Goal: Task Accomplishment & Management: Manage account settings

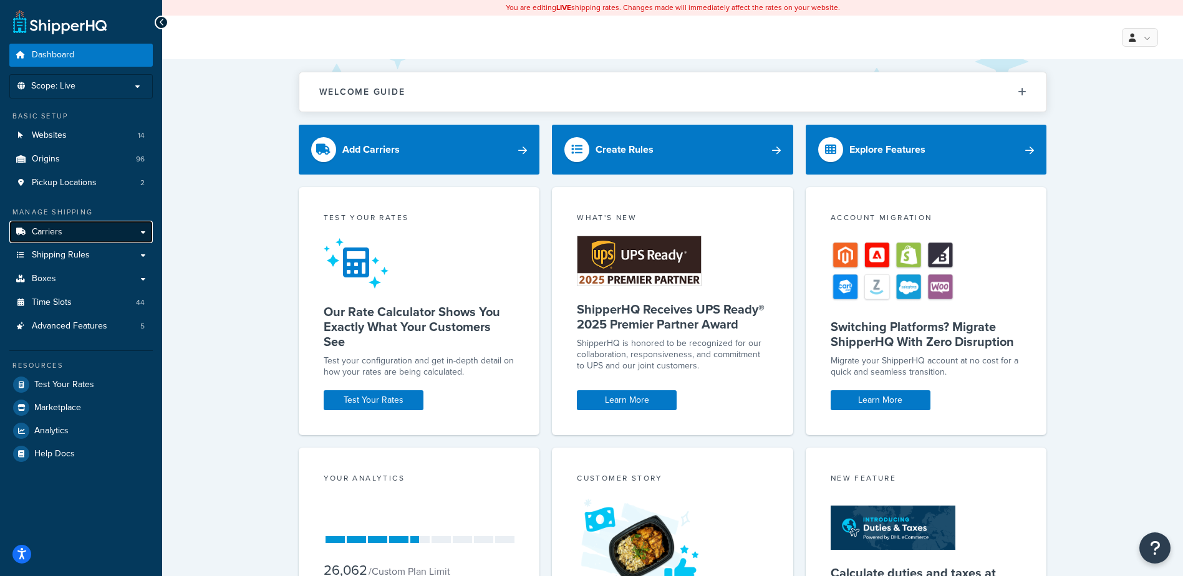
click at [63, 229] on link "Carriers" at bounding box center [80, 232] width 143 height 23
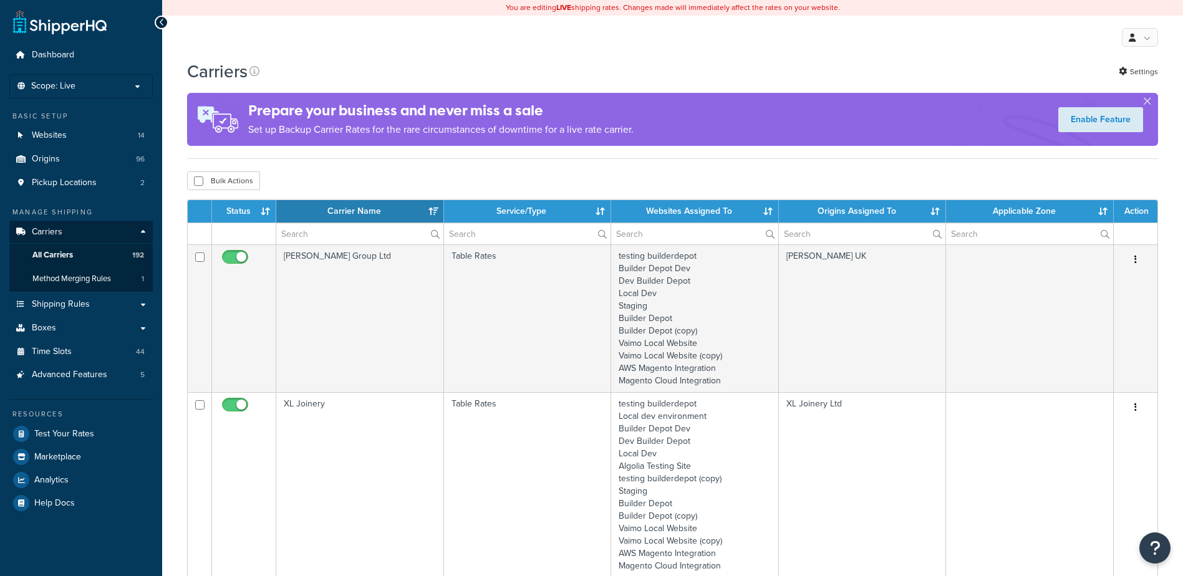
select select "15"
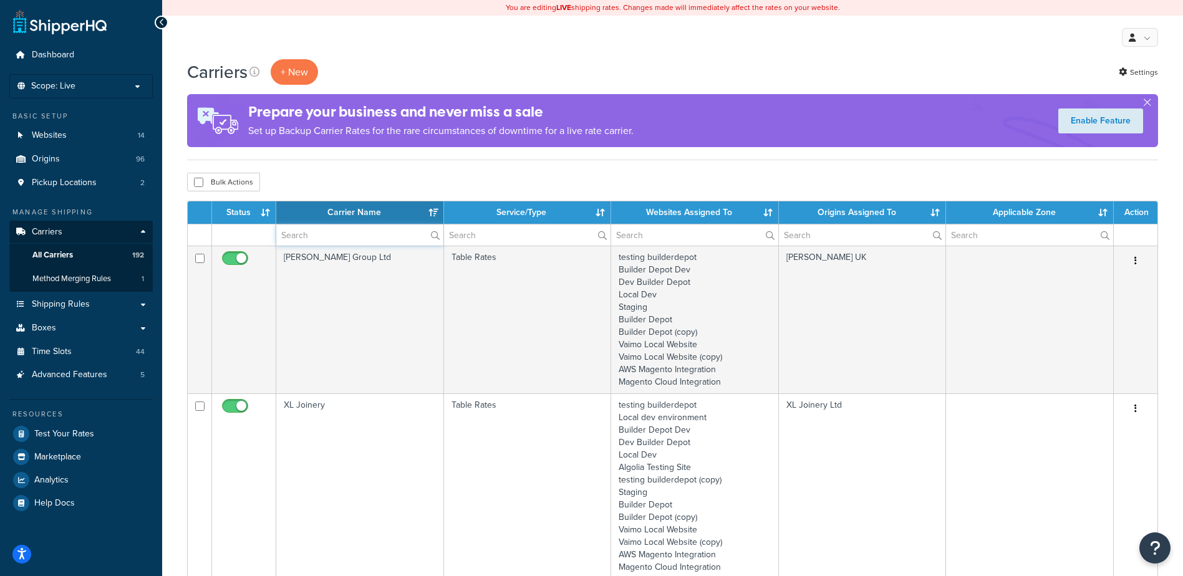
click at [314, 233] on input "text" at bounding box center [359, 234] width 167 height 21
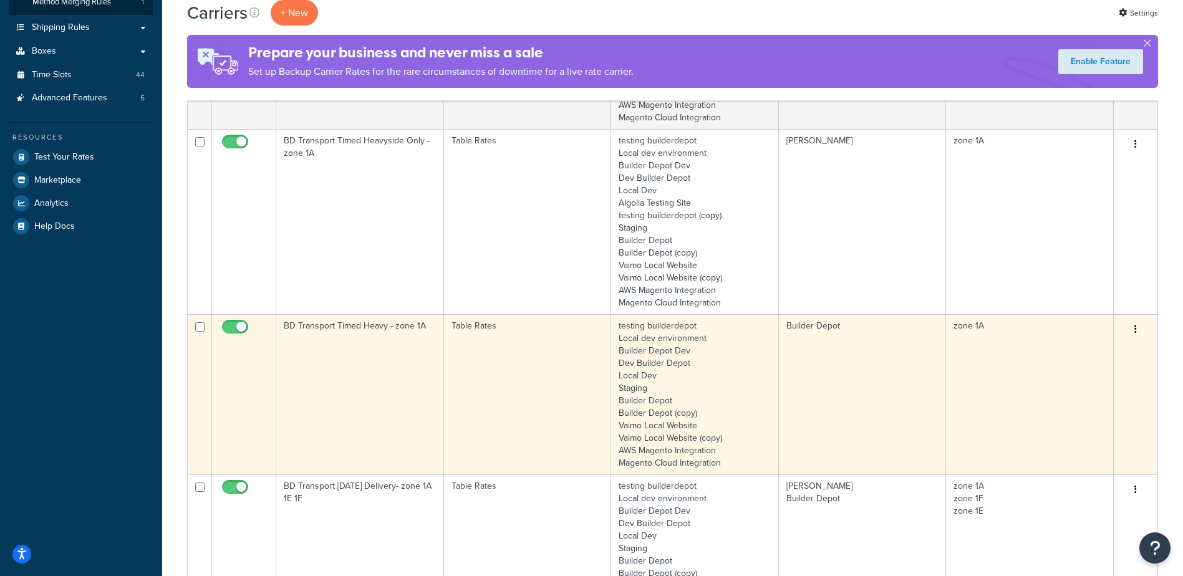
scroll to position [312, 0]
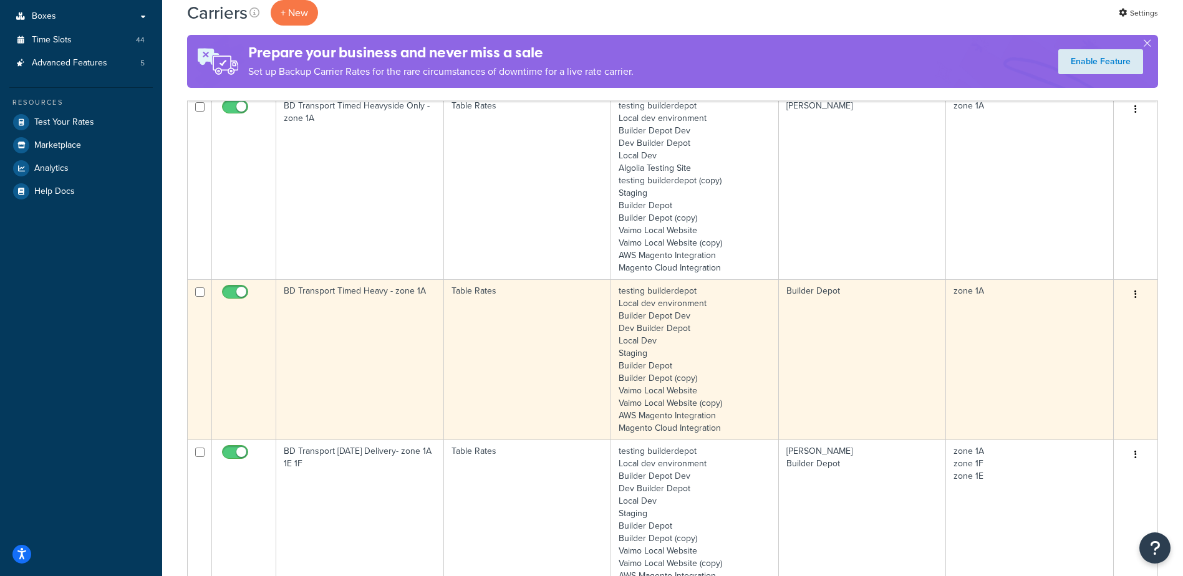
type input "1A"
click at [375, 328] on td "BD Transport Timed Heavy - zone 1A" at bounding box center [360, 359] width 168 height 160
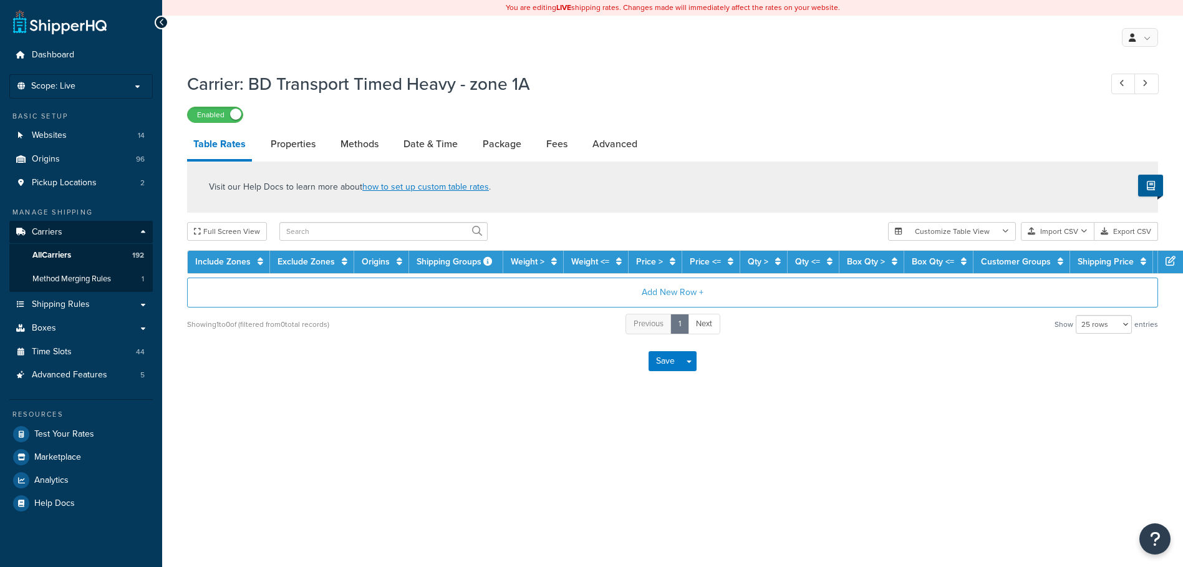
select select "25"
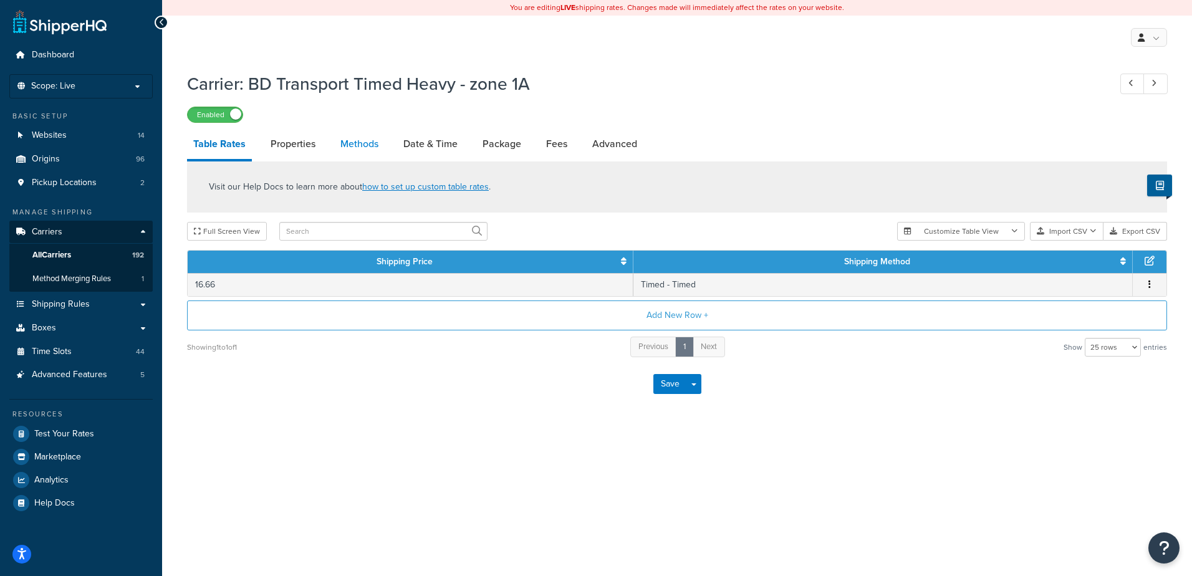
drag, startPoint x: 0, startPoint y: 0, endPoint x: 359, endPoint y: 145, distance: 386.9
click at [359, 145] on link "Methods" at bounding box center [359, 144] width 51 height 30
select select "25"
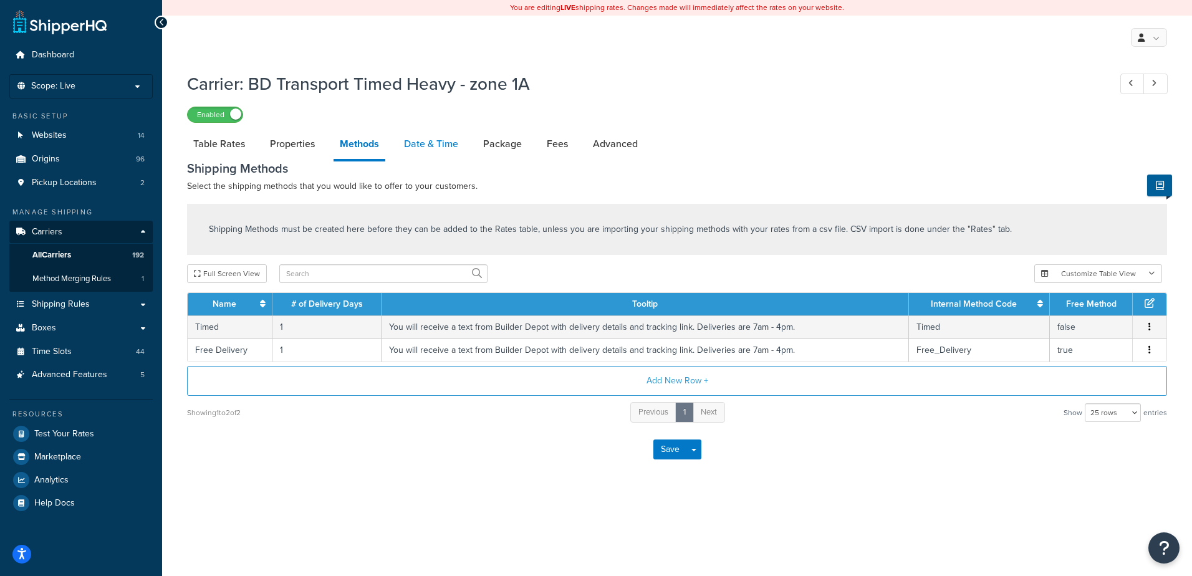
click at [433, 134] on link "Date & Time" at bounding box center [431, 144] width 67 height 30
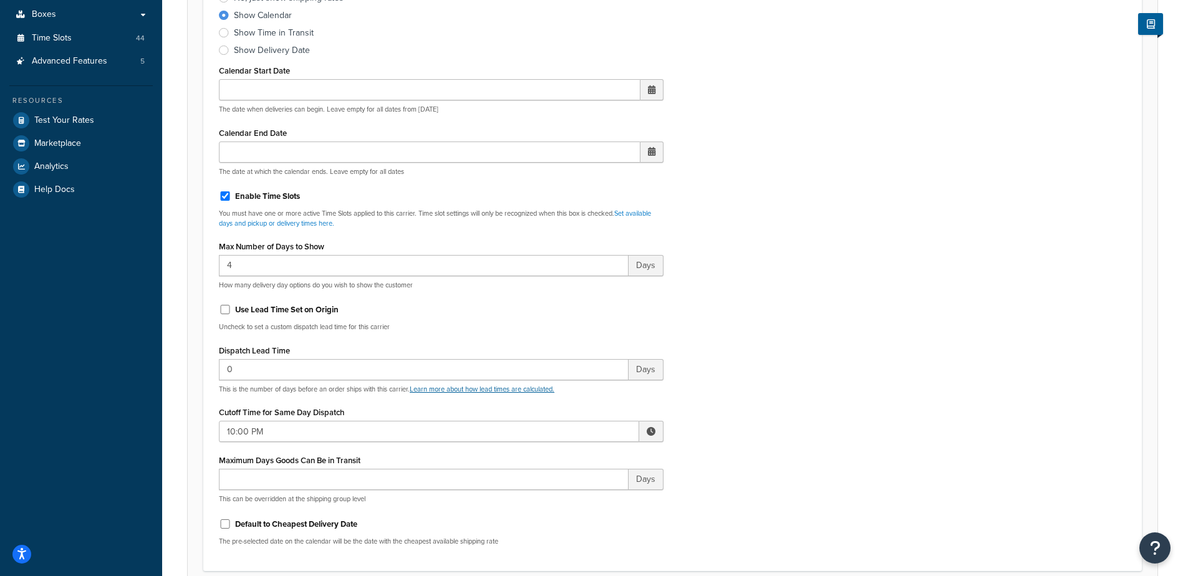
scroll to position [374, 0]
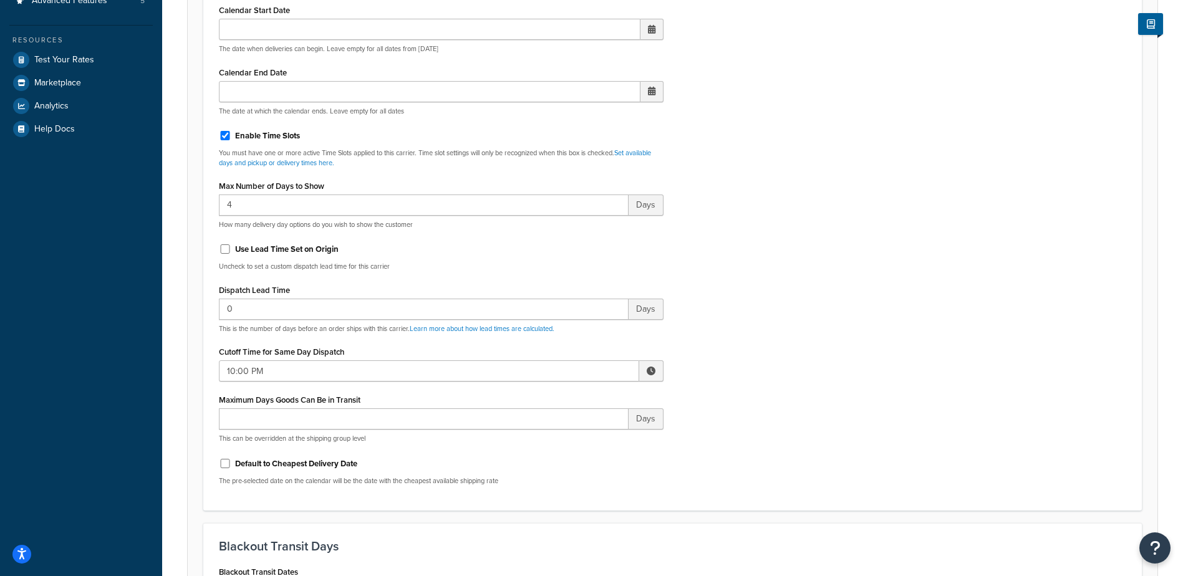
click at [645, 369] on span at bounding box center [651, 370] width 24 height 21
click at [842, 321] on div "Include Delivery Date Information: No, just show shipping rates Show Calendar S…" at bounding box center [673, 201] width 926 height 587
click at [654, 373] on span at bounding box center [651, 371] width 9 height 9
click at [615, 432] on span "▼" at bounding box center [611, 435] width 25 height 25
click at [552, 434] on span "▼" at bounding box center [559, 435] width 25 height 25
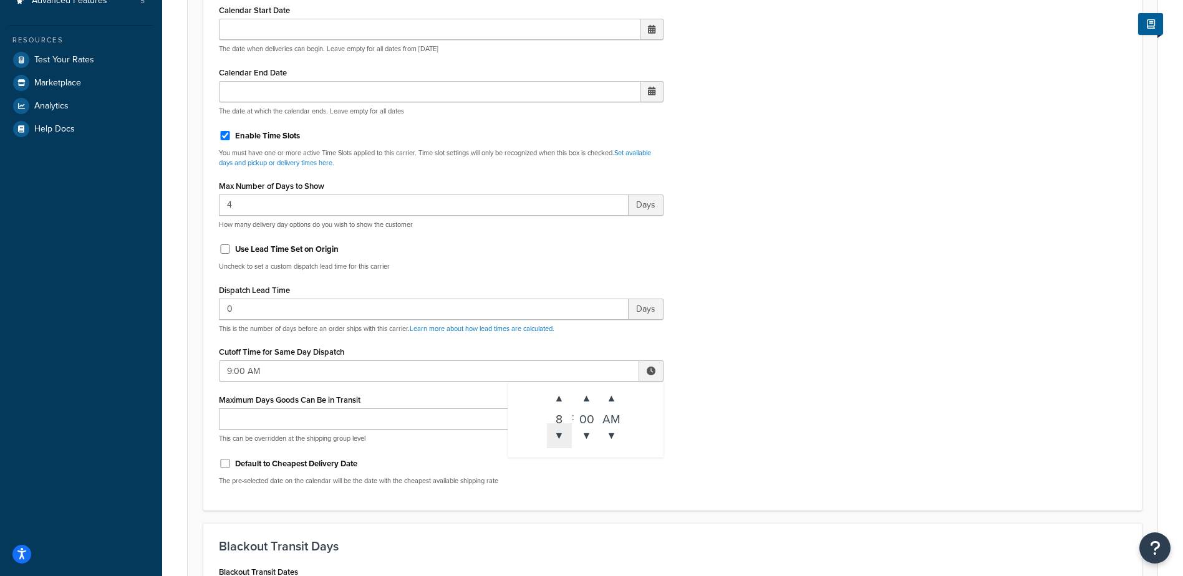
click at [552, 434] on span "▼" at bounding box center [559, 435] width 25 height 25
type input "8:00 AM"
click at [734, 357] on div "Include Delivery Date Information: No, just show shipping rates Show Calendar S…" at bounding box center [673, 201] width 926 height 587
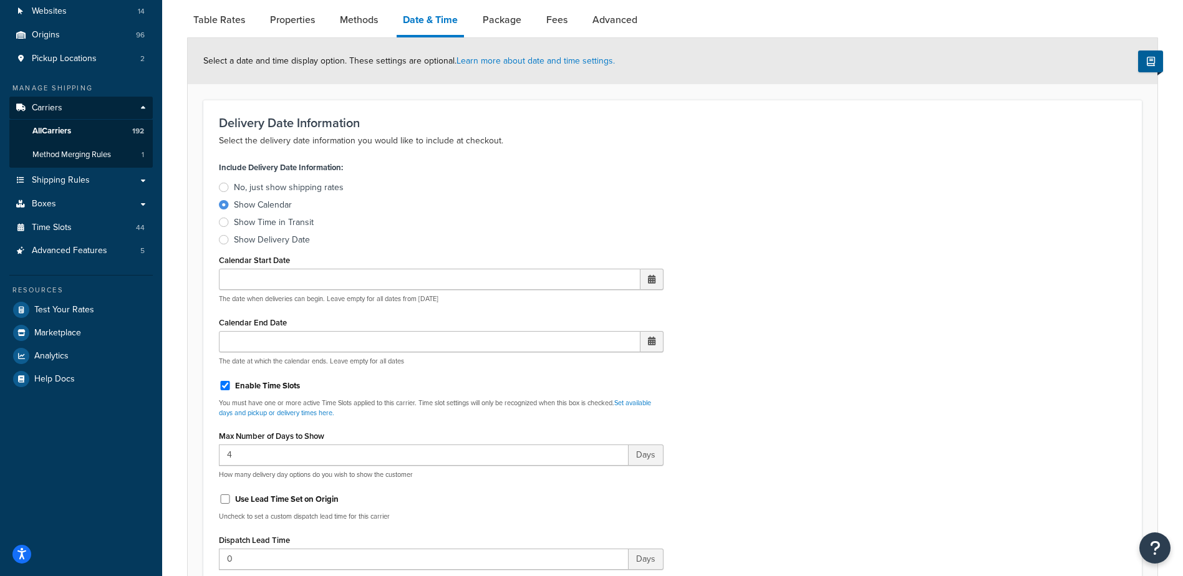
scroll to position [0, 0]
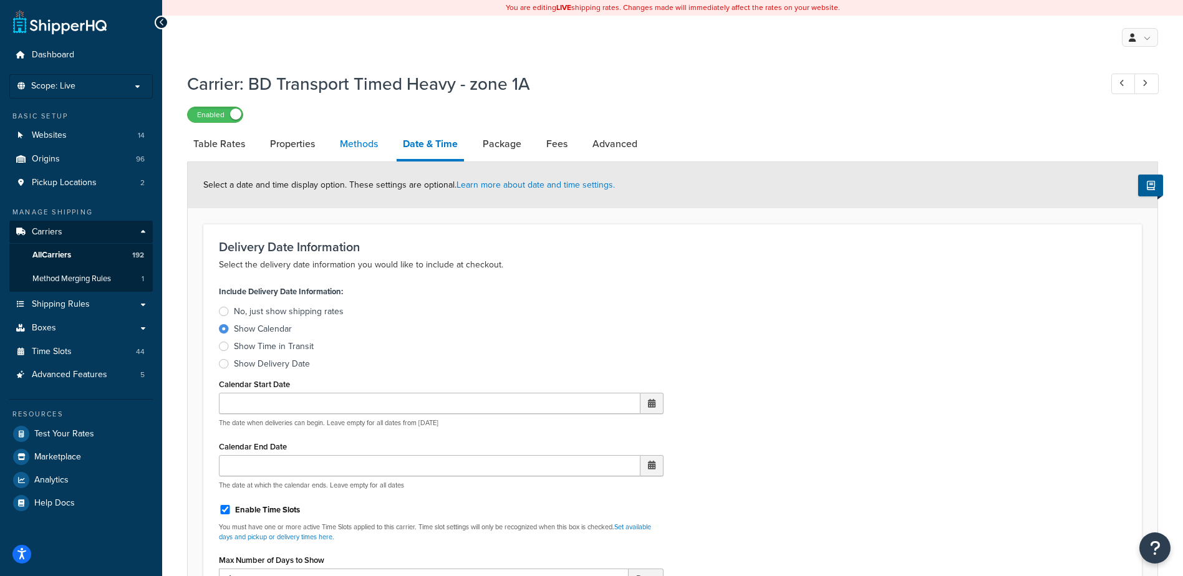
click at [360, 142] on link "Methods" at bounding box center [359, 144] width 51 height 30
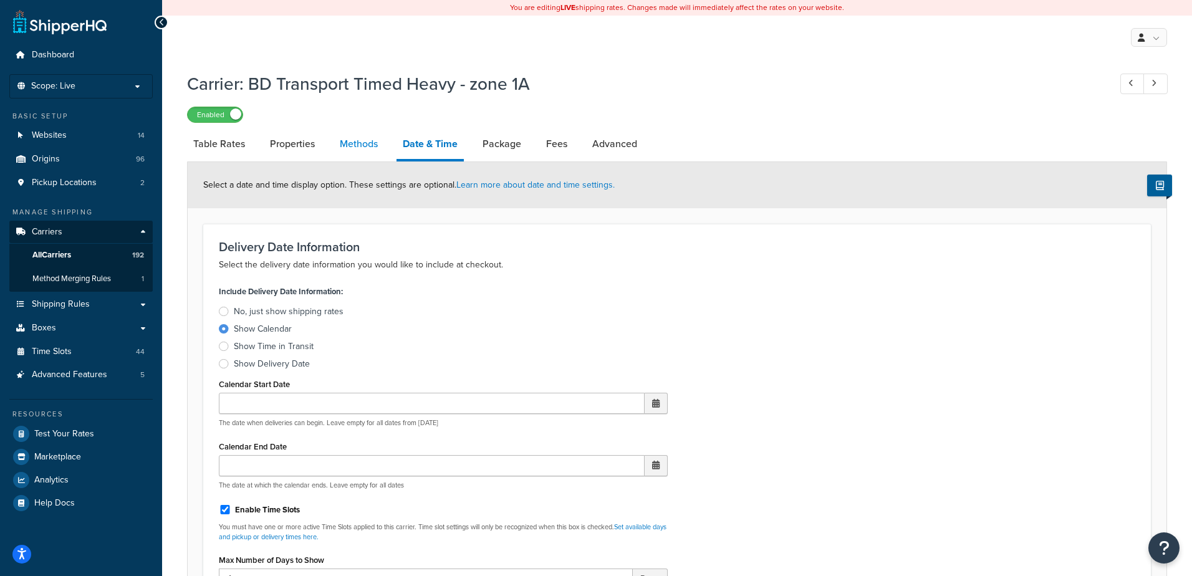
select select "25"
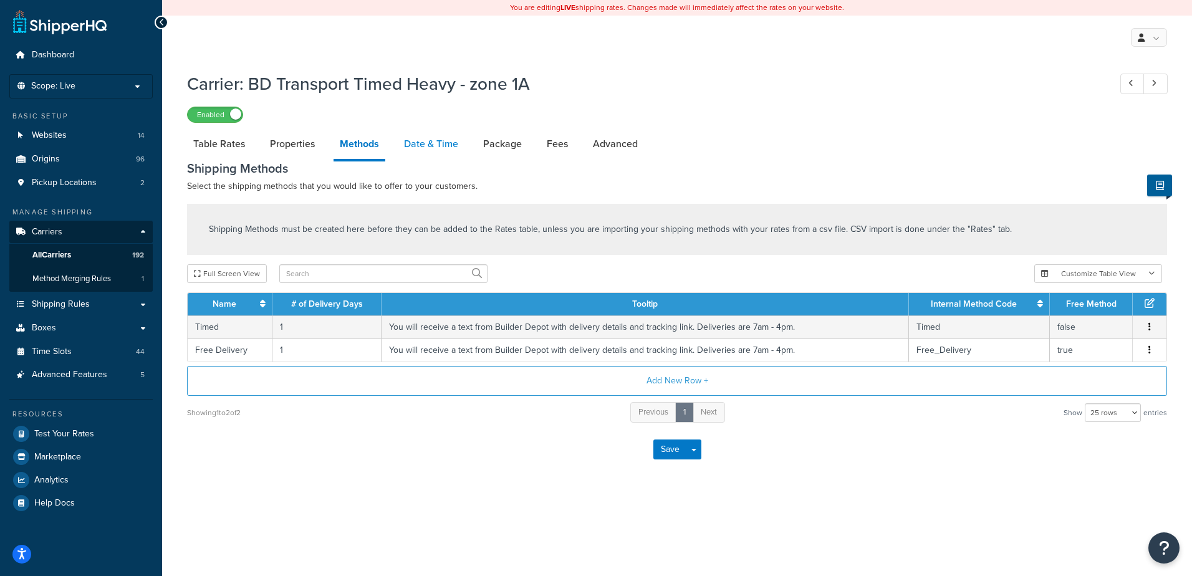
click at [438, 137] on link "Date & Time" at bounding box center [431, 144] width 67 height 30
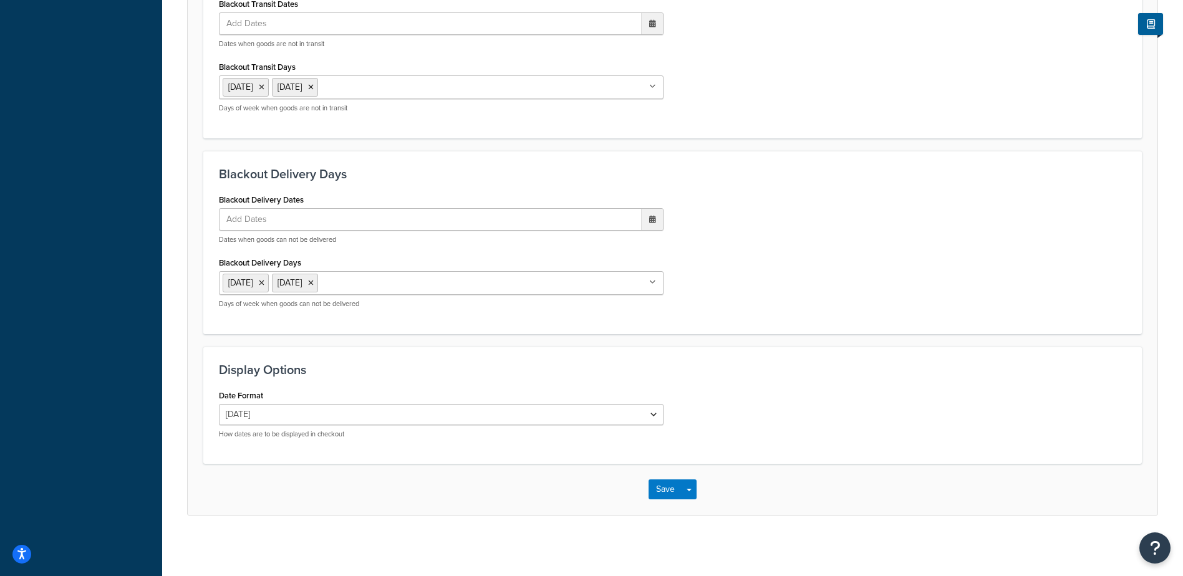
scroll to position [944, 0]
click at [661, 483] on button "Save" at bounding box center [666, 488] width 34 height 20
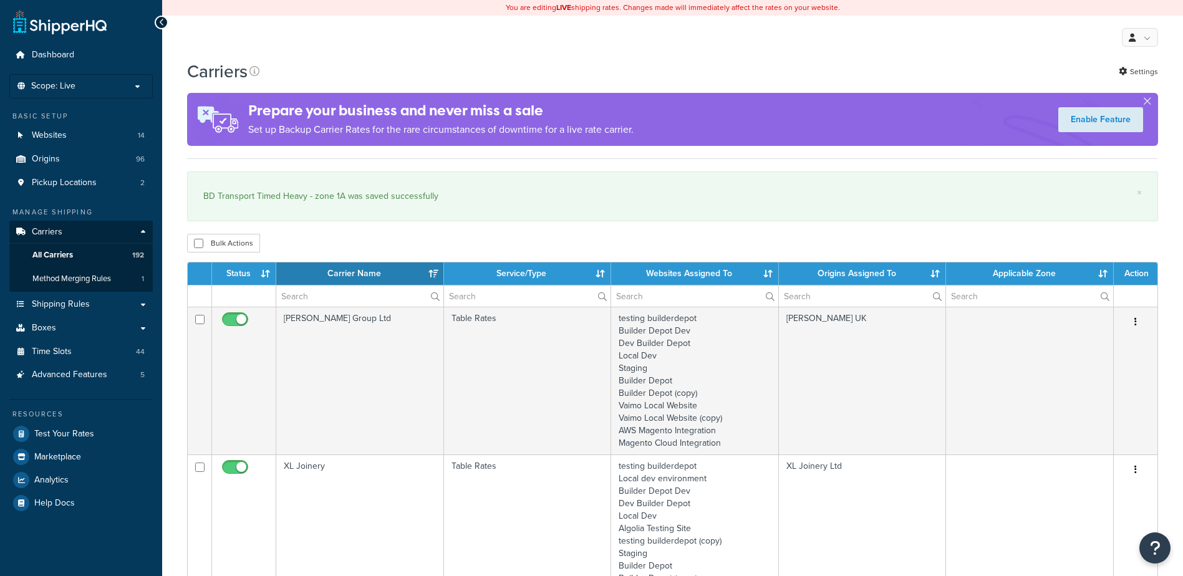
select select "15"
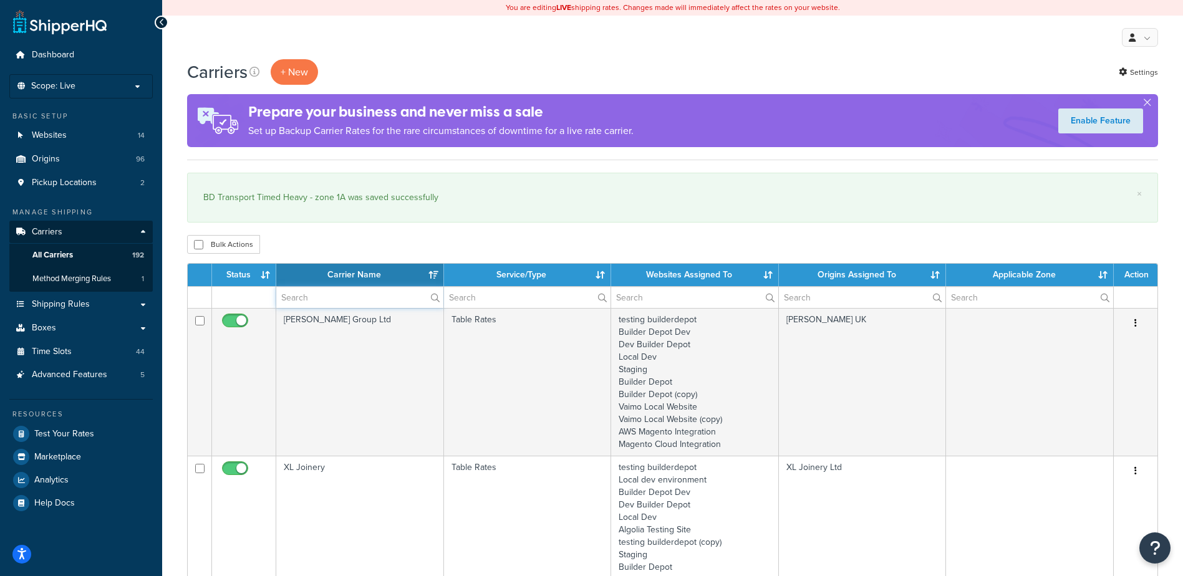
click at [312, 301] on input "text" at bounding box center [359, 297] width 167 height 21
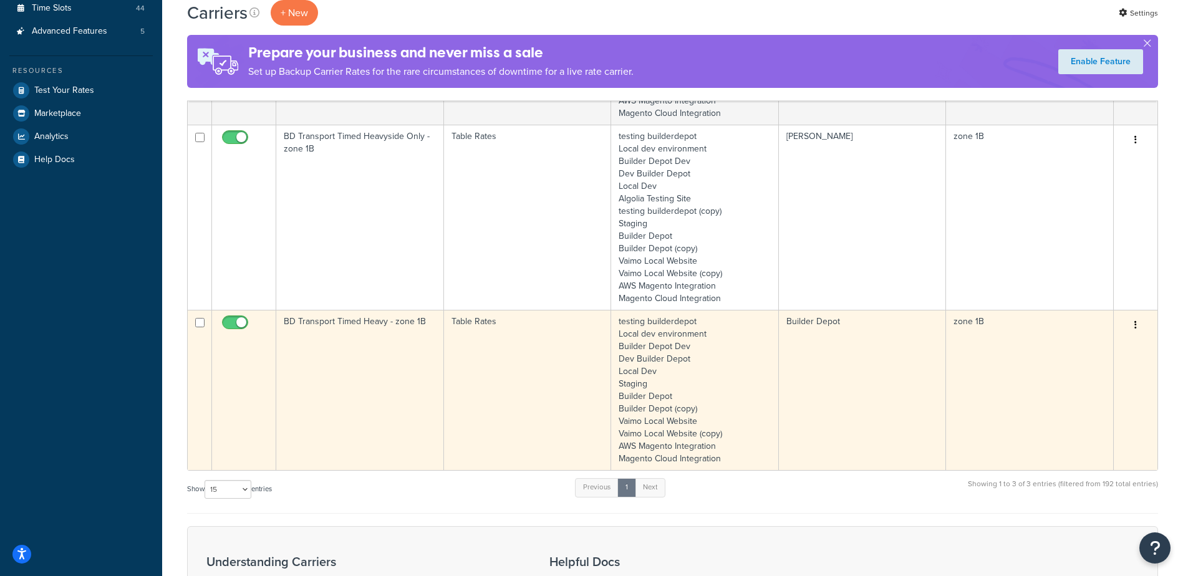
scroll to position [374, 0]
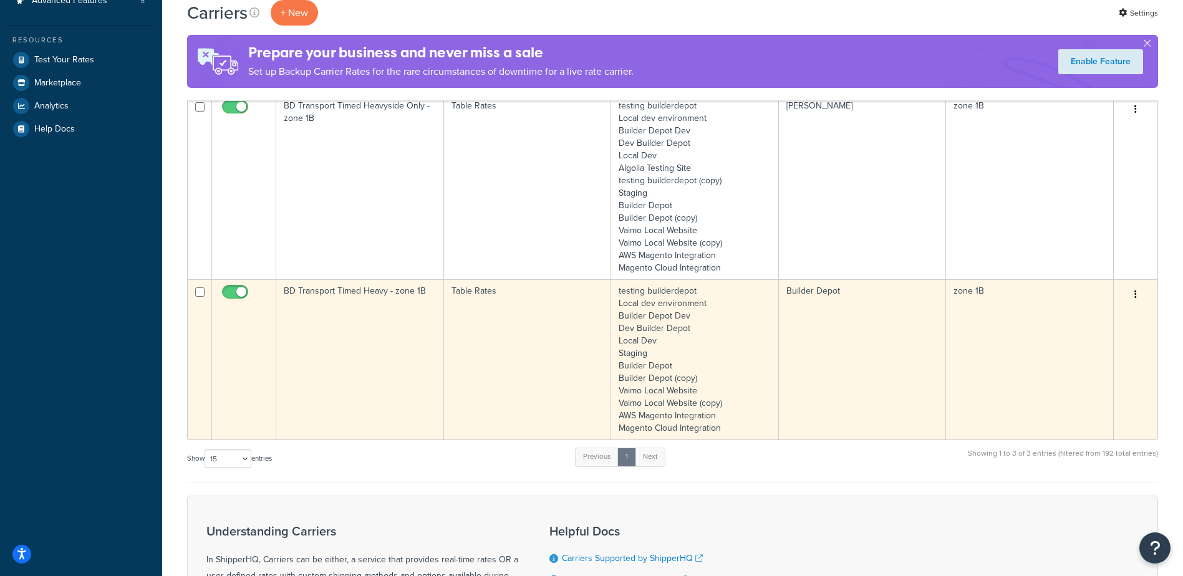
type input "1B"
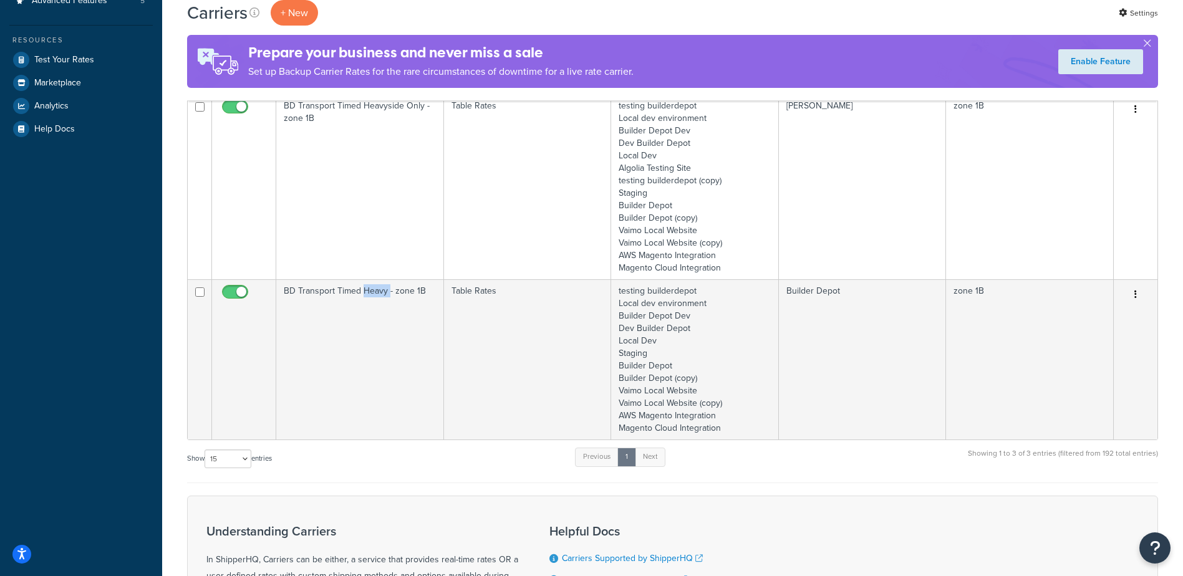
click at [365, 322] on td "BD Transport Timed Heavy - zone 1B" at bounding box center [360, 359] width 168 height 160
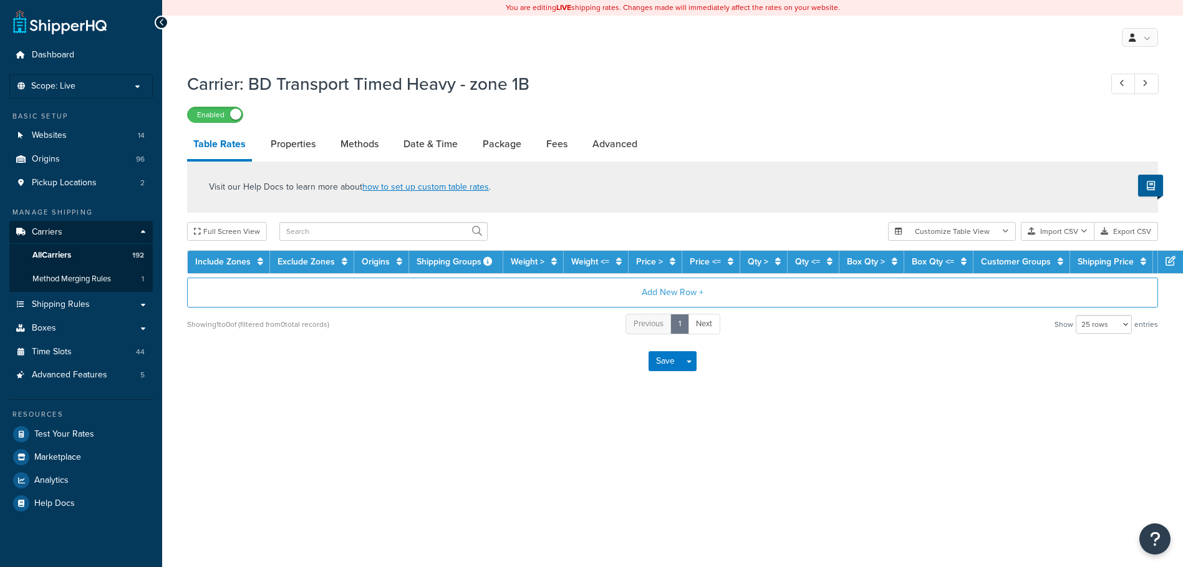
select select "25"
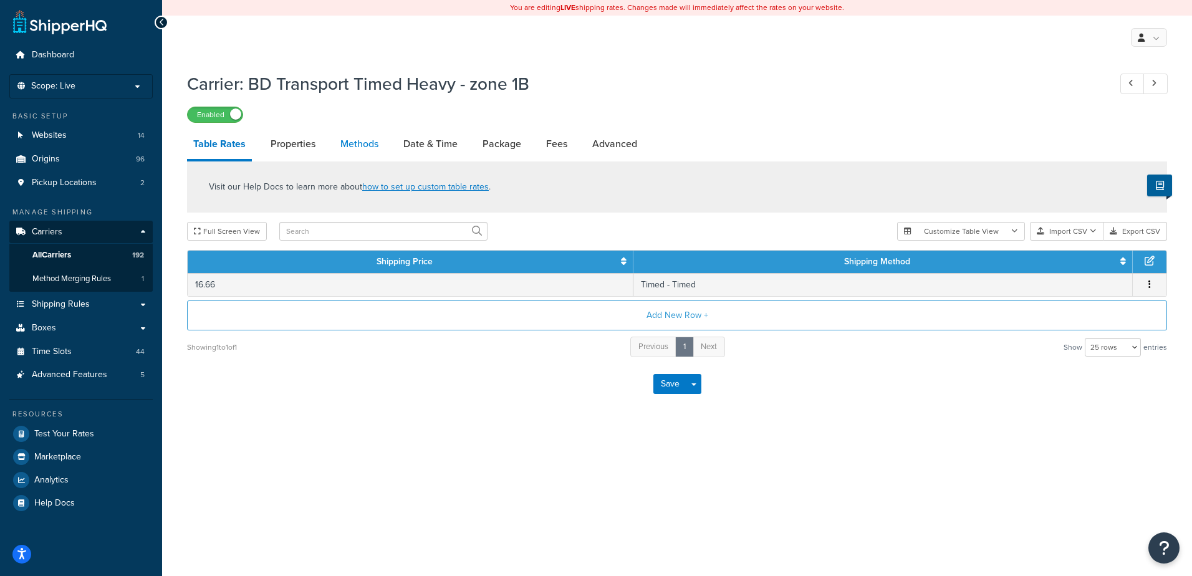
drag, startPoint x: 0, startPoint y: 0, endPoint x: 360, endPoint y: 142, distance: 387.2
click at [360, 142] on link "Methods" at bounding box center [359, 144] width 51 height 30
select select "25"
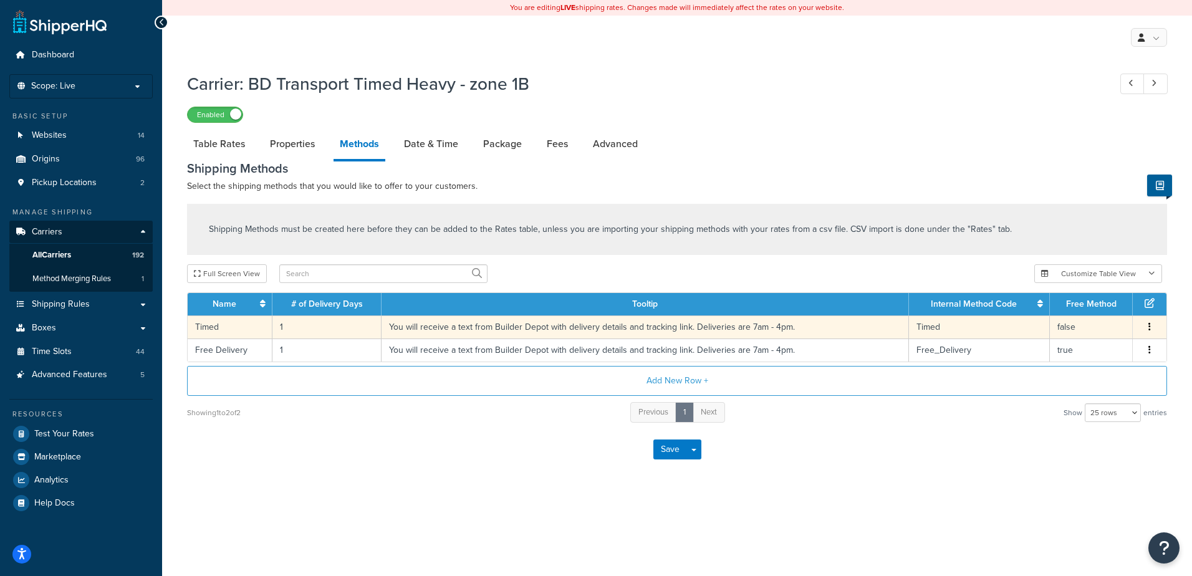
click at [304, 326] on td "1" at bounding box center [327, 327] width 109 height 23
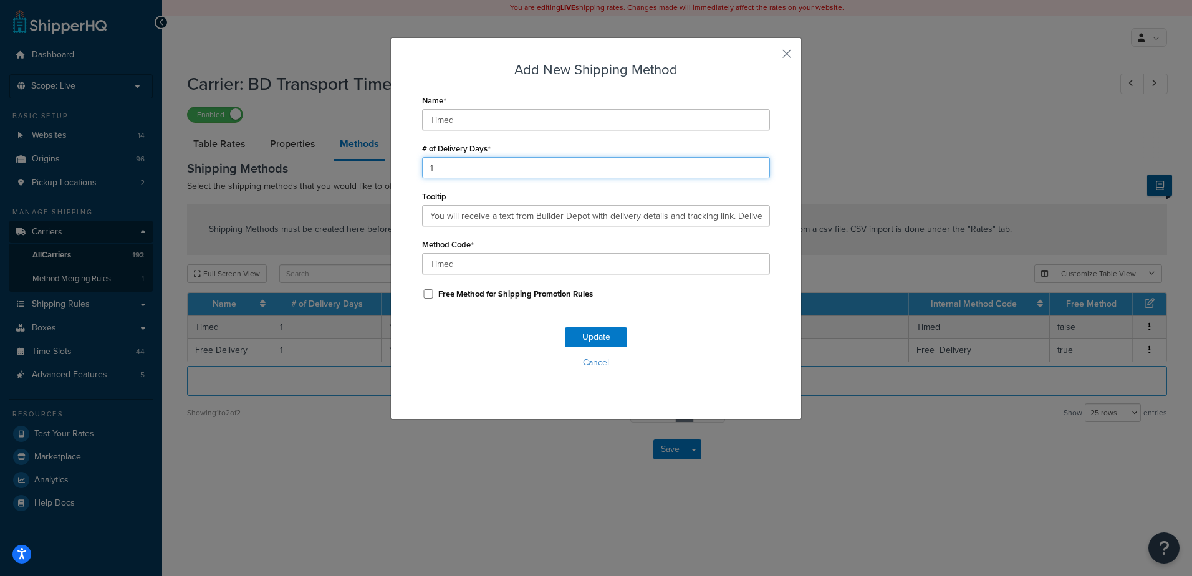
drag, startPoint x: 455, startPoint y: 170, endPoint x: 410, endPoint y: 167, distance: 45.1
click at [413, 168] on div "Add New Shipping Method Name Timed # of Delivery Days 1 Tooltip You will receiv…" at bounding box center [596, 228] width 412 height 382
type input "2"
click at [581, 333] on button "Update" at bounding box center [596, 337] width 62 height 20
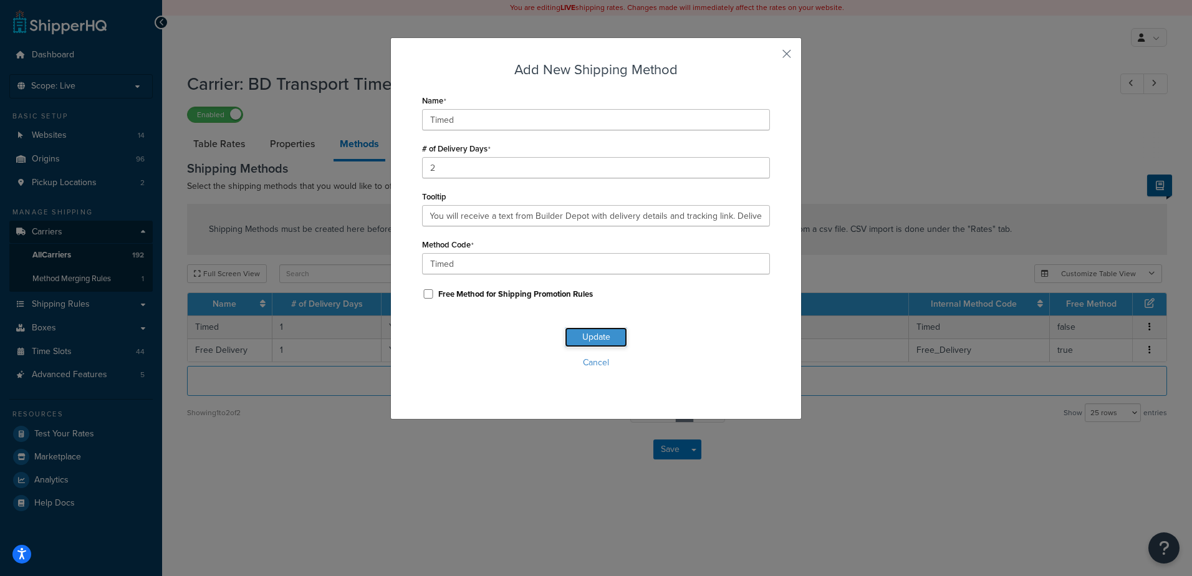
scroll to position [0, 0]
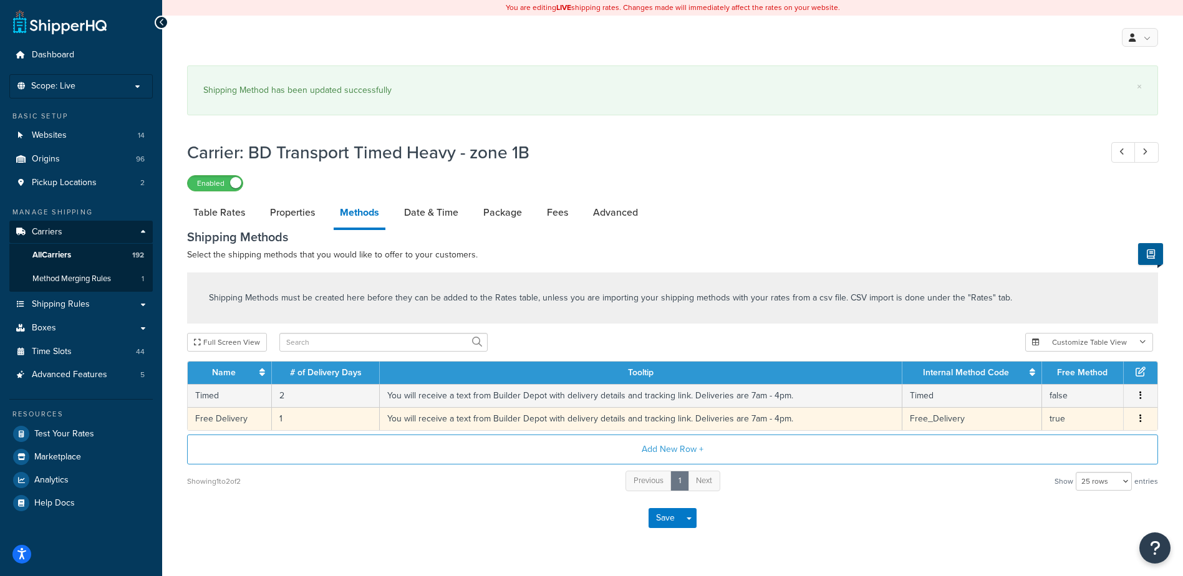
click at [304, 410] on td "1" at bounding box center [326, 418] width 108 height 23
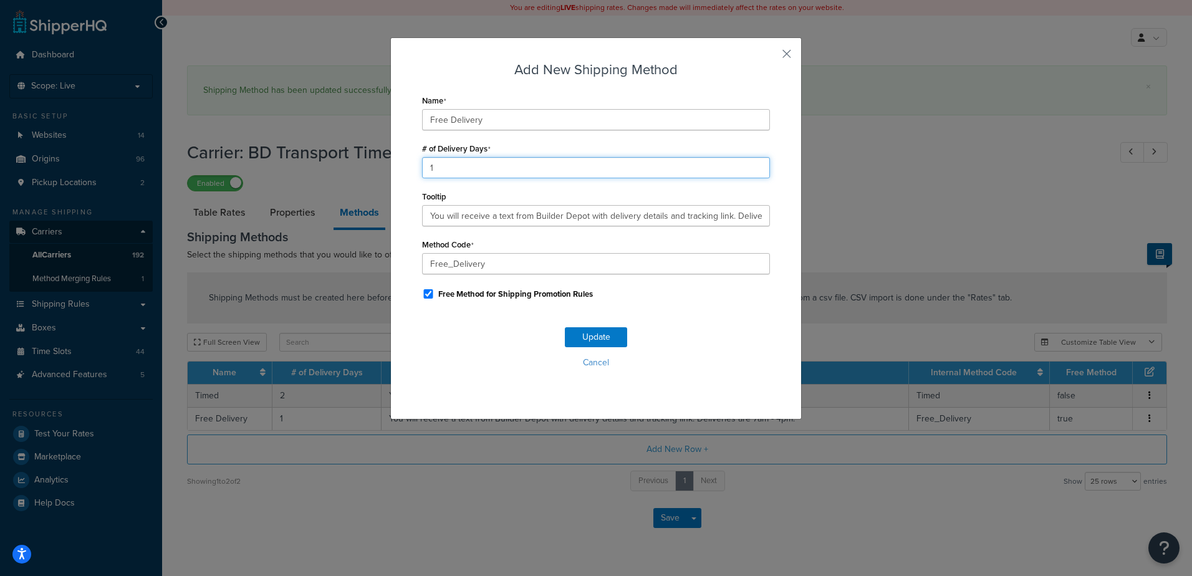
drag, startPoint x: 456, startPoint y: 170, endPoint x: 385, endPoint y: 174, distance: 71.2
click at [385, 174] on div "Add New Shipping Method Name Free Delivery # of Delivery Days 1 Tooltip You wil…" at bounding box center [596, 288] width 1192 height 576
type input "2"
click at [602, 337] on button "Update" at bounding box center [596, 337] width 62 height 20
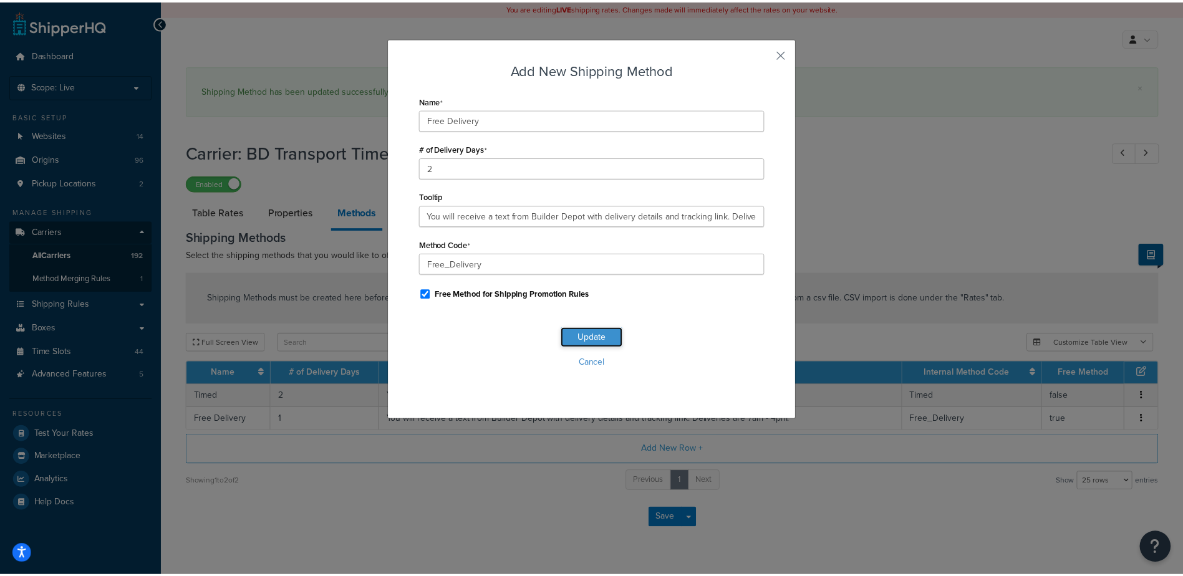
scroll to position [0, 0]
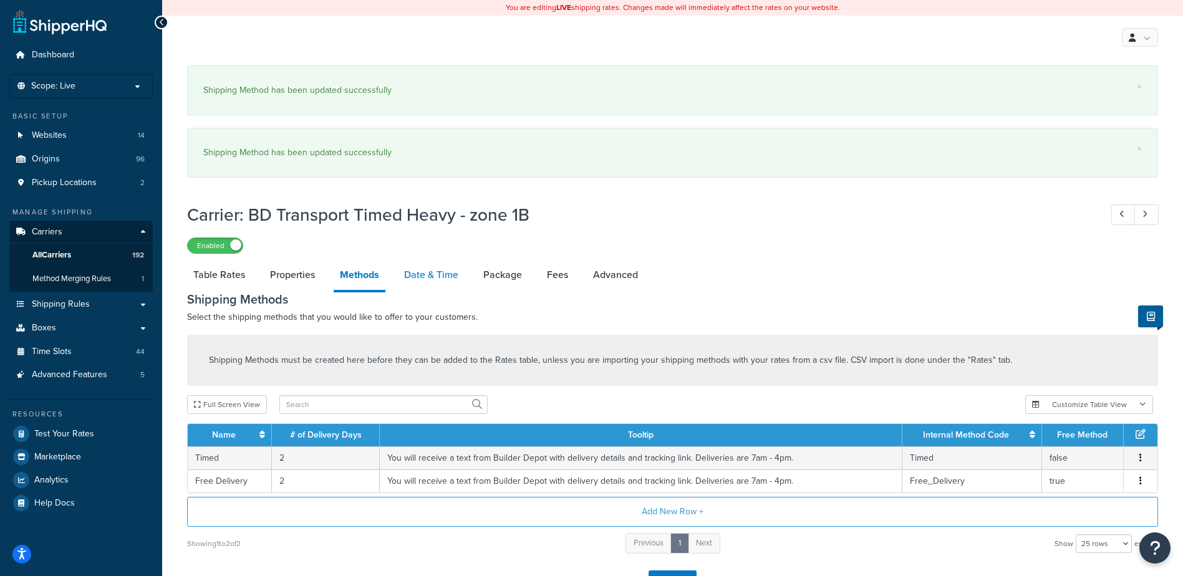
click at [432, 271] on link "Date & Time" at bounding box center [431, 275] width 67 height 30
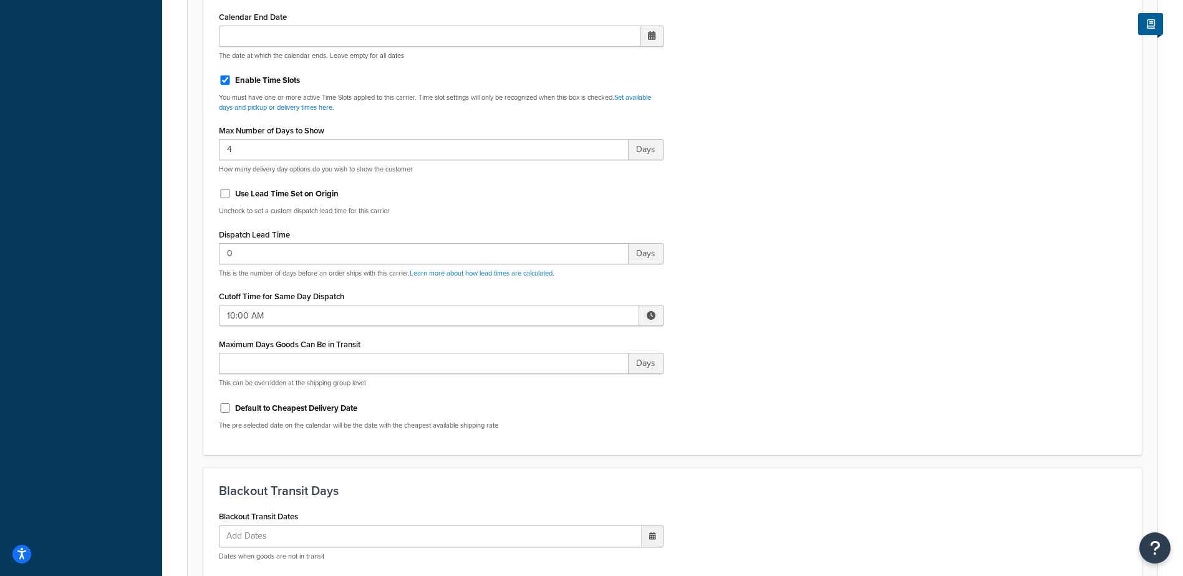
scroll to position [561, 0]
click at [650, 319] on span at bounding box center [651, 314] width 24 height 21
click at [560, 339] on span "▲" at bounding box center [559, 342] width 25 height 25
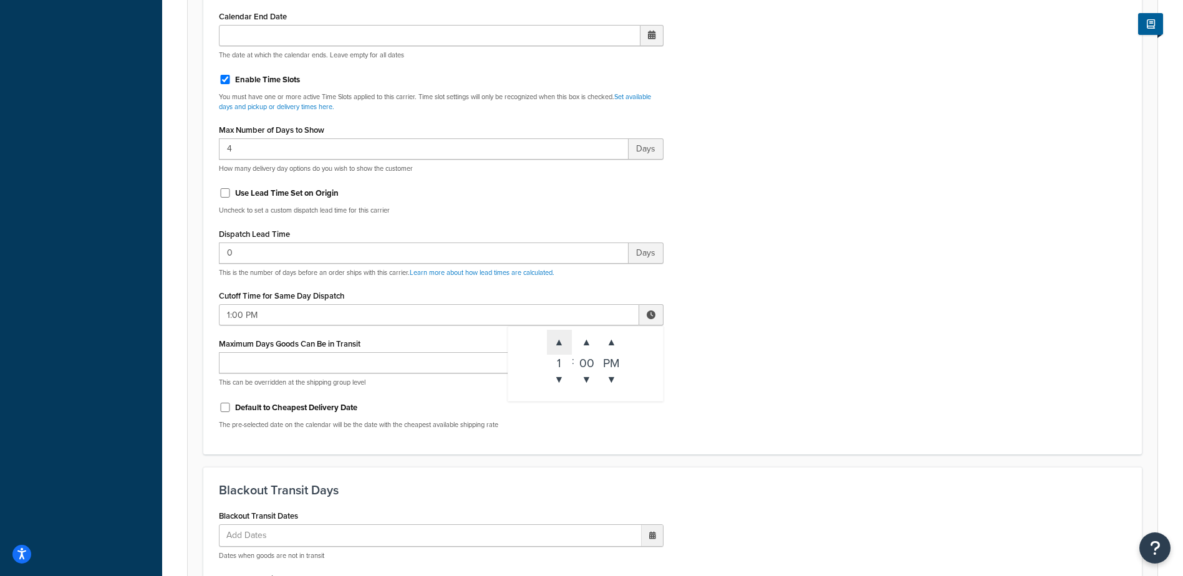
click at [560, 339] on span "▲" at bounding box center [559, 342] width 25 height 25
type input "2:00 PM"
click at [780, 334] on div "Include Delivery Date Information: No, just show shipping rates Show Calendar S…" at bounding box center [673, 145] width 926 height 587
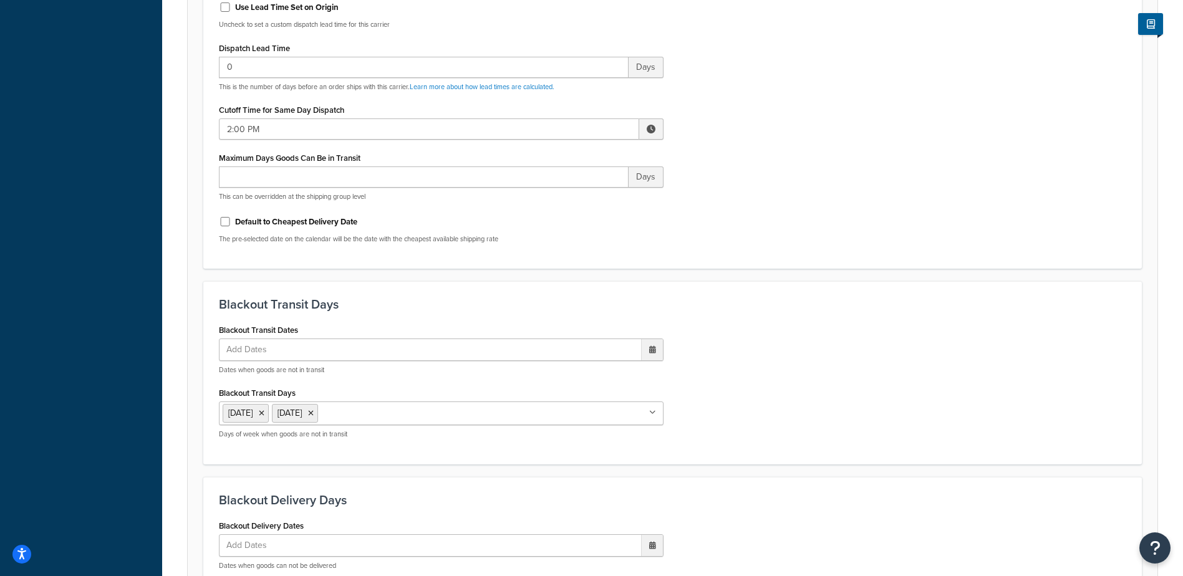
scroll to position [1075, 0]
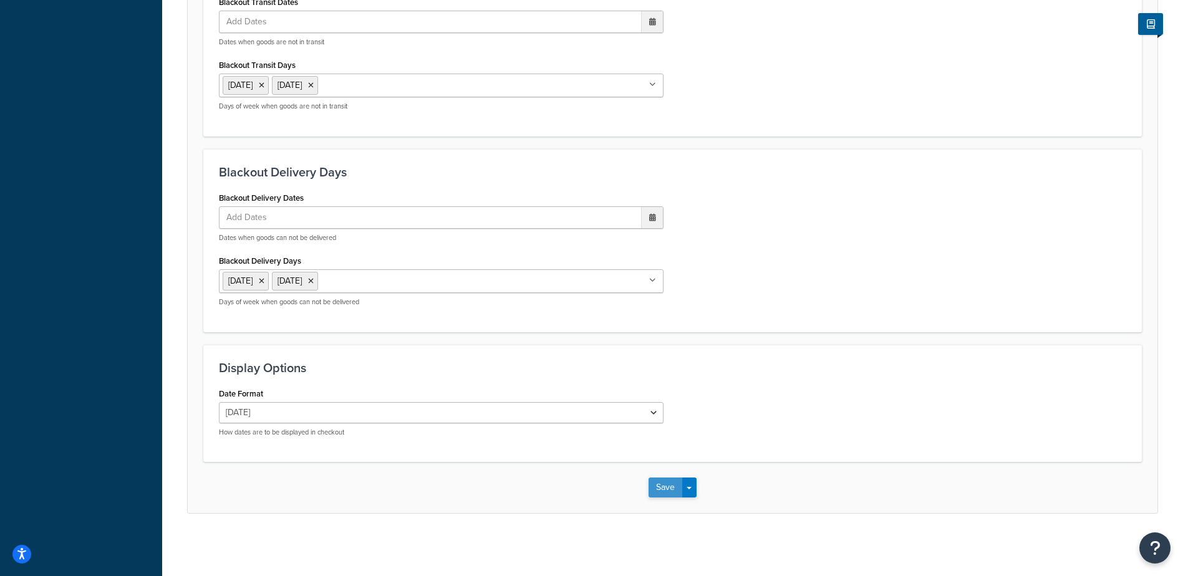
click at [669, 488] on button "Save" at bounding box center [666, 488] width 34 height 20
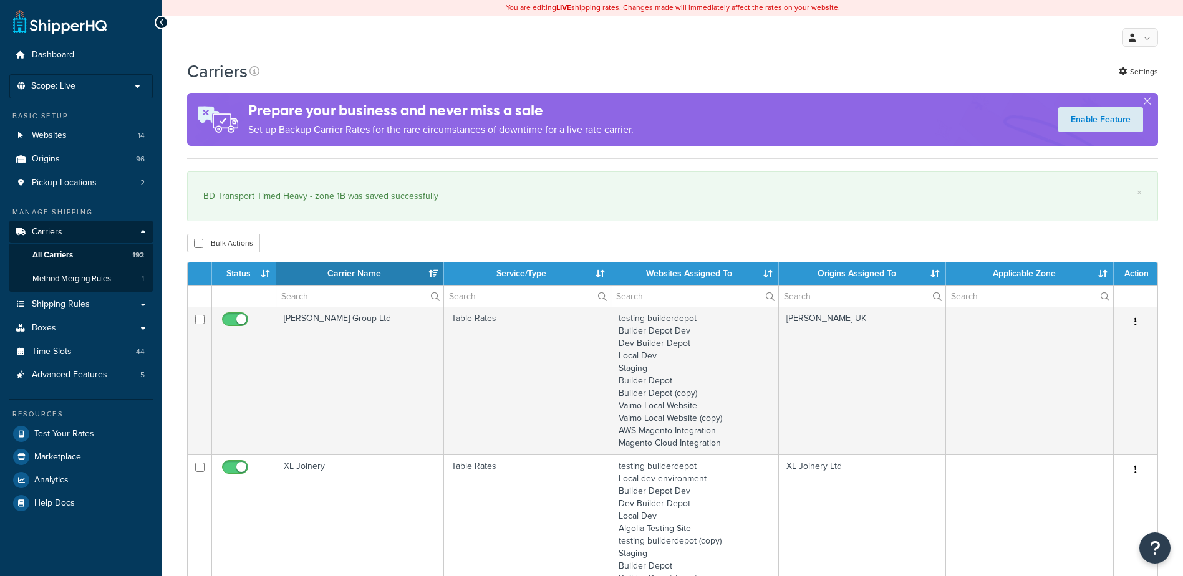
select select "15"
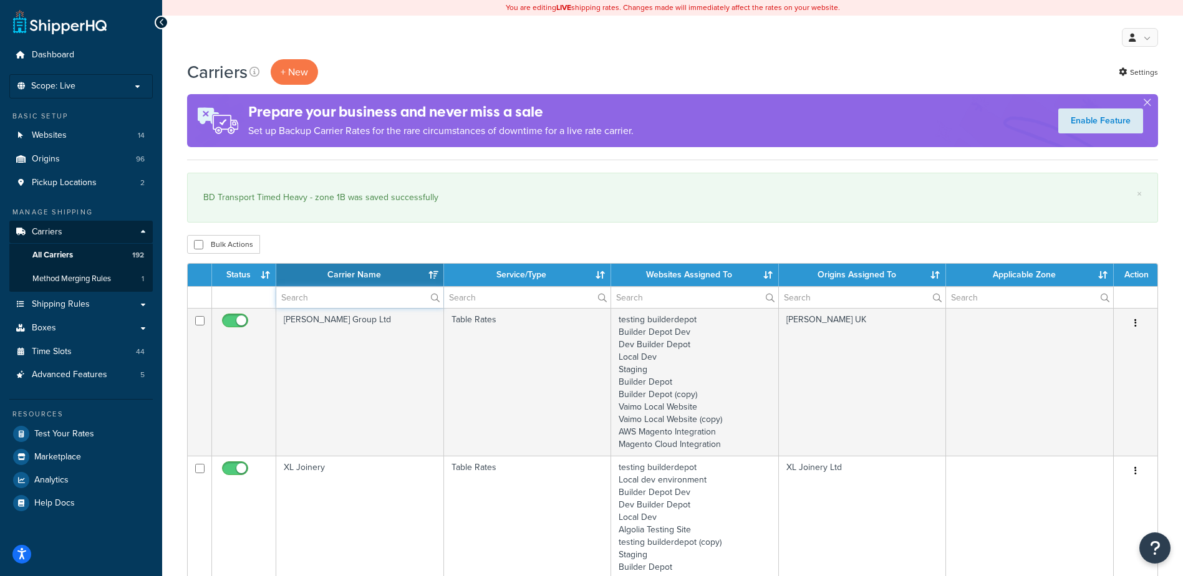
click at [301, 292] on input "text" at bounding box center [359, 297] width 167 height 21
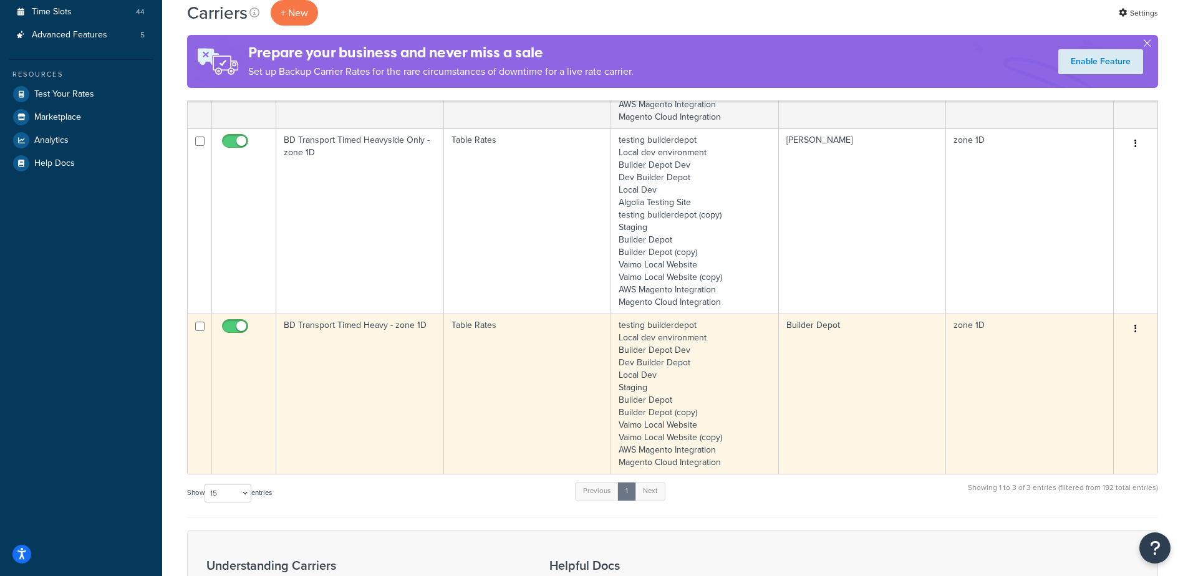
scroll to position [374, 0]
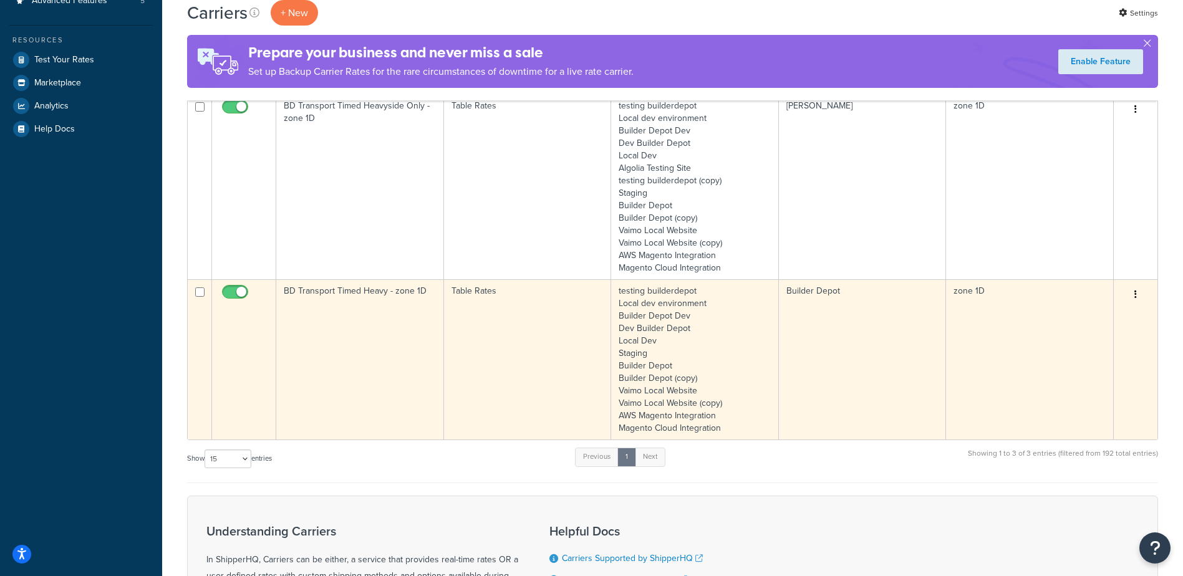
type input "1D"
click at [375, 340] on td "BD Transport Timed Heavy - zone 1D" at bounding box center [360, 359] width 168 height 160
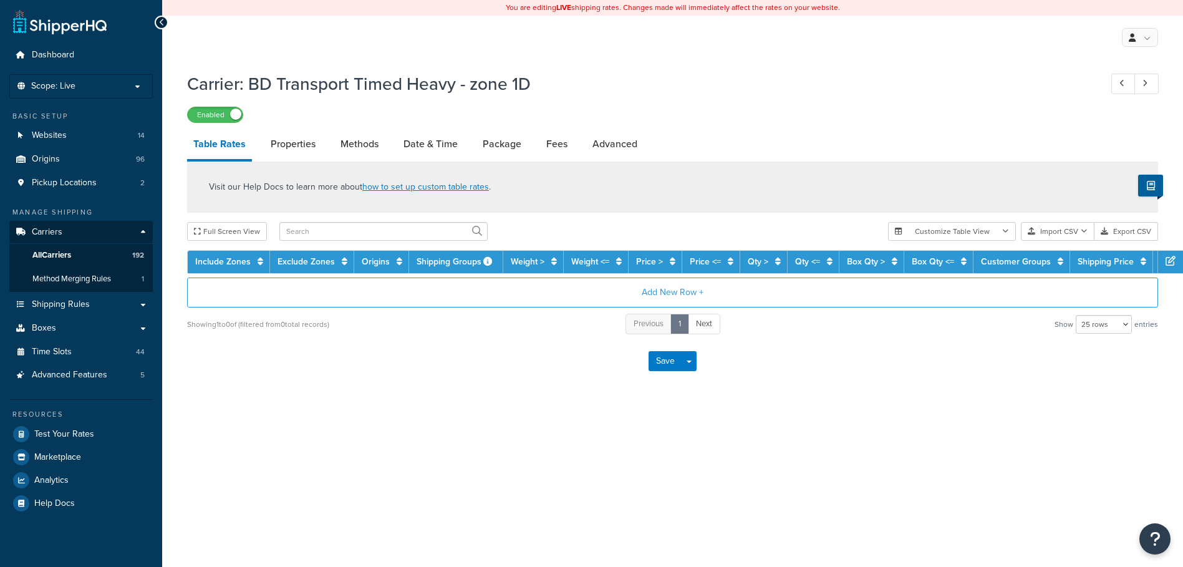
select select "25"
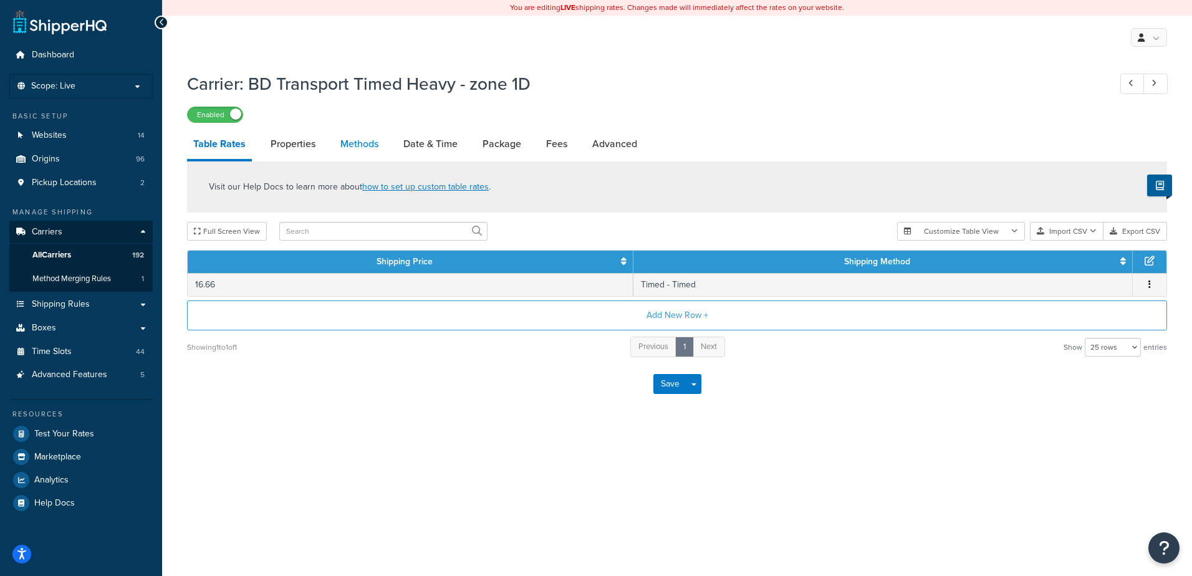
click at [362, 143] on link "Methods" at bounding box center [359, 144] width 51 height 30
select select "25"
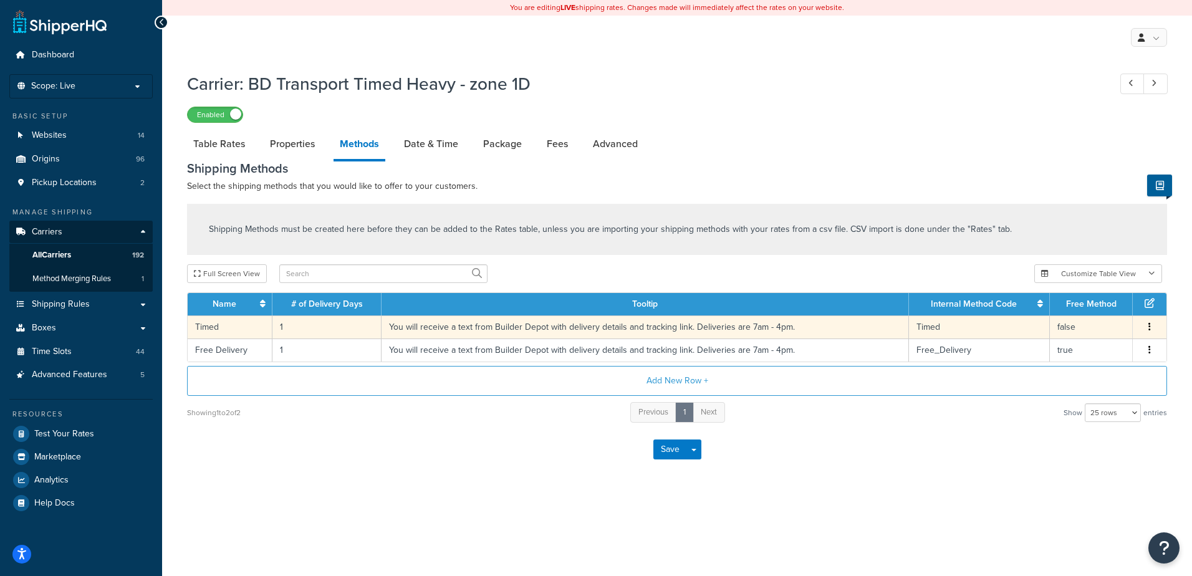
click at [321, 326] on td "1" at bounding box center [327, 327] width 109 height 23
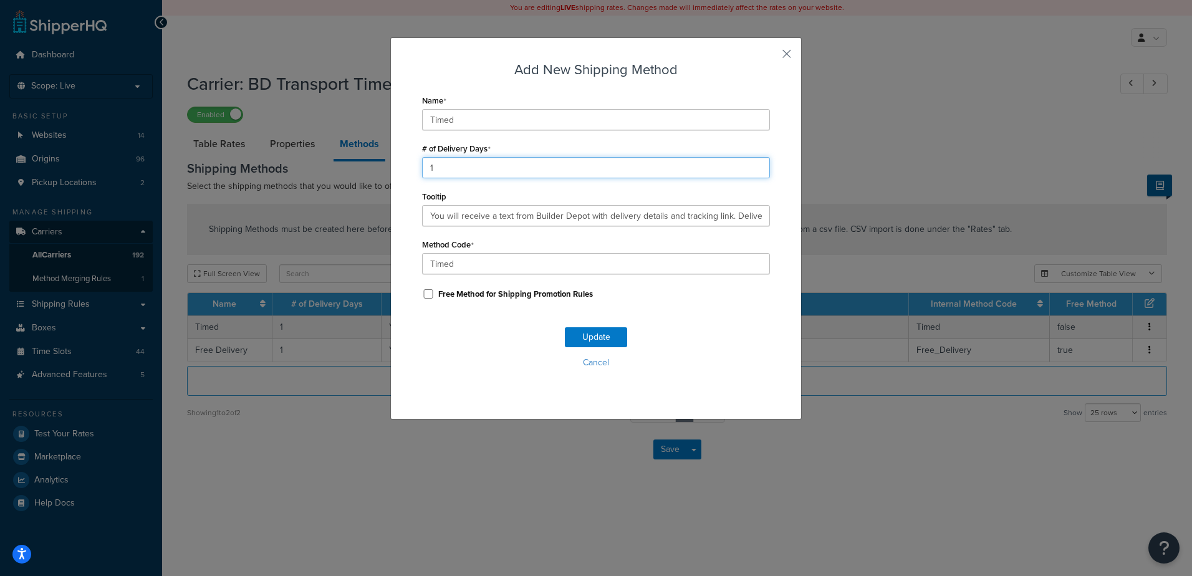
drag, startPoint x: 408, startPoint y: 170, endPoint x: 369, endPoint y: 167, distance: 39.5
click at [369, 167] on div "Add New Shipping Method Name Timed # of Delivery Days 1 Tooltip You will receiv…" at bounding box center [596, 288] width 1192 height 576
type input "2"
click at [597, 335] on button "Update" at bounding box center [596, 337] width 62 height 20
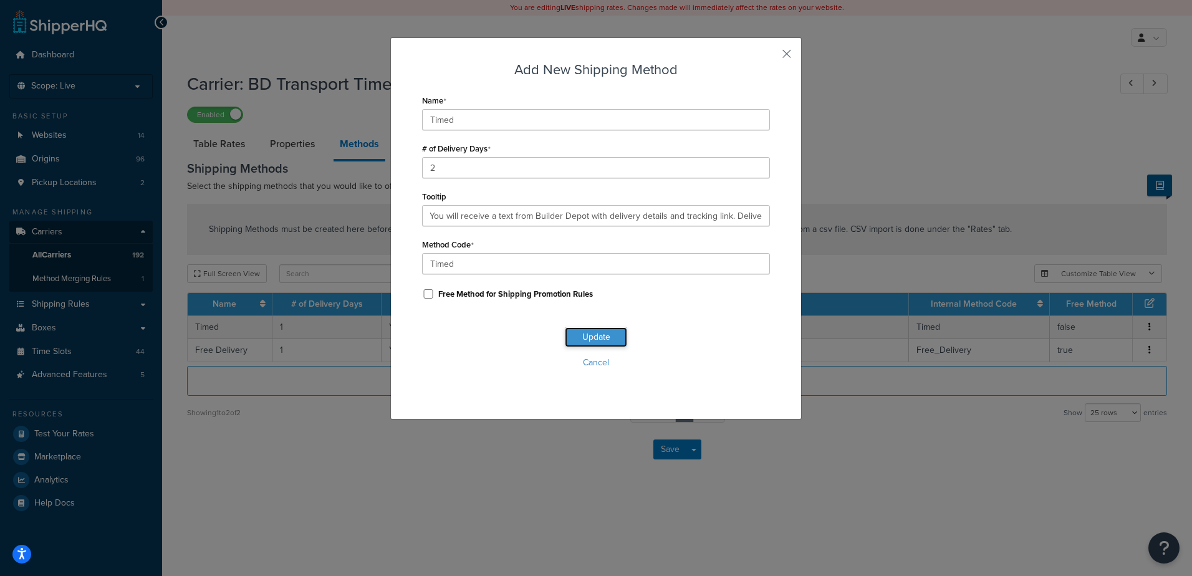
scroll to position [0, 0]
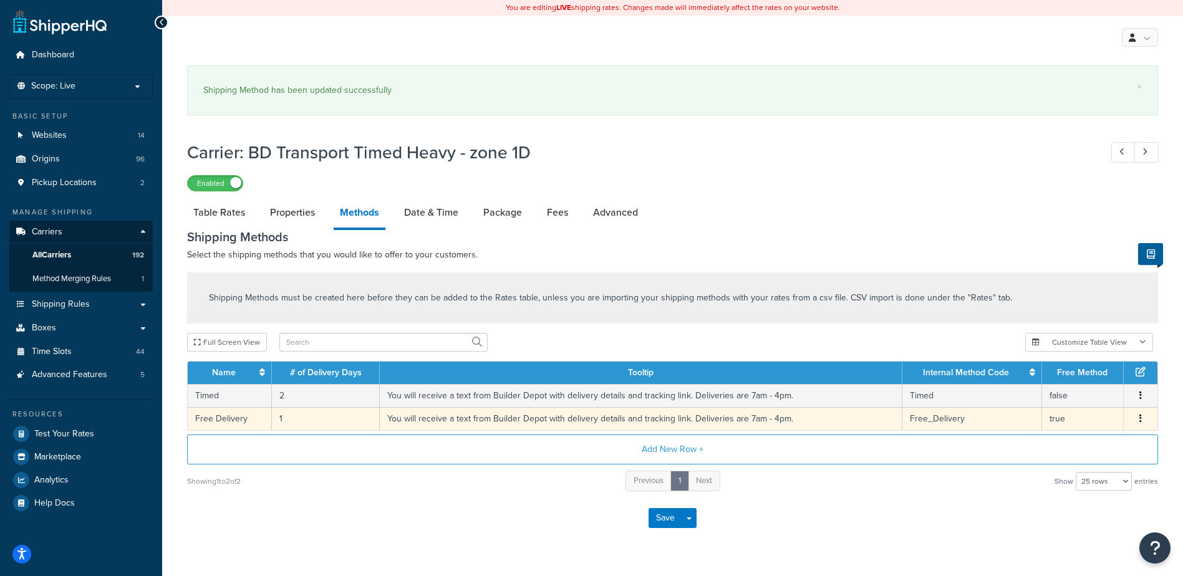
click at [296, 420] on td "1" at bounding box center [326, 418] width 108 height 23
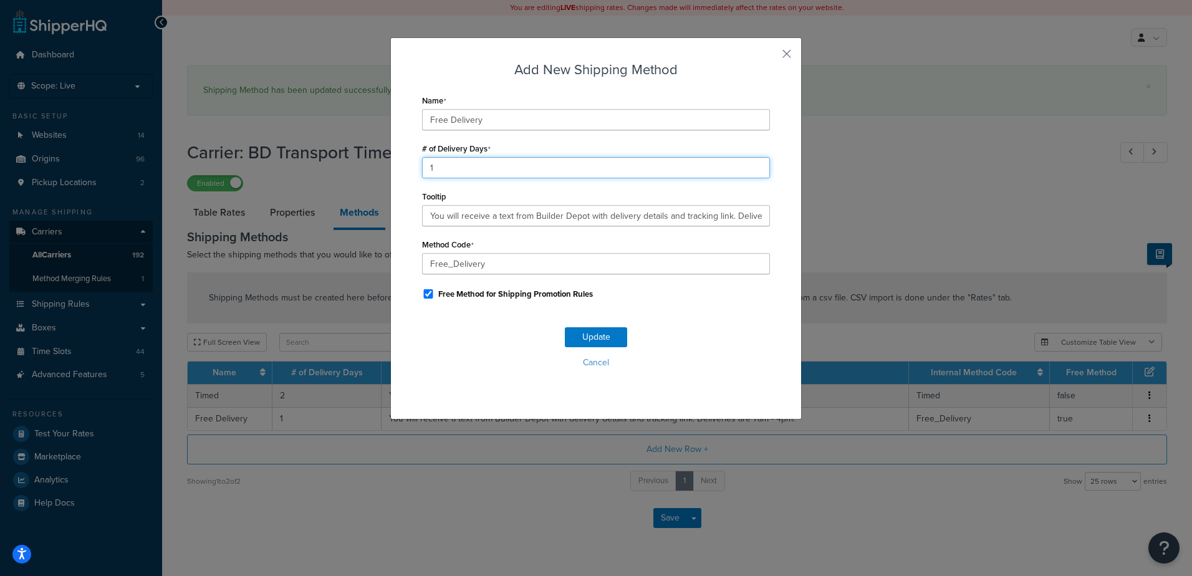
drag, startPoint x: 436, startPoint y: 167, endPoint x: 417, endPoint y: 168, distance: 18.7
click at [422, 168] on input "1" at bounding box center [596, 167] width 348 height 21
type input "2"
click at [594, 336] on button "Update" at bounding box center [596, 337] width 62 height 20
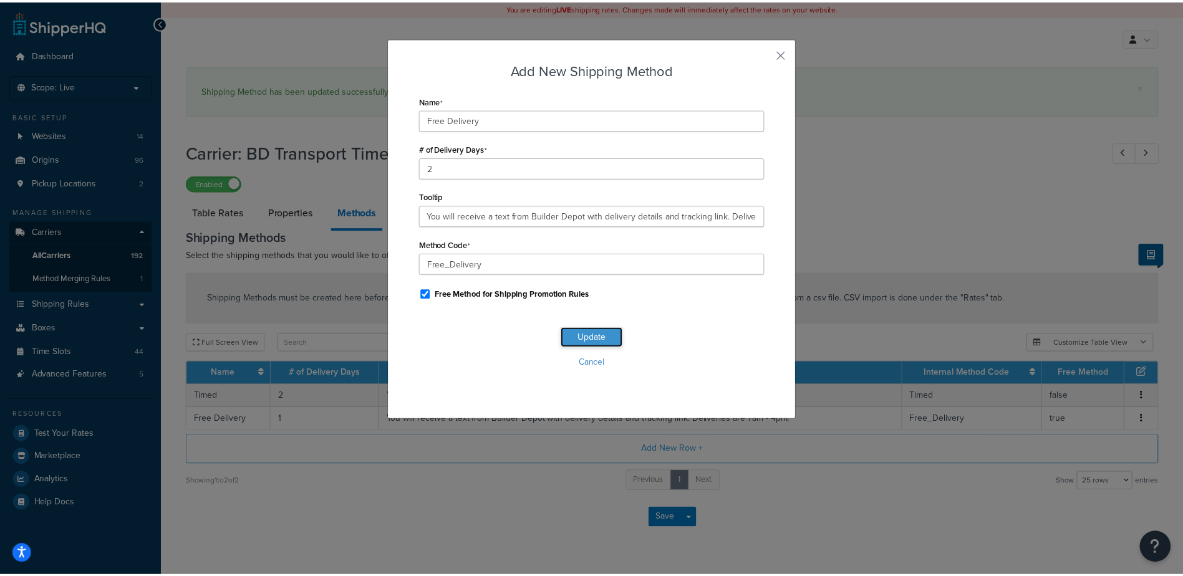
scroll to position [0, 0]
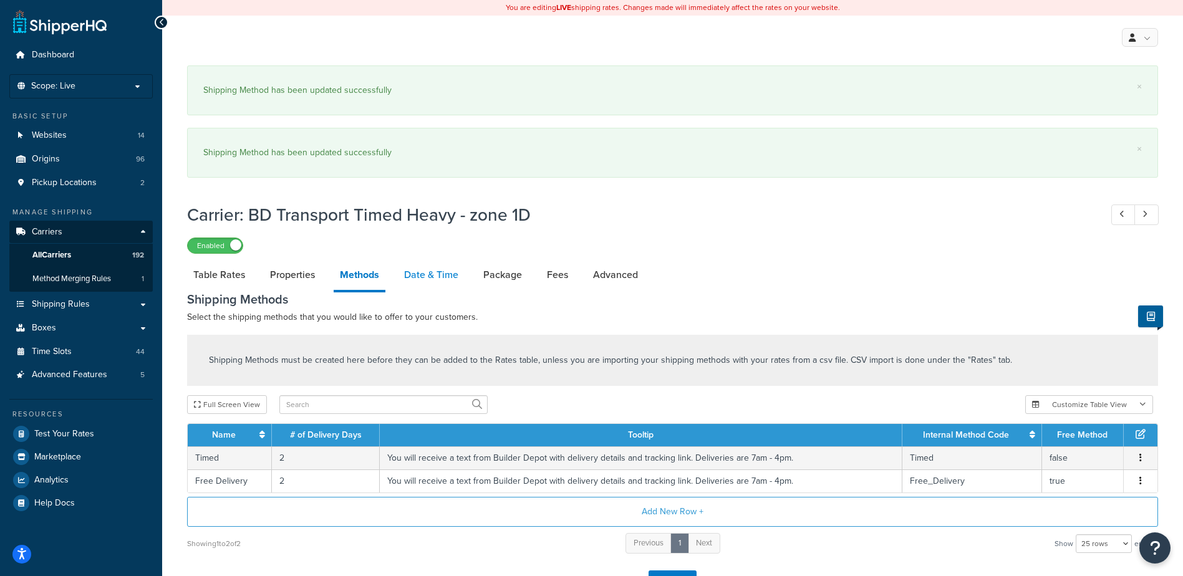
click at [428, 266] on link "Date & Time" at bounding box center [431, 275] width 67 height 30
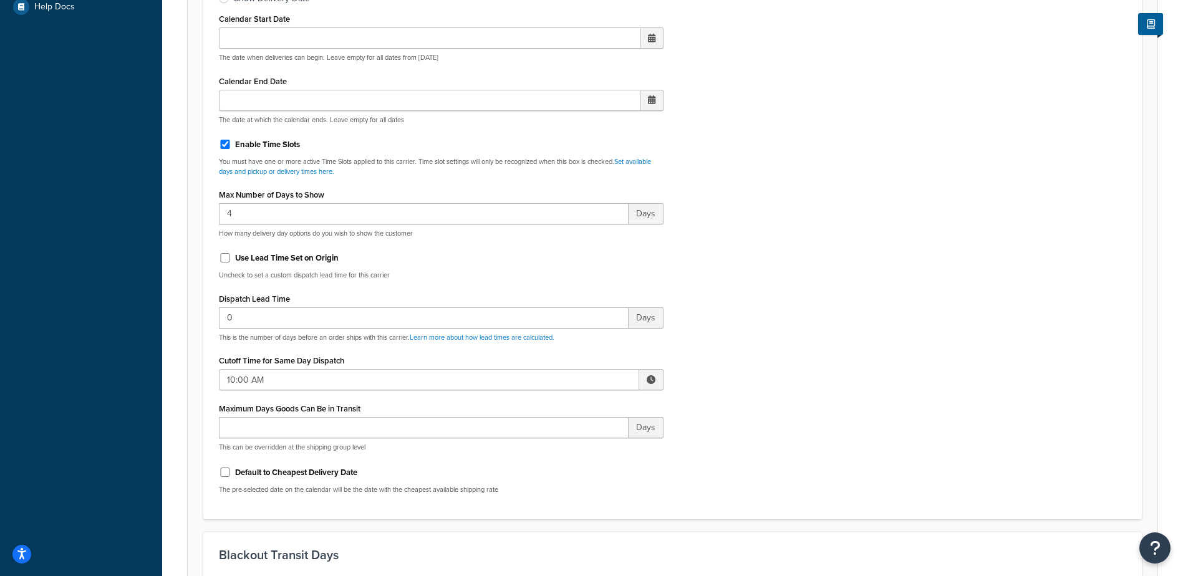
scroll to position [499, 0]
click at [648, 375] on span at bounding box center [651, 377] width 9 height 9
click at [558, 403] on span "▲" at bounding box center [559, 404] width 25 height 25
click at [558, 402] on span "▲" at bounding box center [559, 404] width 25 height 25
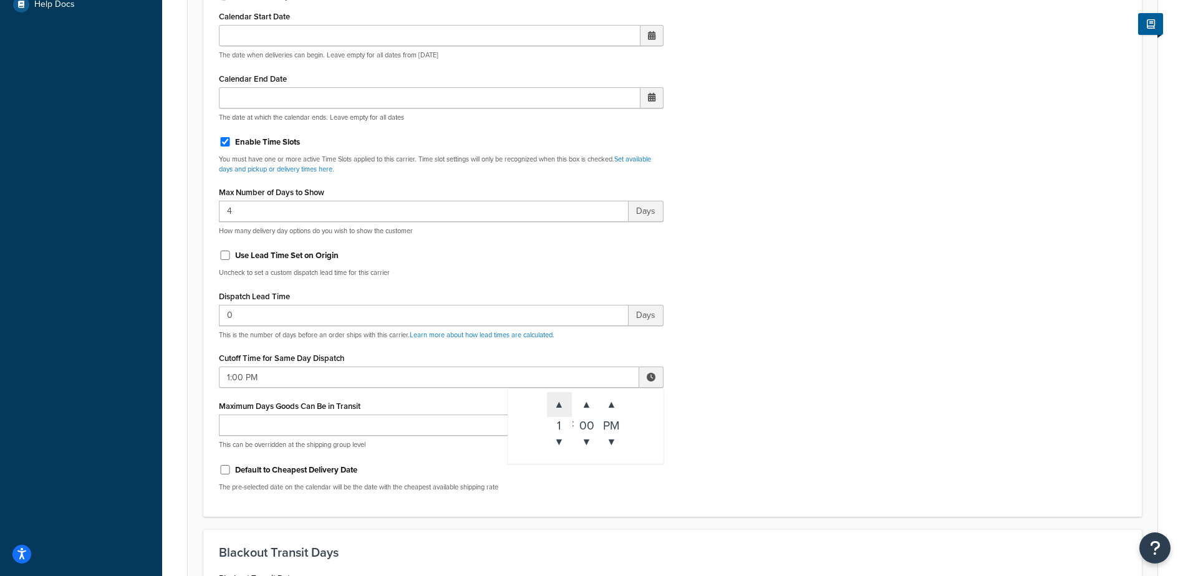
click at [558, 402] on span "▲" at bounding box center [559, 404] width 25 height 25
type input "2:00 PM"
click at [775, 359] on div "Include Delivery Date Information: No, just show shipping rates Show Calendar S…" at bounding box center [673, 208] width 926 height 587
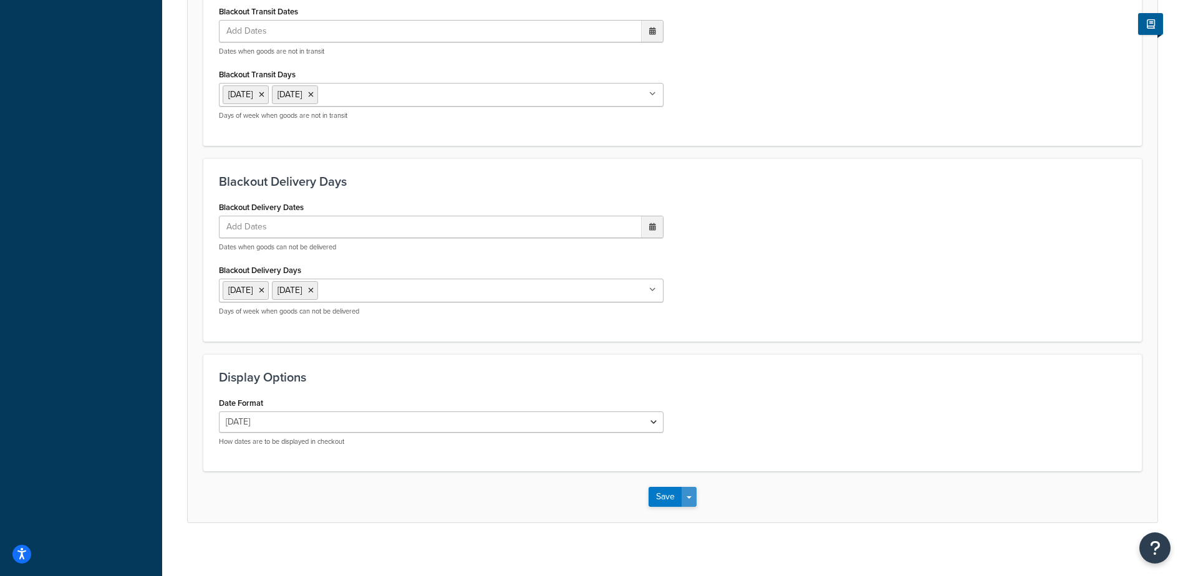
scroll to position [1075, 0]
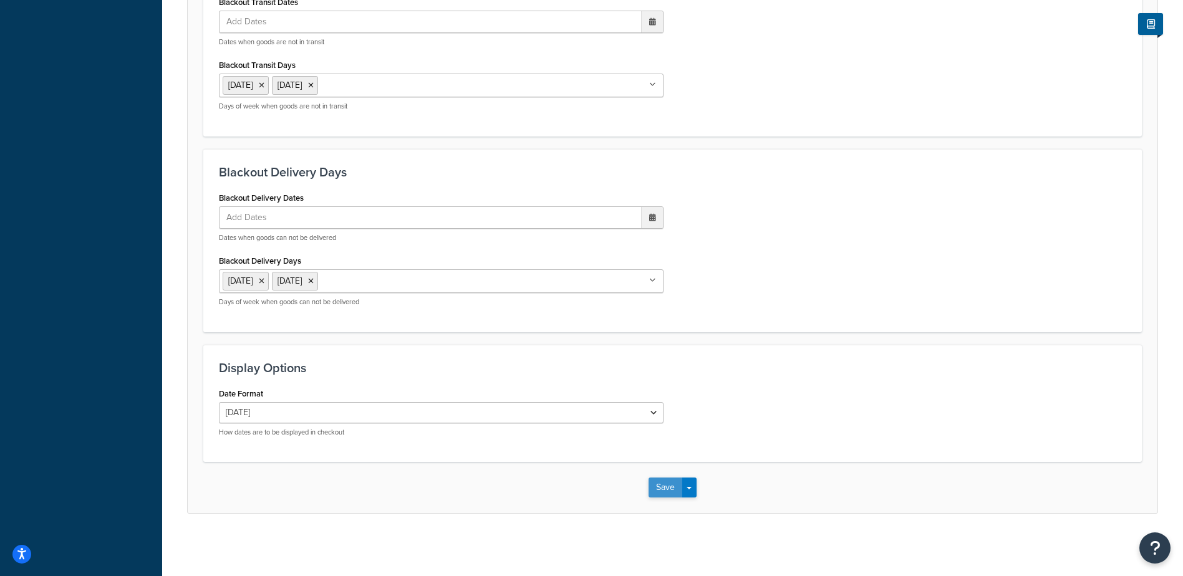
click at [662, 482] on button "Save" at bounding box center [666, 488] width 34 height 20
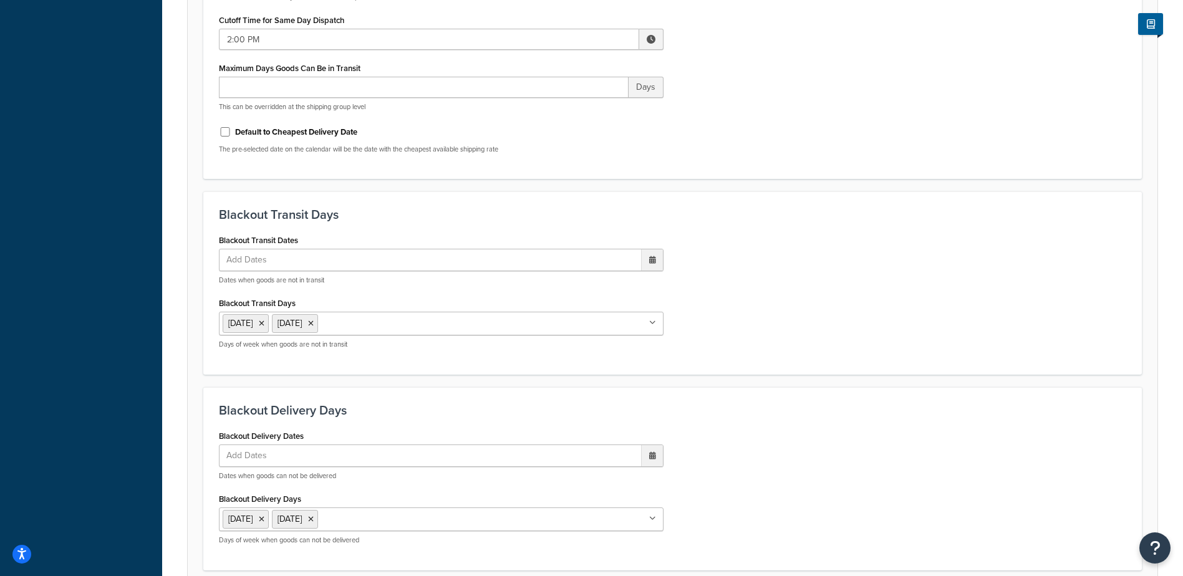
scroll to position [0, 0]
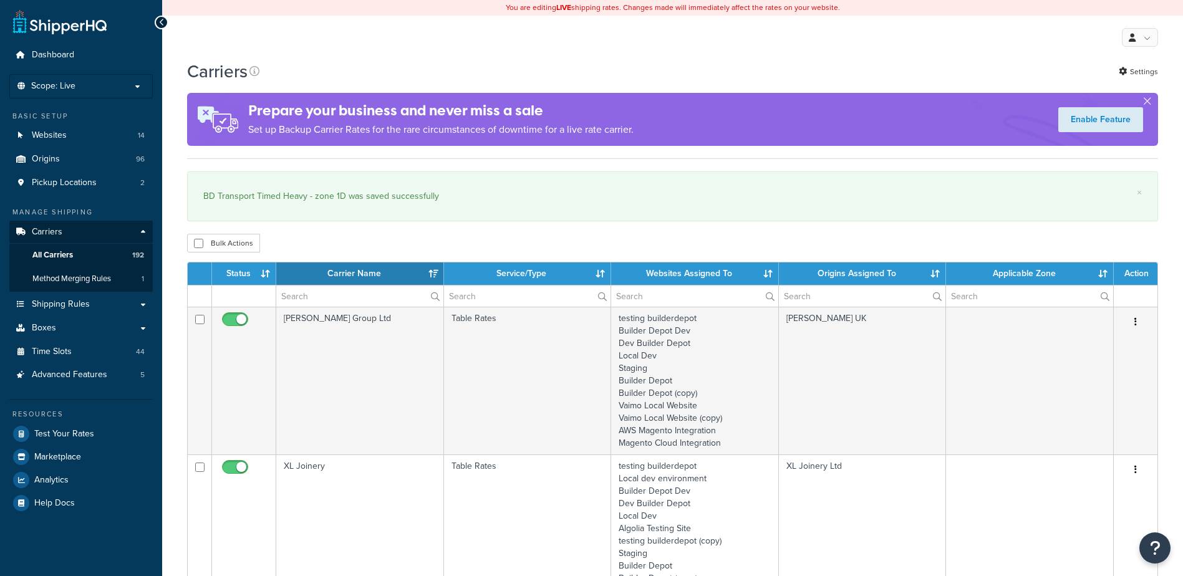
select select "15"
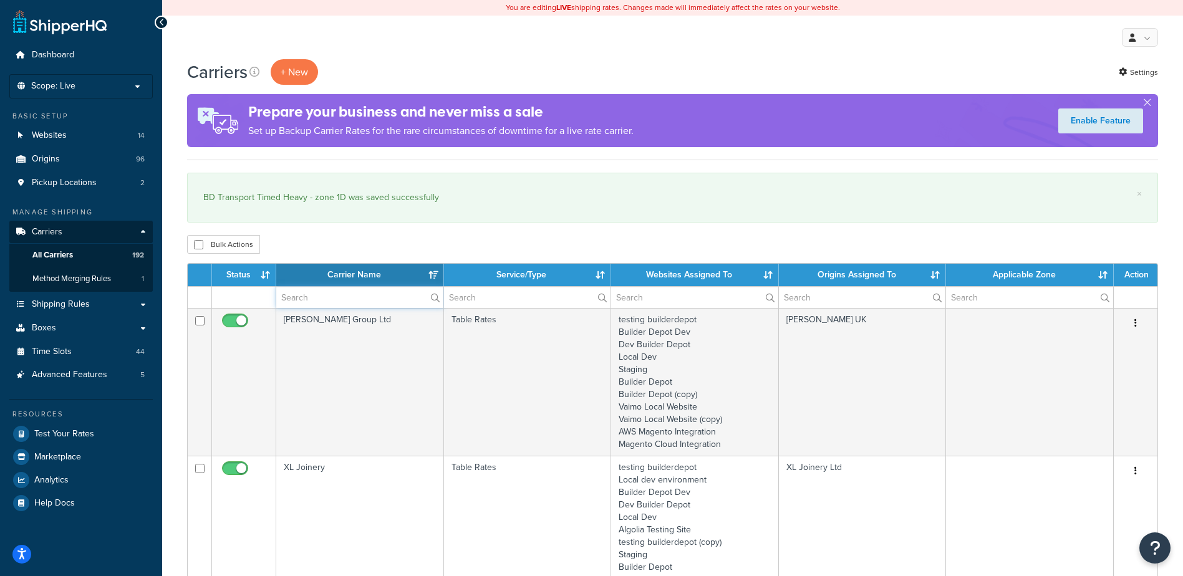
click at [299, 301] on input "text" at bounding box center [359, 297] width 167 height 21
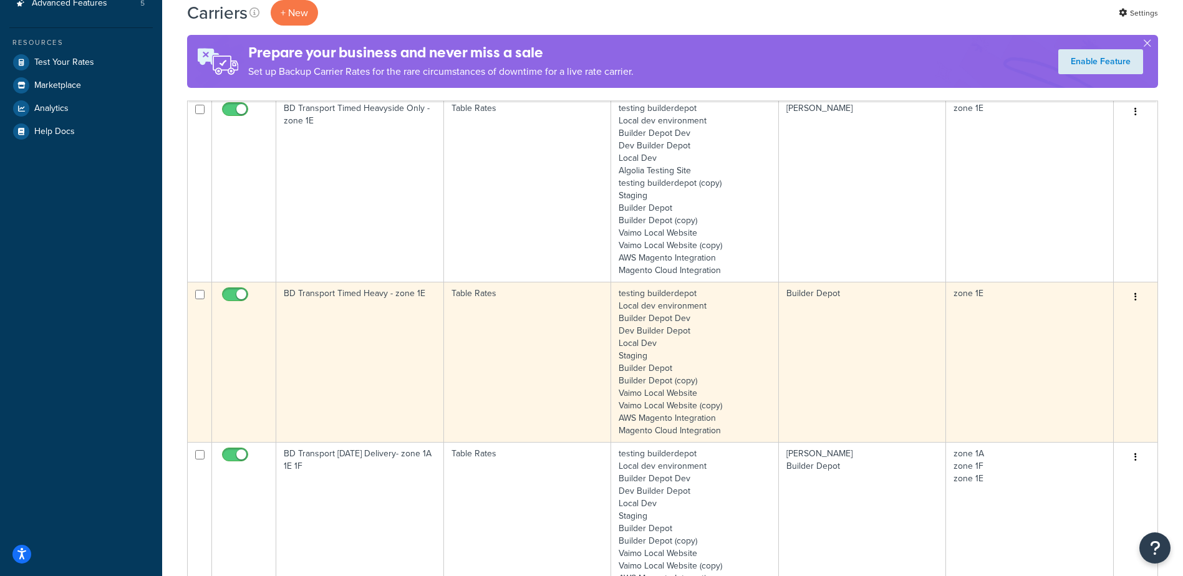
scroll to position [374, 0]
type input "1E"
click at [357, 335] on td "BD Transport Timed Heavy - zone 1E" at bounding box center [360, 359] width 168 height 160
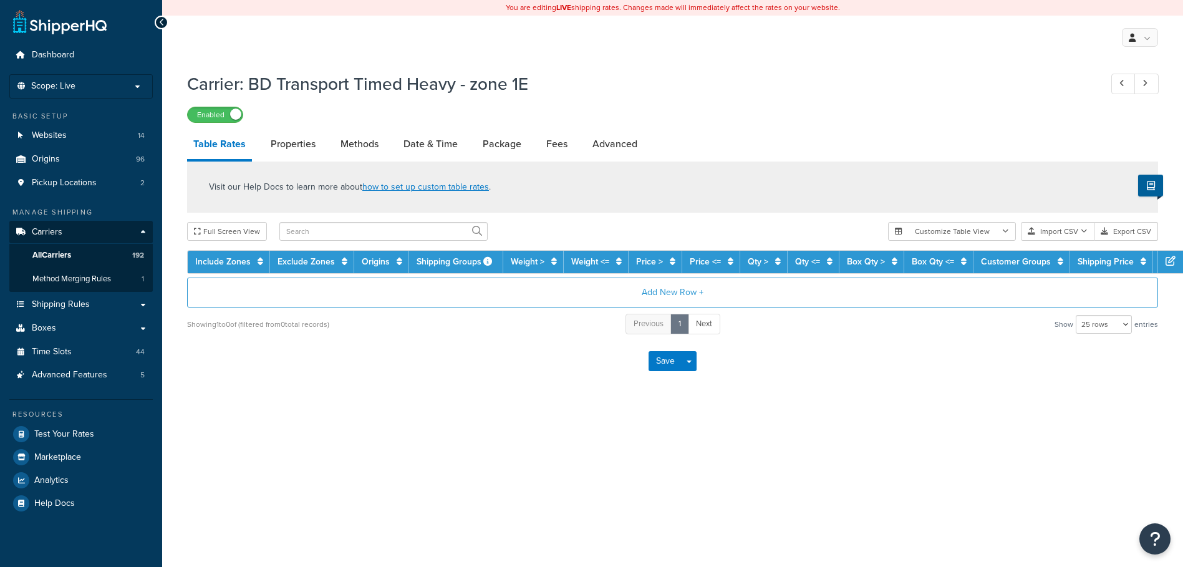
select select "25"
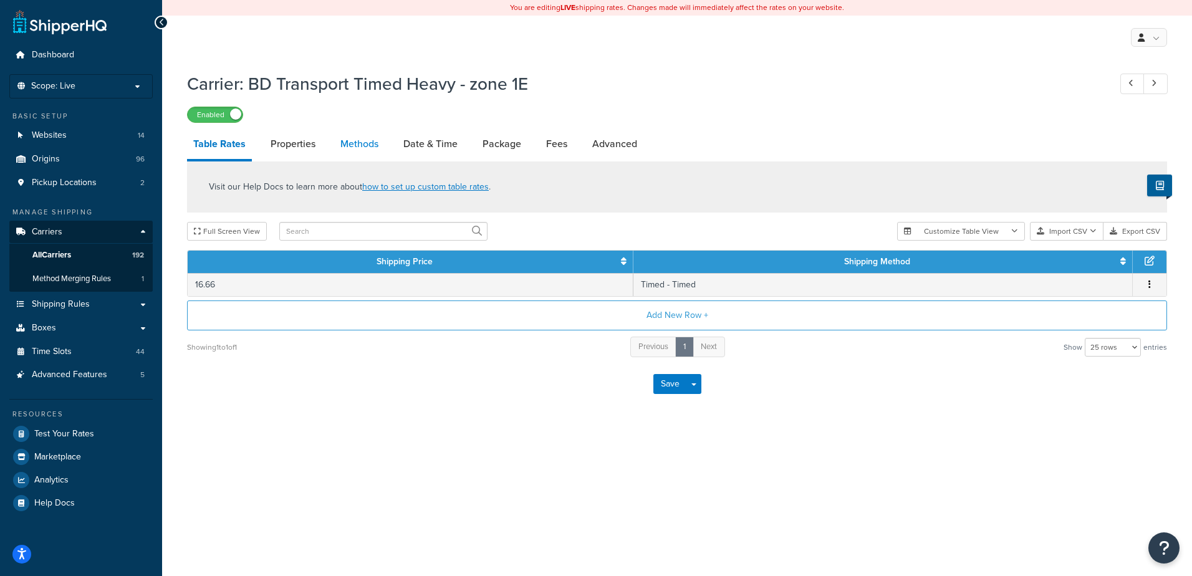
drag, startPoint x: 0, startPoint y: 0, endPoint x: 363, endPoint y: 142, distance: 389.8
click at [363, 142] on link "Methods" at bounding box center [359, 144] width 51 height 30
select select "25"
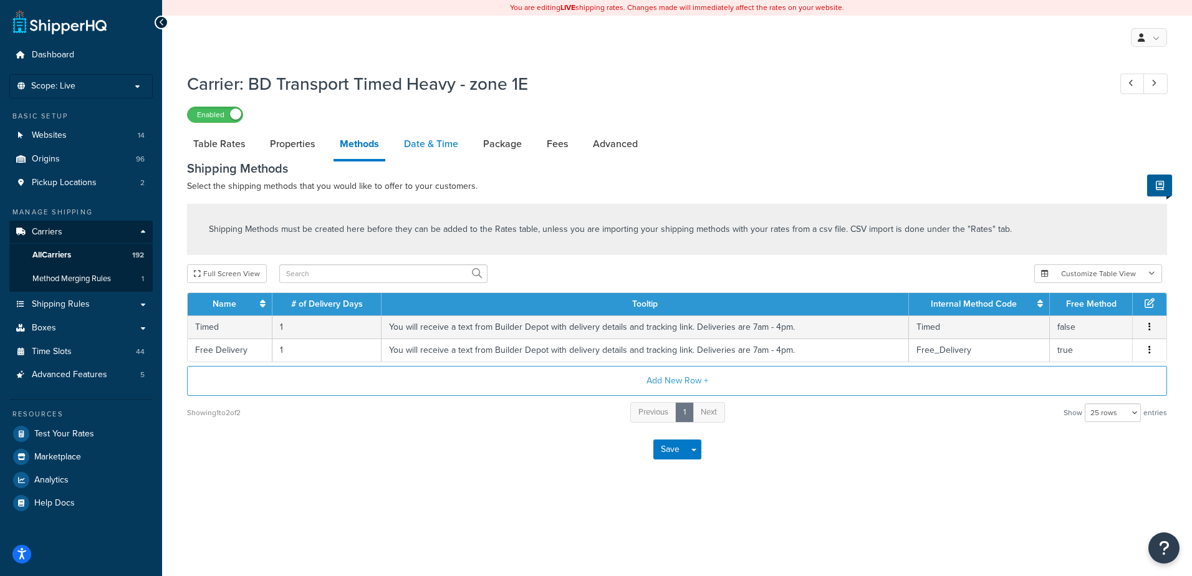
click at [419, 138] on link "Date & Time" at bounding box center [431, 144] width 67 height 30
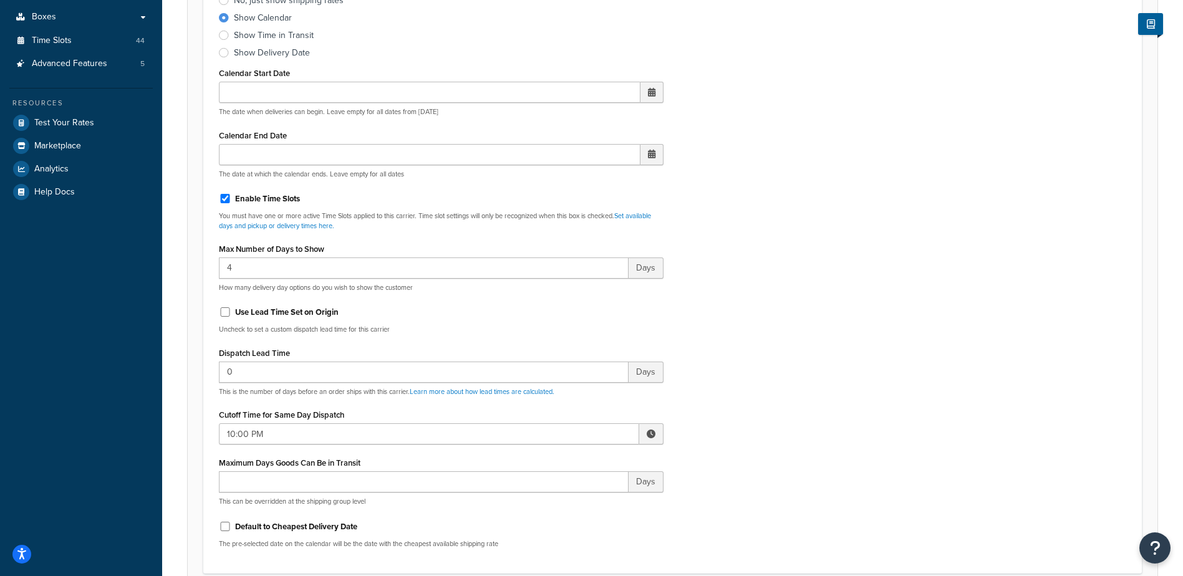
scroll to position [312, 0]
click at [652, 431] on span at bounding box center [651, 433] width 9 height 9
click at [615, 501] on span "▼" at bounding box center [611, 498] width 25 height 25
click at [558, 502] on span "▼" at bounding box center [559, 498] width 25 height 25
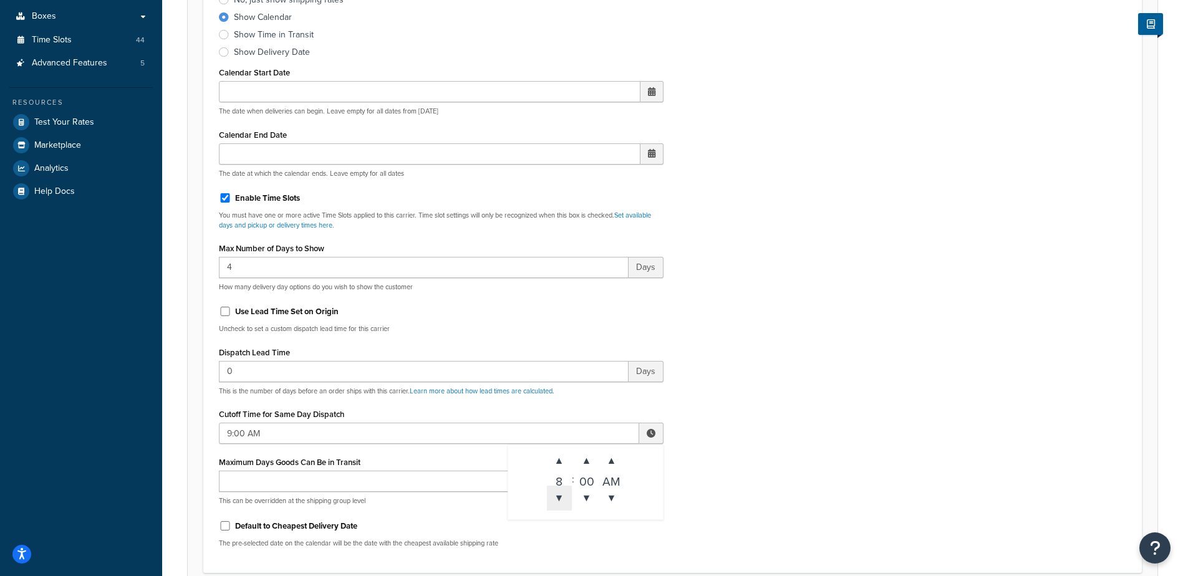
type input "8:00 AM"
click at [713, 435] on div "Include Delivery Date Information: No, just show shipping rates Show Calendar S…" at bounding box center [673, 264] width 926 height 587
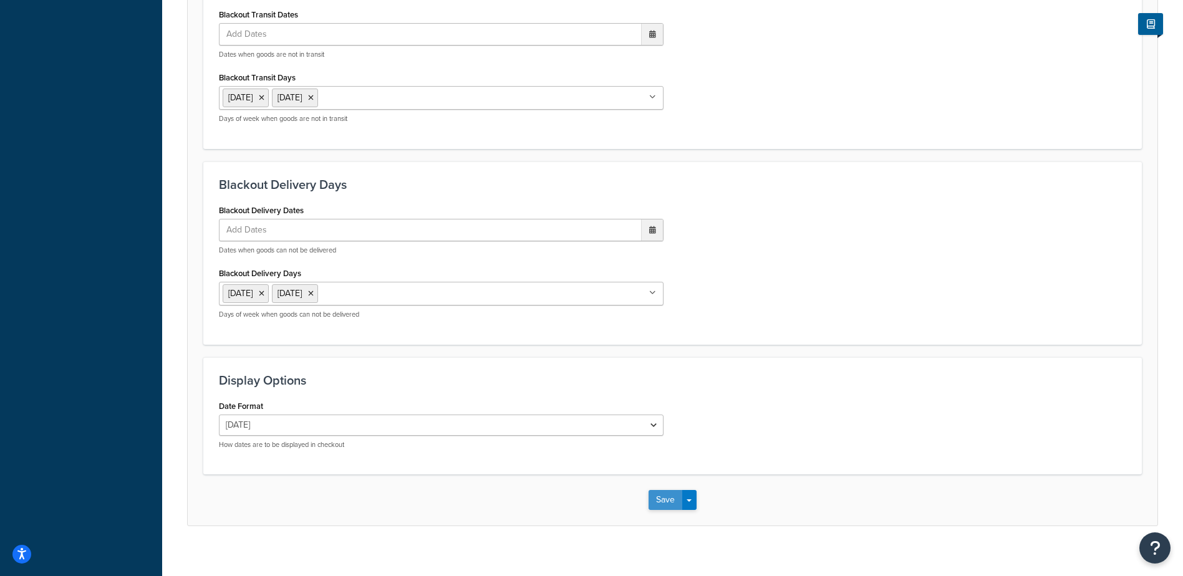
scroll to position [944, 0]
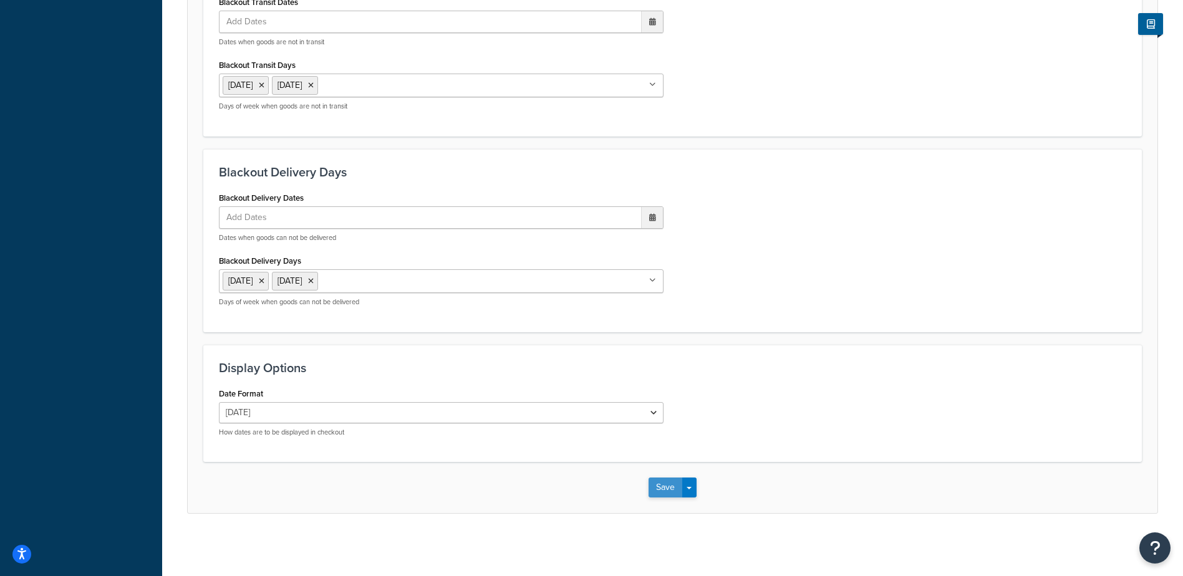
click at [653, 490] on button "Save" at bounding box center [666, 488] width 34 height 20
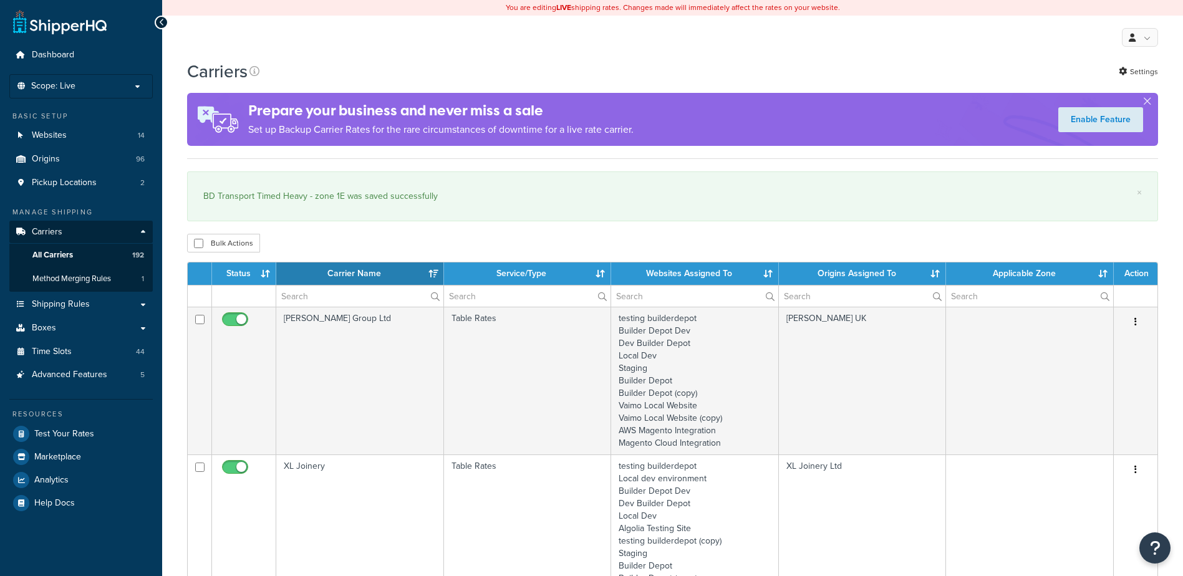
select select "15"
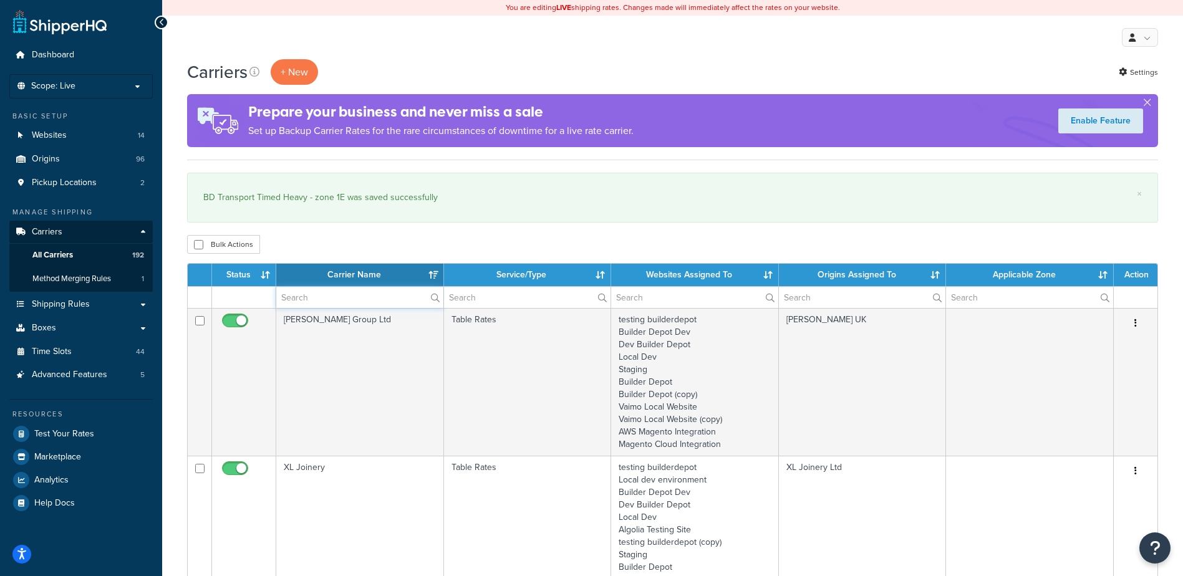
click at [309, 299] on input "text" at bounding box center [359, 297] width 167 height 21
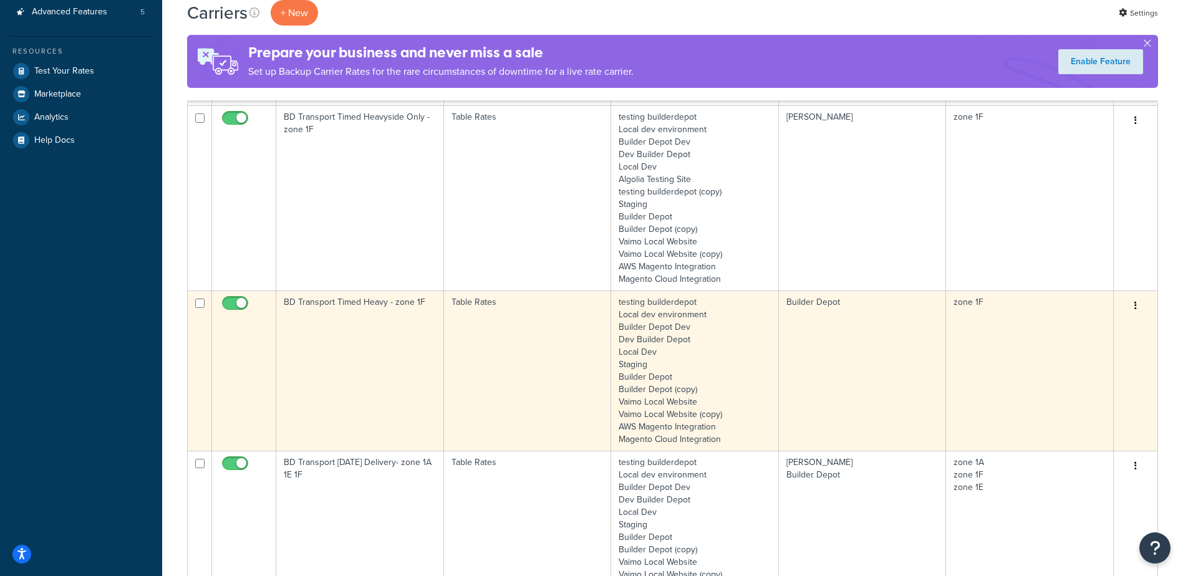
scroll to position [374, 0]
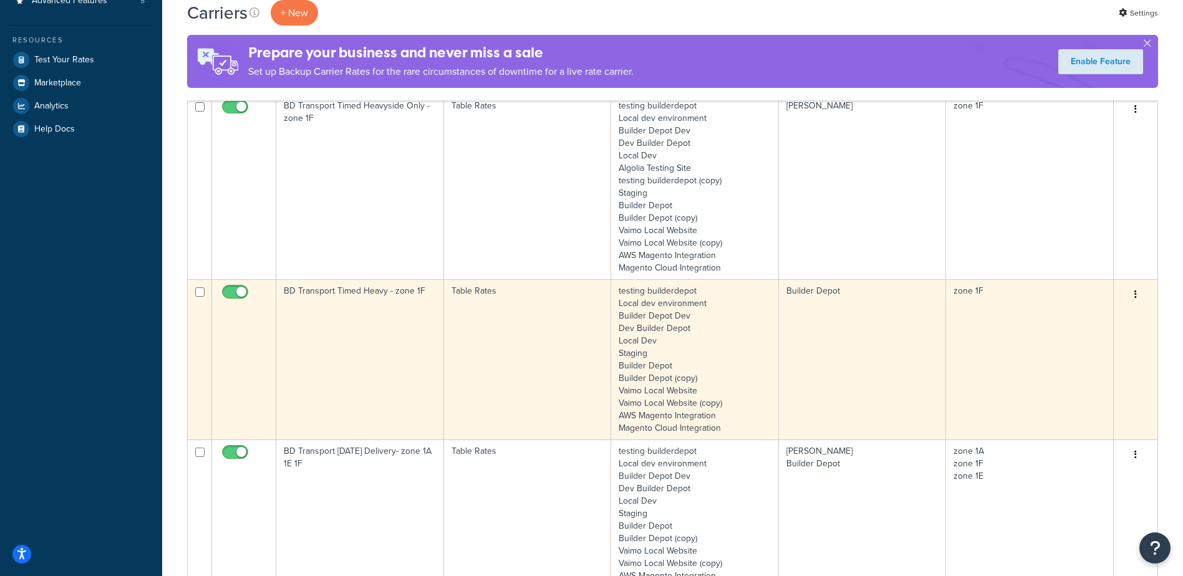
type input "1F"
click at [382, 342] on td "BD Transport Timed Heavy - zone 1F" at bounding box center [360, 359] width 168 height 160
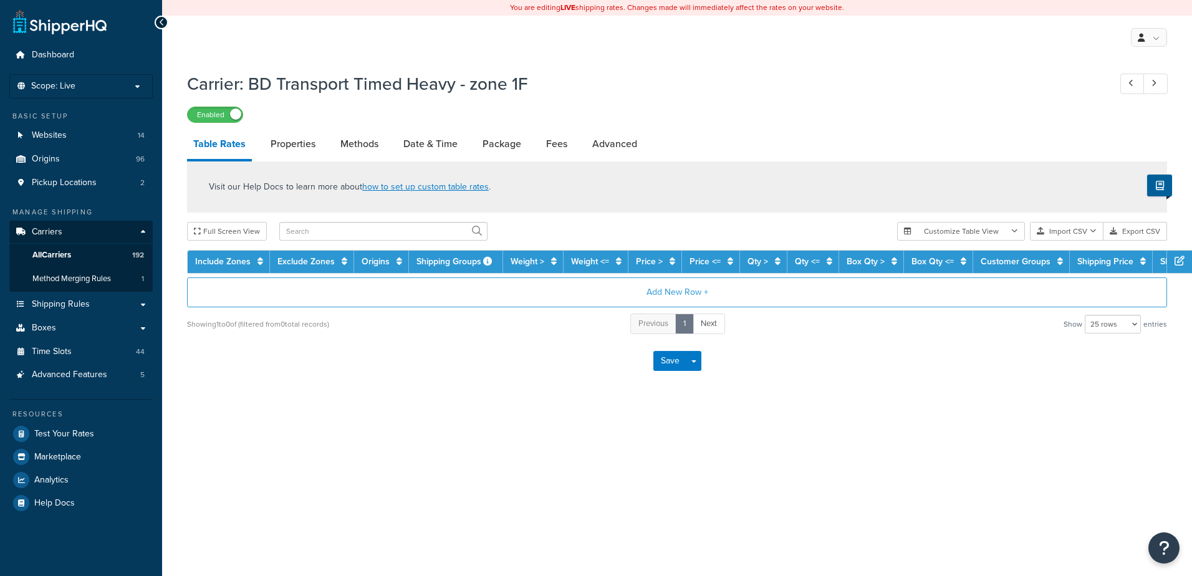
select select "25"
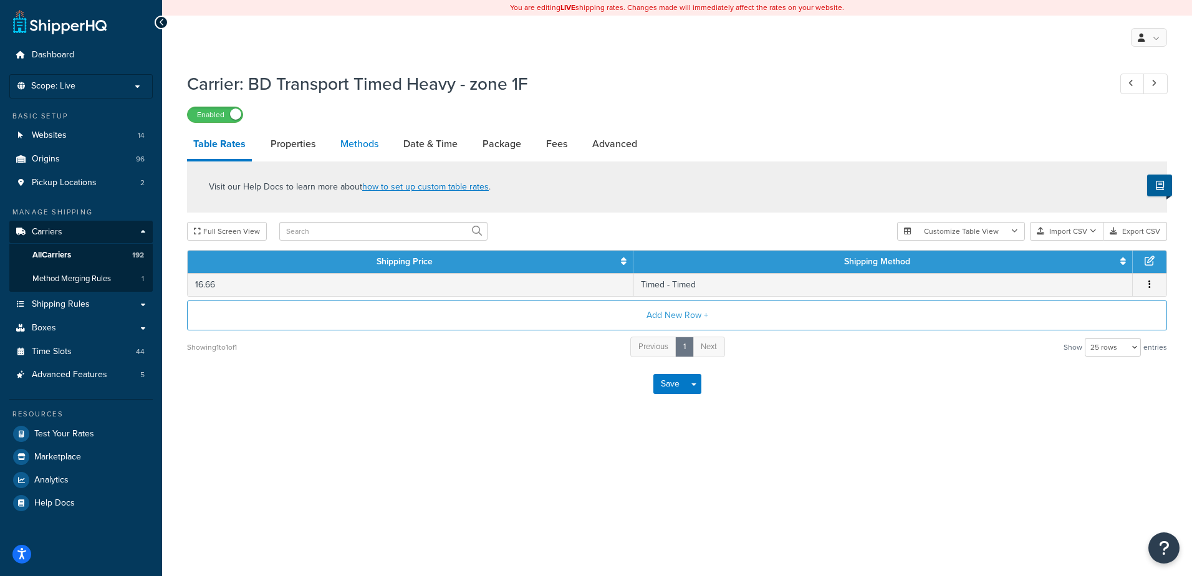
click at [356, 145] on link "Methods" at bounding box center [359, 144] width 51 height 30
select select "25"
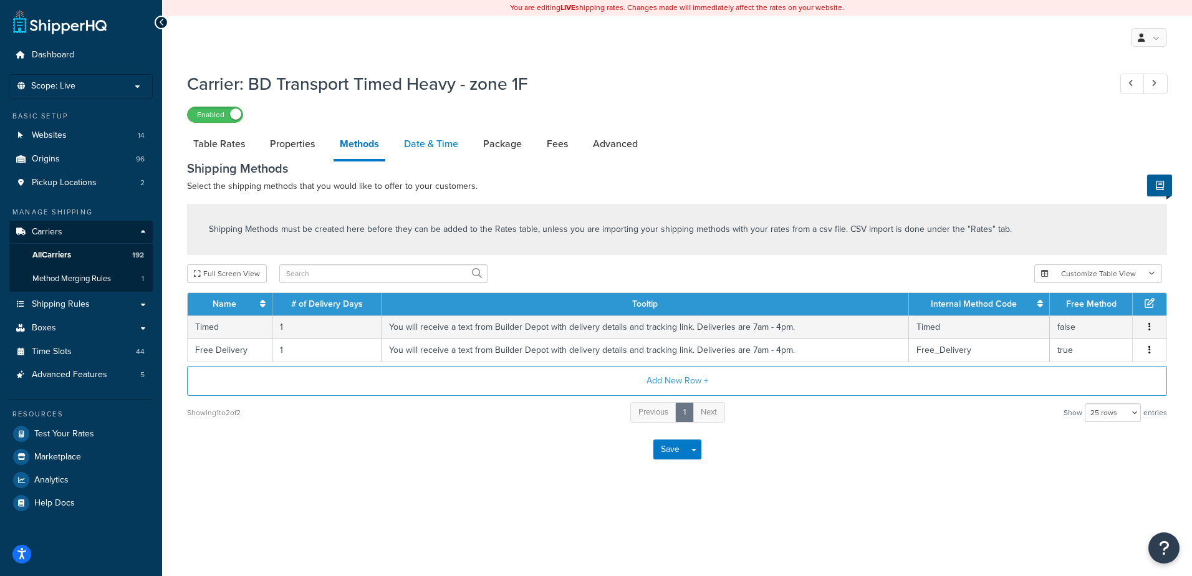
click at [428, 147] on link "Date & Time" at bounding box center [431, 144] width 67 height 30
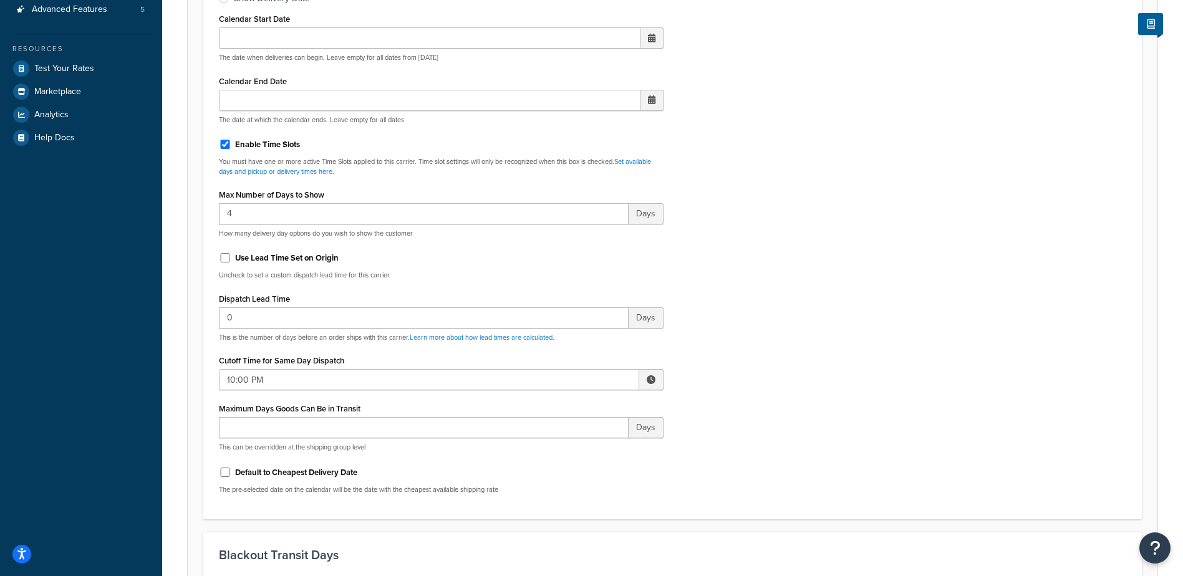
scroll to position [374, 0]
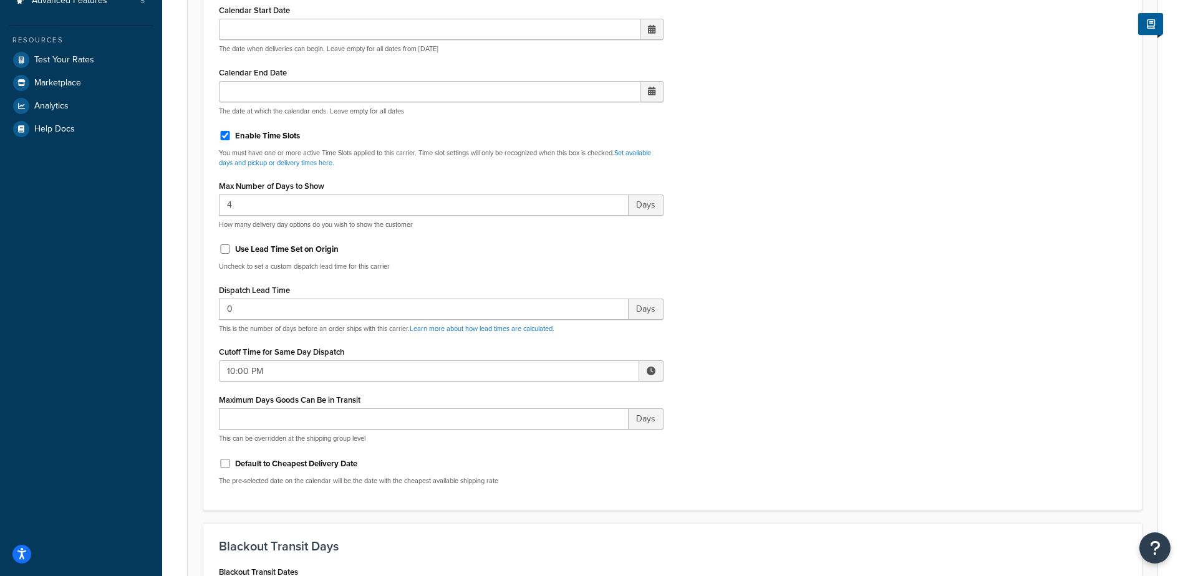
click at [653, 372] on span at bounding box center [651, 371] width 9 height 9
click at [611, 438] on span "▼" at bounding box center [611, 435] width 25 height 25
click at [557, 436] on span "▼" at bounding box center [559, 435] width 25 height 25
click at [558, 436] on span "▼" at bounding box center [559, 435] width 25 height 25
type input "8:00 AM"
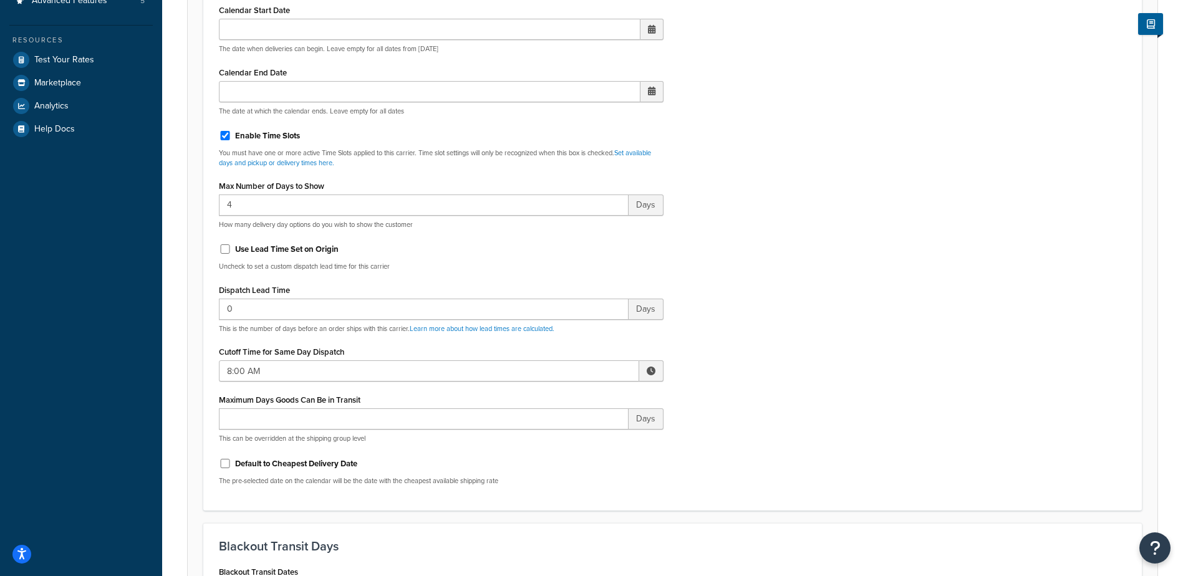
click at [759, 389] on div "Include Delivery Date Information: No, just show shipping rates Show Calendar S…" at bounding box center [673, 201] width 926 height 587
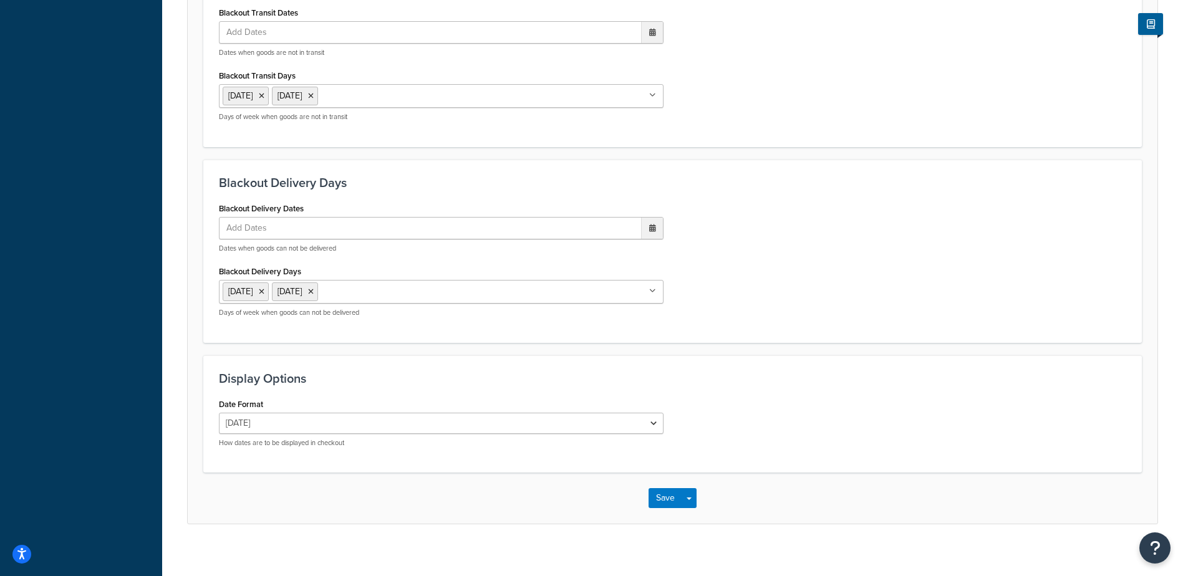
scroll to position [944, 0]
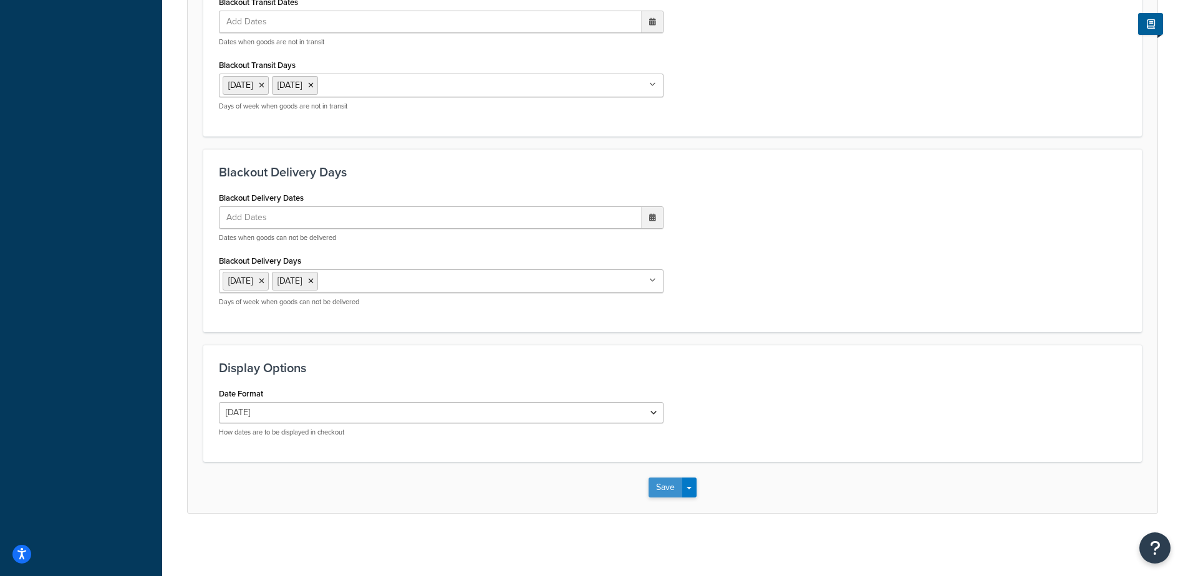
click at [662, 485] on button "Save" at bounding box center [666, 488] width 34 height 20
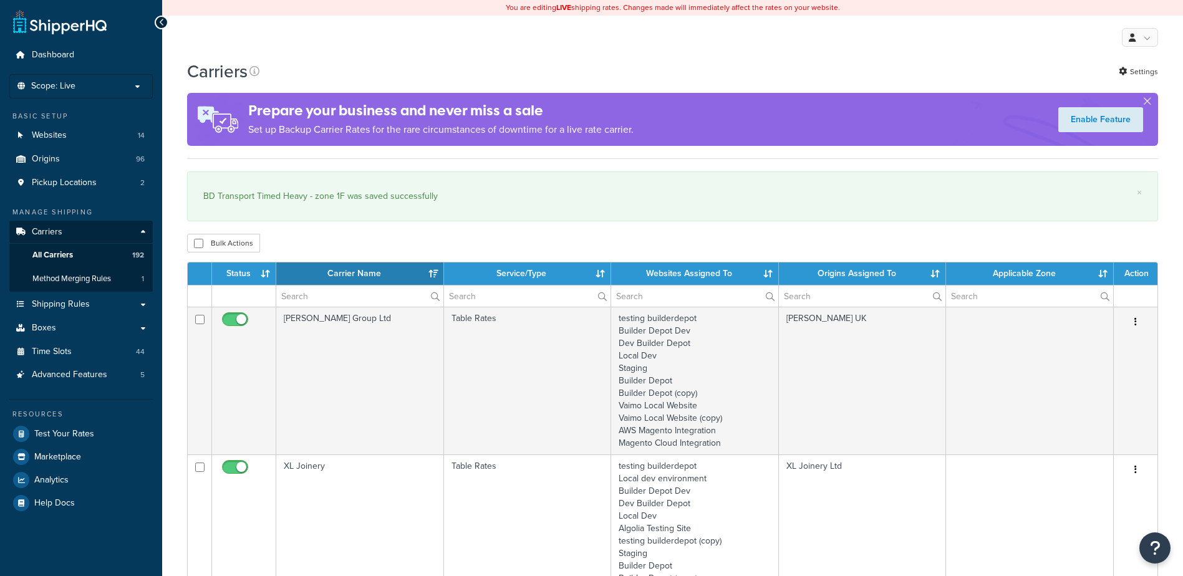
select select "15"
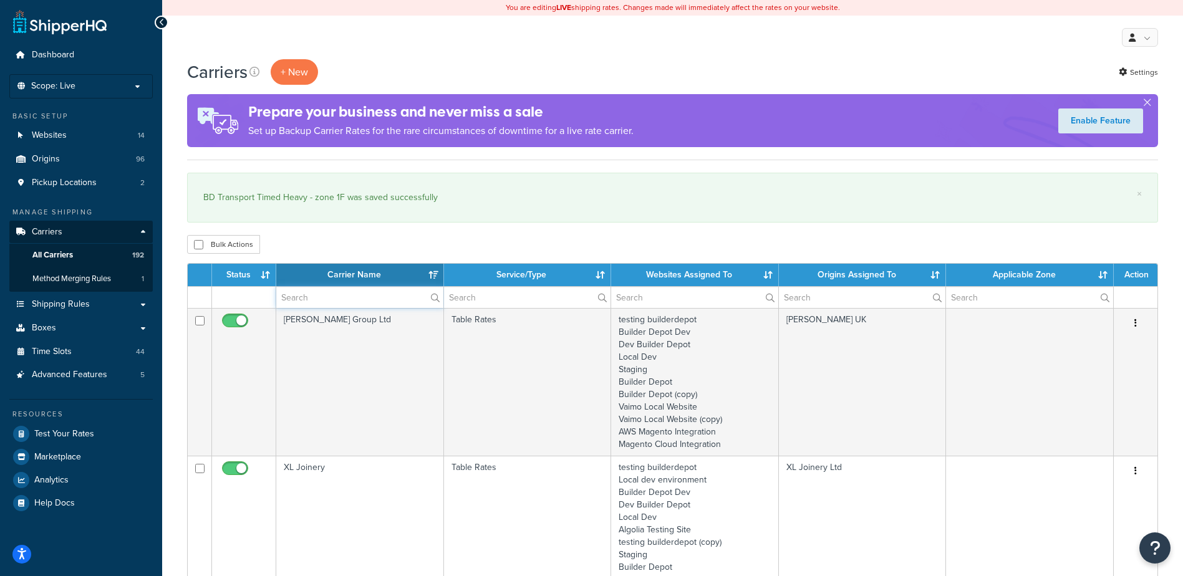
click at [305, 299] on input "text" at bounding box center [359, 297] width 167 height 21
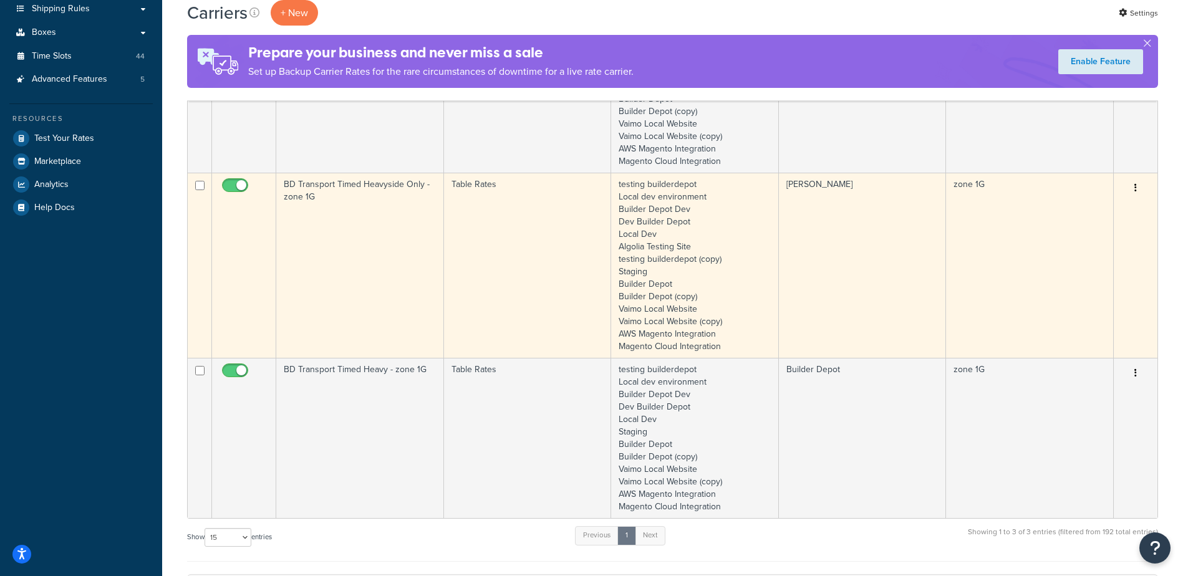
scroll to position [312, 0]
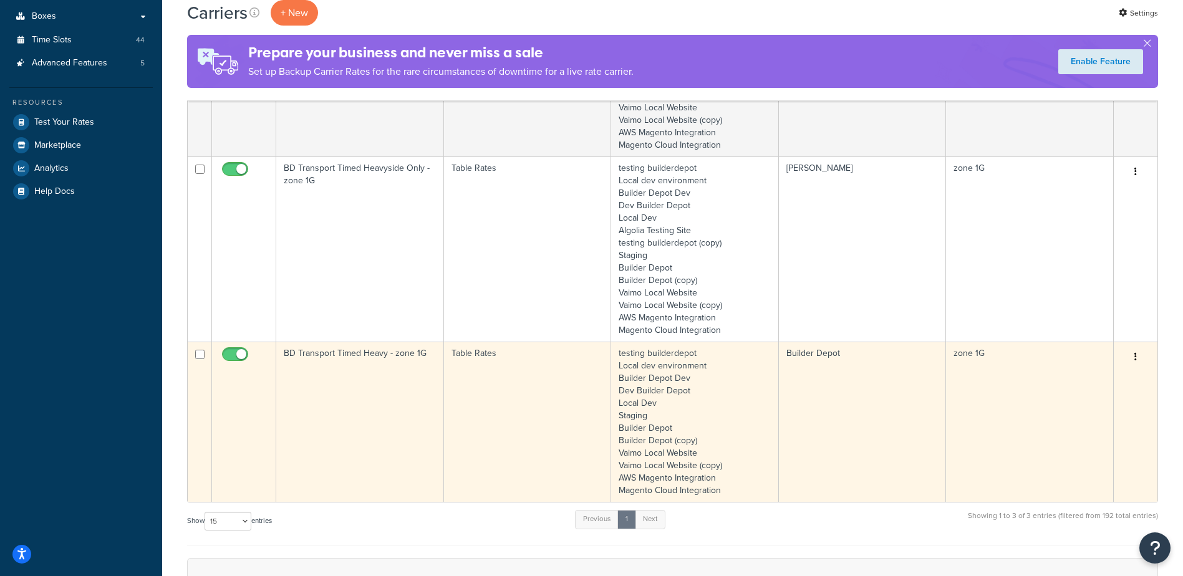
type input "1G"
click at [373, 369] on td "BD Transport Timed Heavy - zone 1G" at bounding box center [360, 422] width 168 height 160
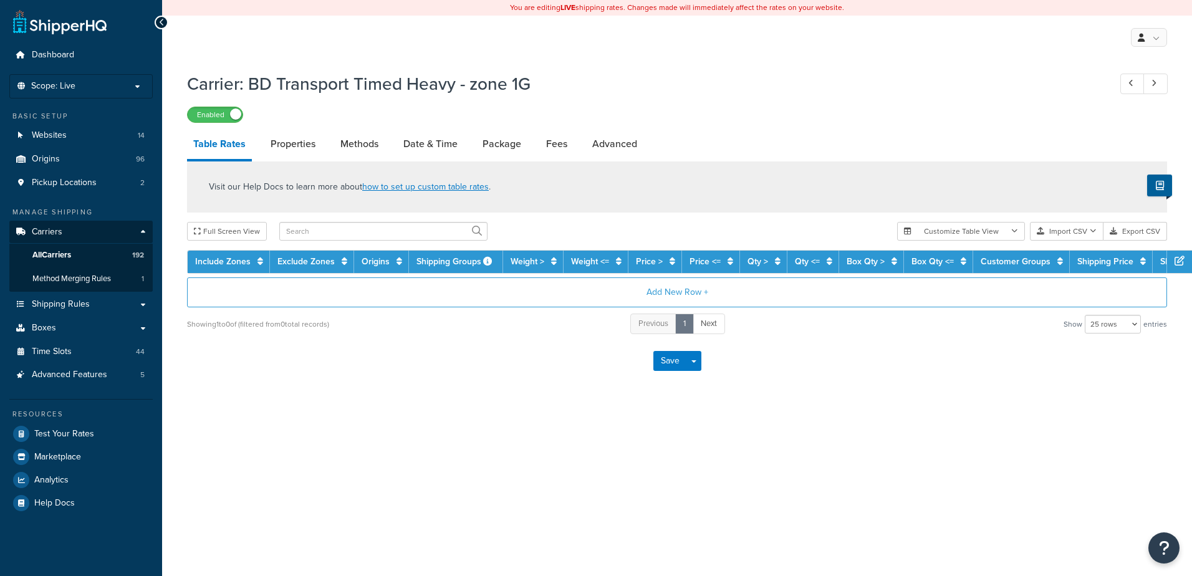
select select "25"
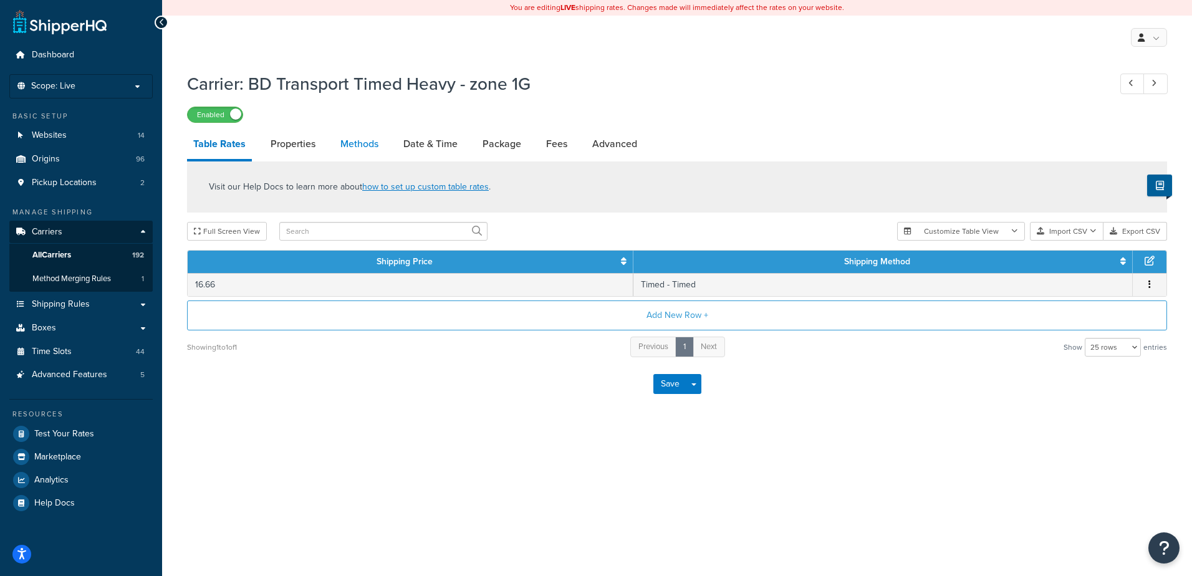
click at [365, 140] on link "Methods" at bounding box center [359, 144] width 51 height 30
select select "25"
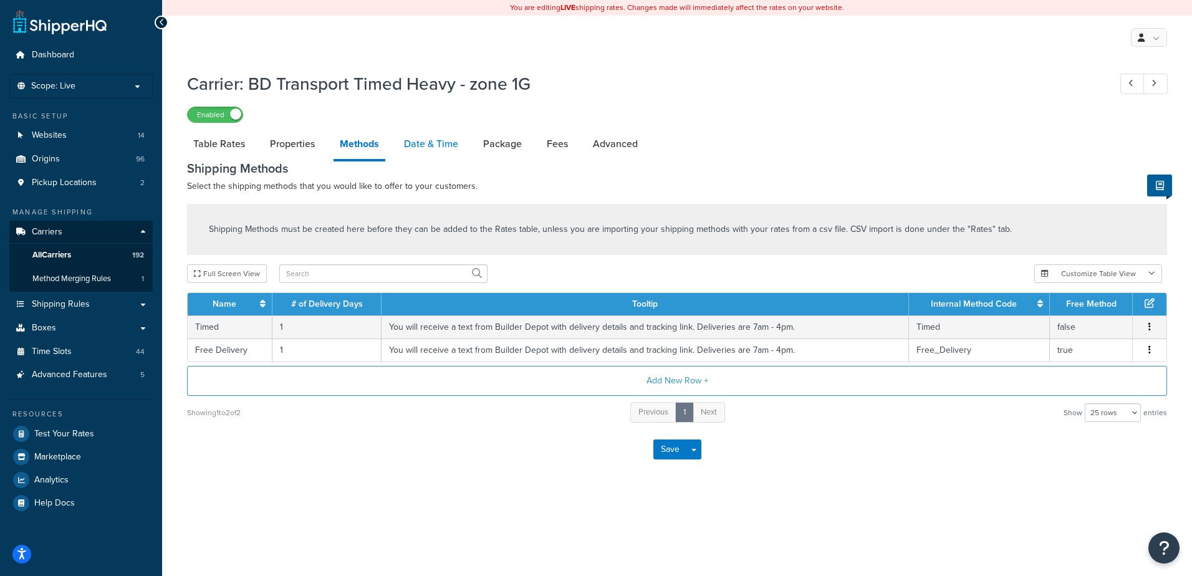
click at [424, 143] on link "Date & Time" at bounding box center [431, 144] width 67 height 30
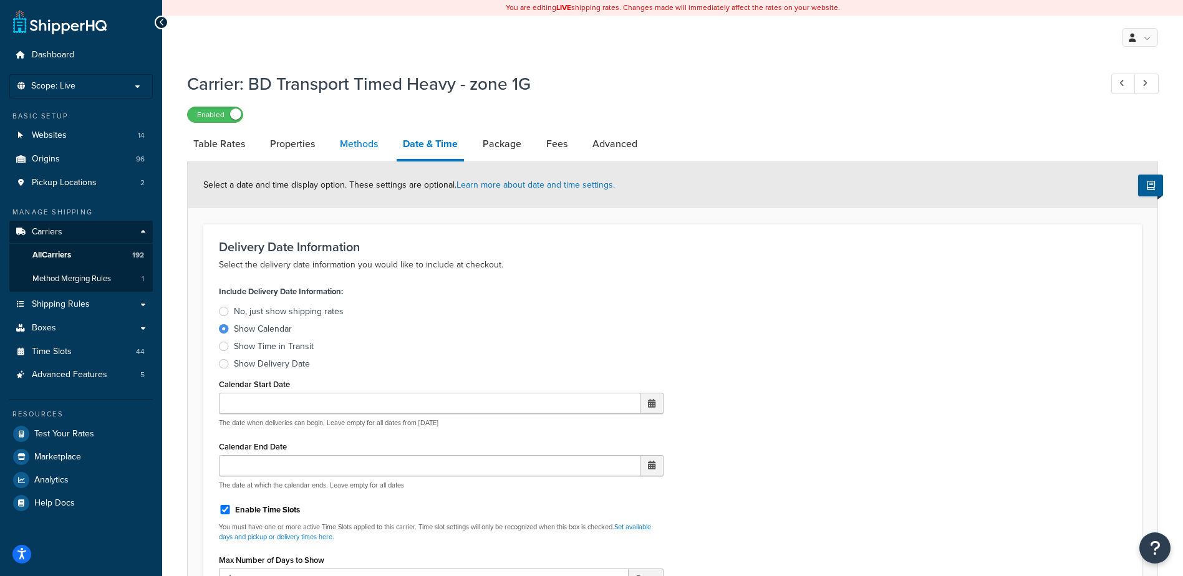
click at [365, 136] on link "Methods" at bounding box center [359, 144] width 51 height 30
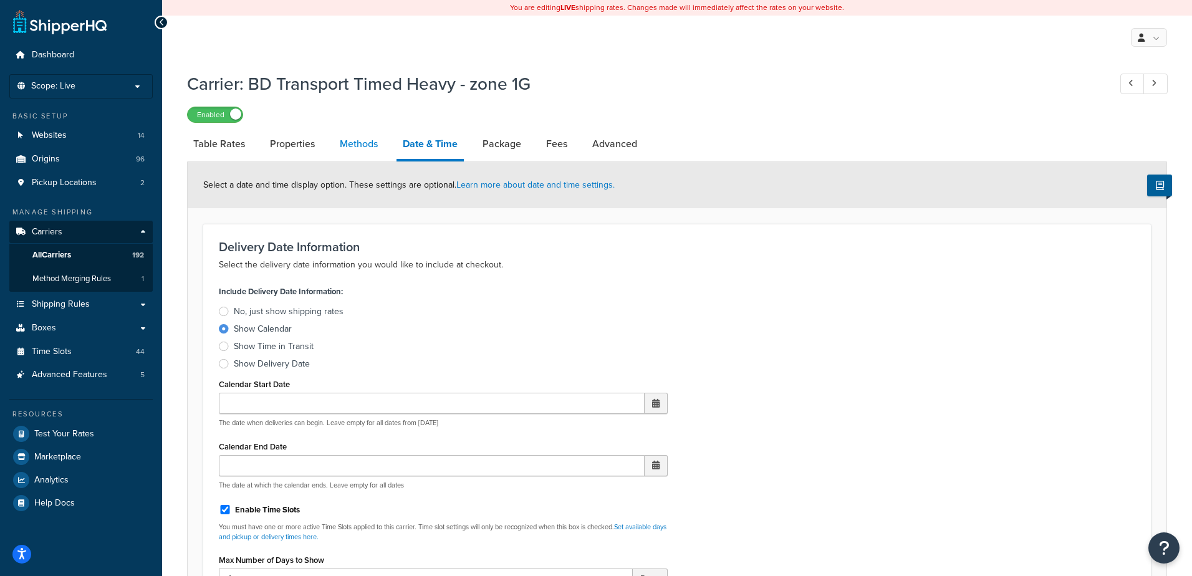
select select "25"
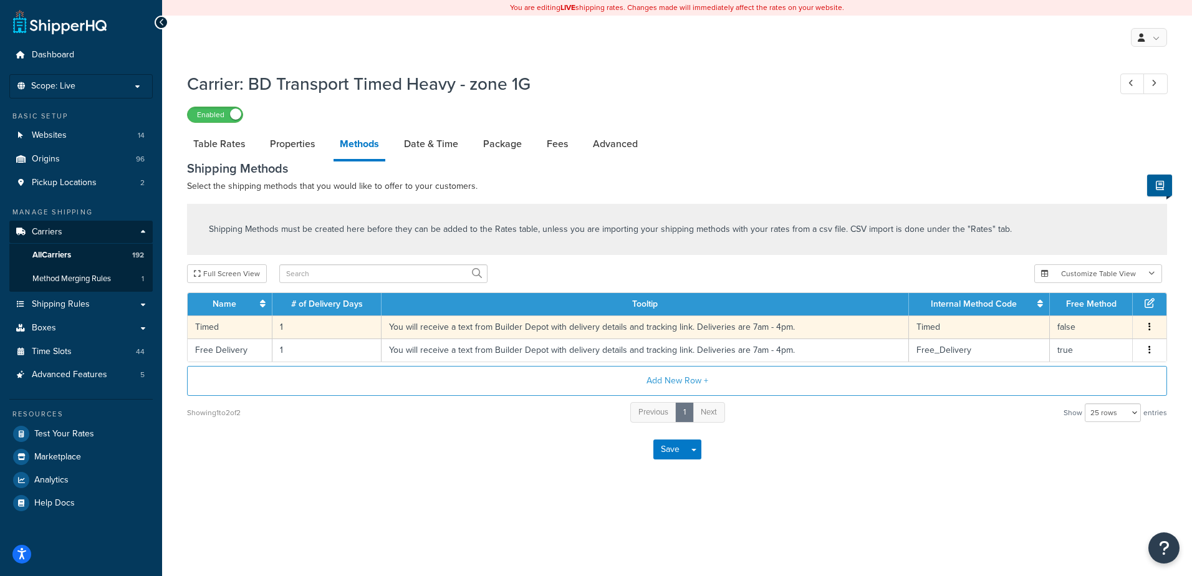
click at [290, 329] on td "1" at bounding box center [327, 327] width 109 height 23
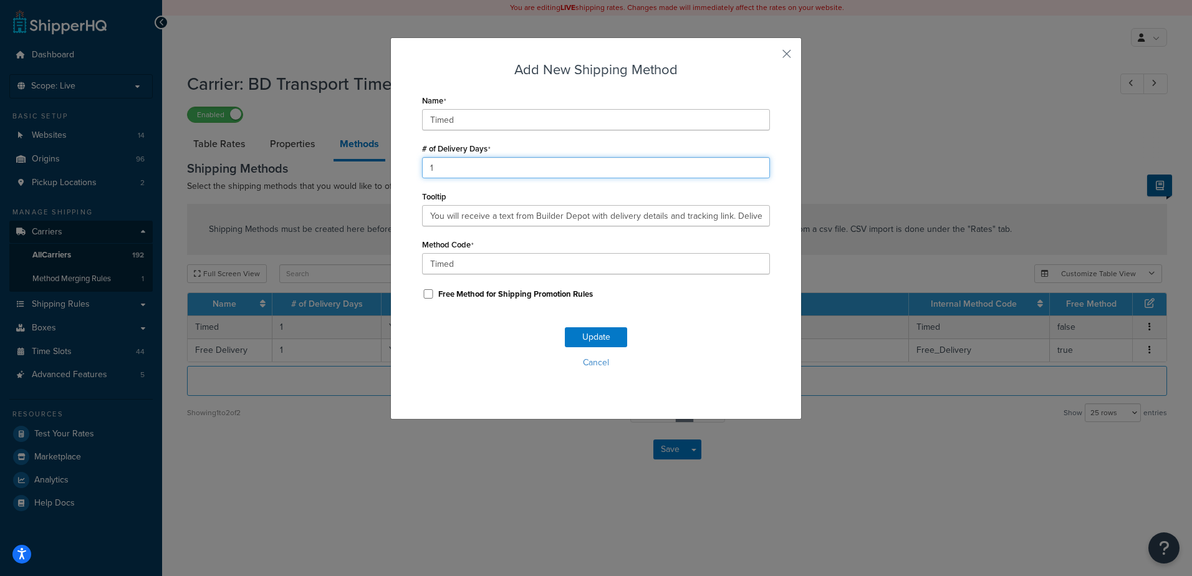
drag, startPoint x: 450, startPoint y: 169, endPoint x: 372, endPoint y: 157, distance: 78.3
click at [372, 157] on div "Add New Shipping Method Name Timed # of Delivery Days 1 Tooltip You will receiv…" at bounding box center [596, 288] width 1192 height 576
type input "2"
click at [611, 336] on button "Update" at bounding box center [596, 337] width 62 height 20
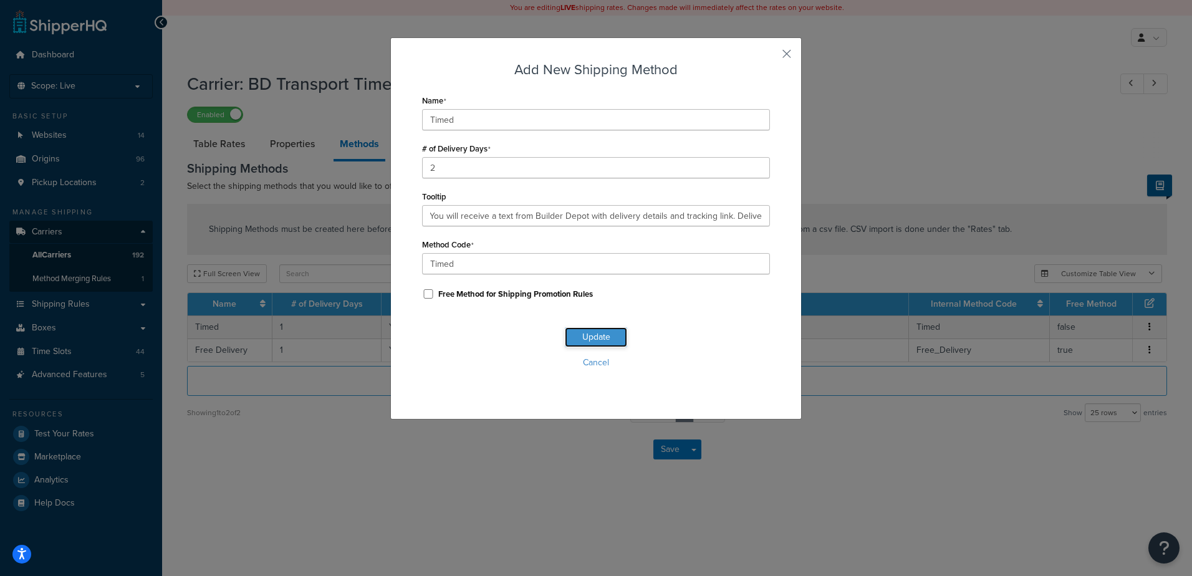
scroll to position [0, 0]
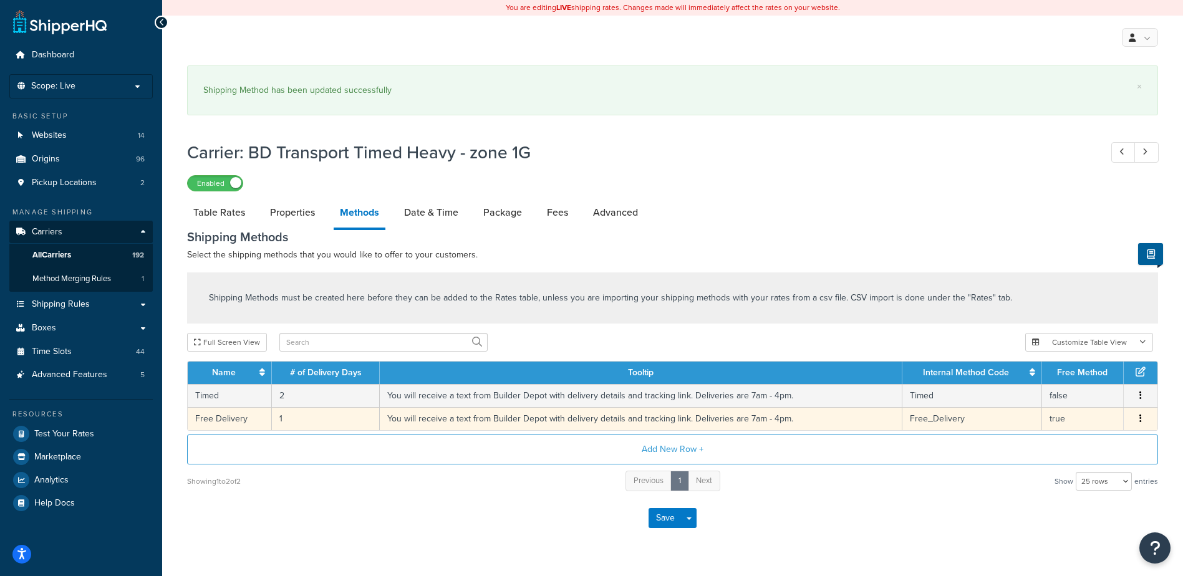
click at [328, 418] on td "1" at bounding box center [326, 418] width 108 height 23
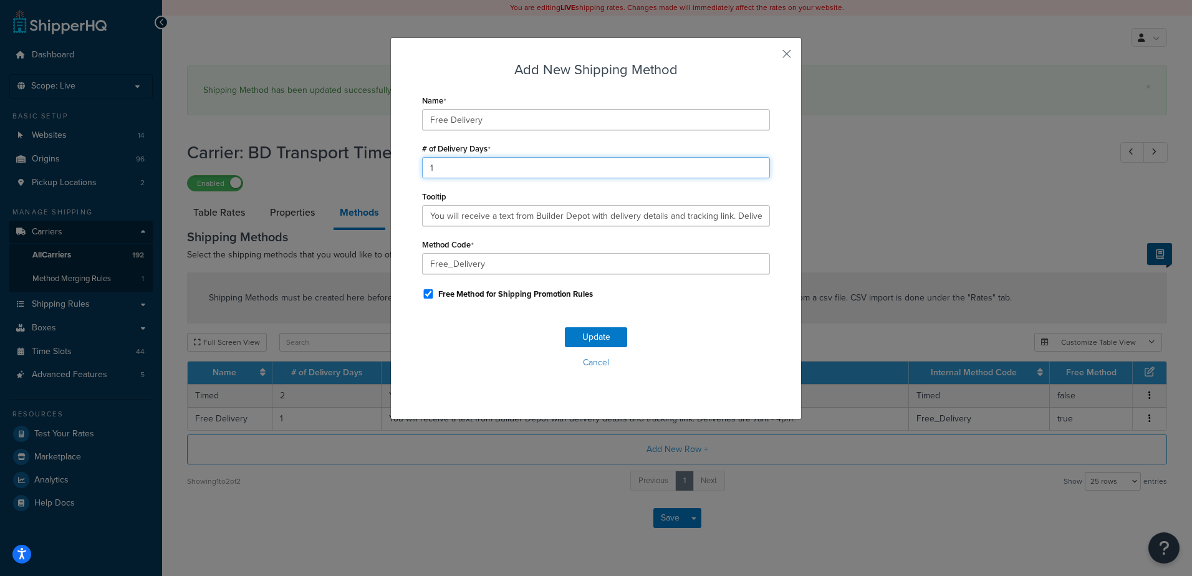
drag, startPoint x: 437, startPoint y: 168, endPoint x: 405, endPoint y: 163, distance: 32.2
click at [405, 163] on div "Add New Shipping Method Name Free Delivery # of Delivery Days 1 Tooltip You wil…" at bounding box center [596, 228] width 412 height 382
type input "2"
click at [597, 339] on button "Update" at bounding box center [596, 337] width 62 height 20
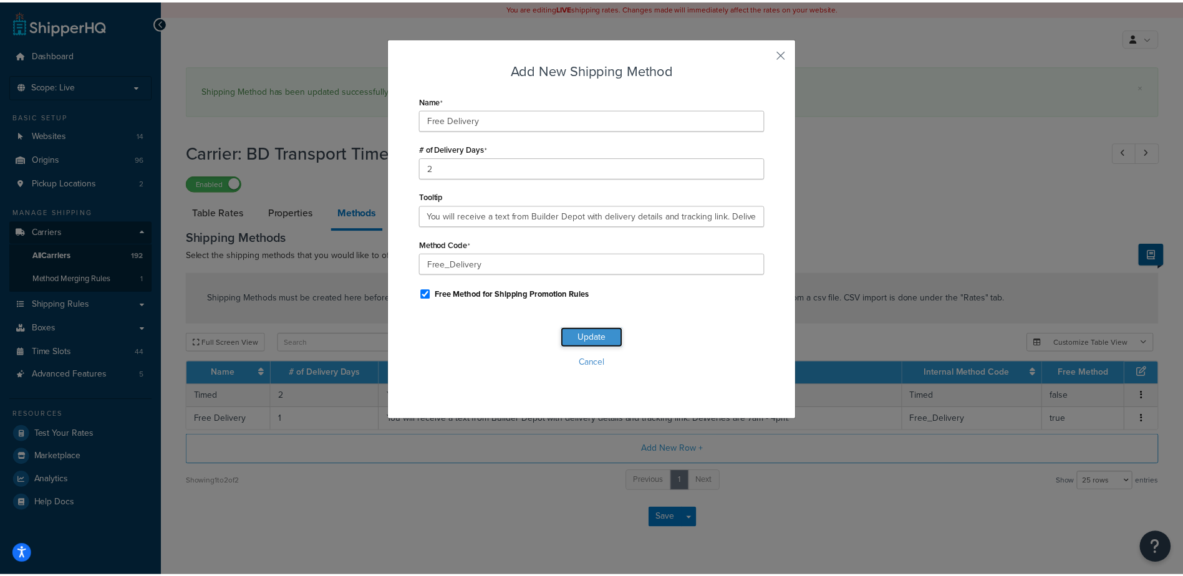
scroll to position [0, 0]
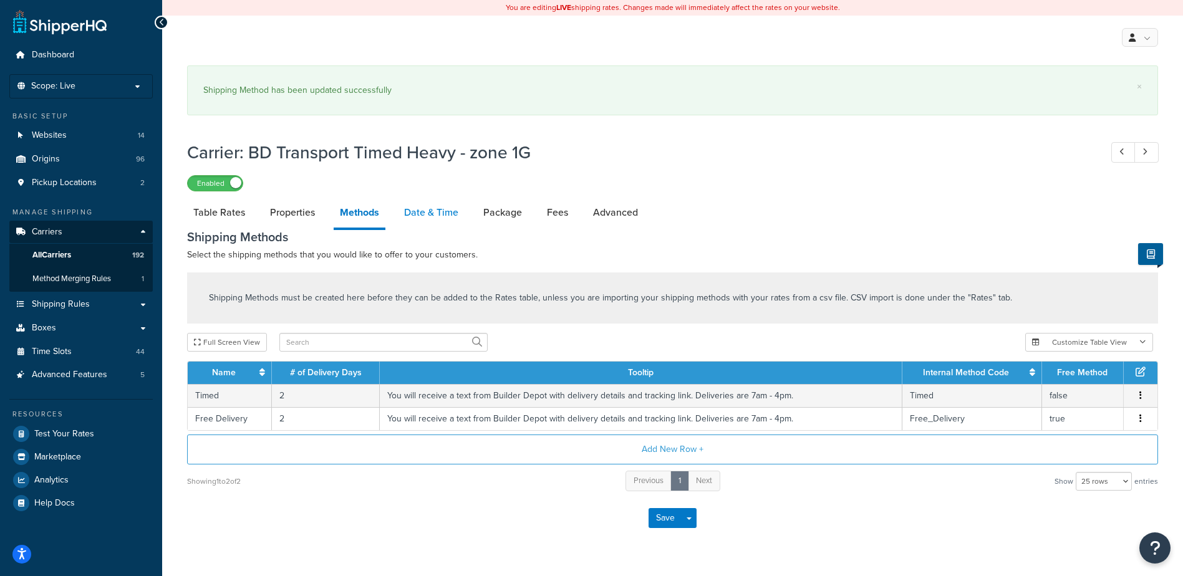
click at [426, 211] on link "Date & Time" at bounding box center [431, 213] width 67 height 30
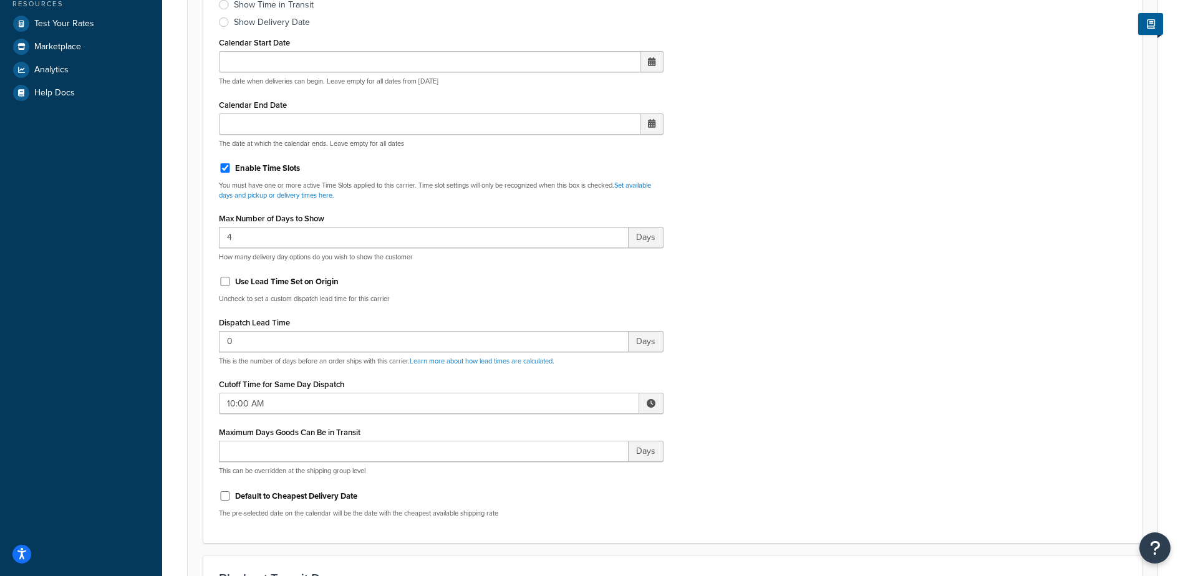
scroll to position [437, 0]
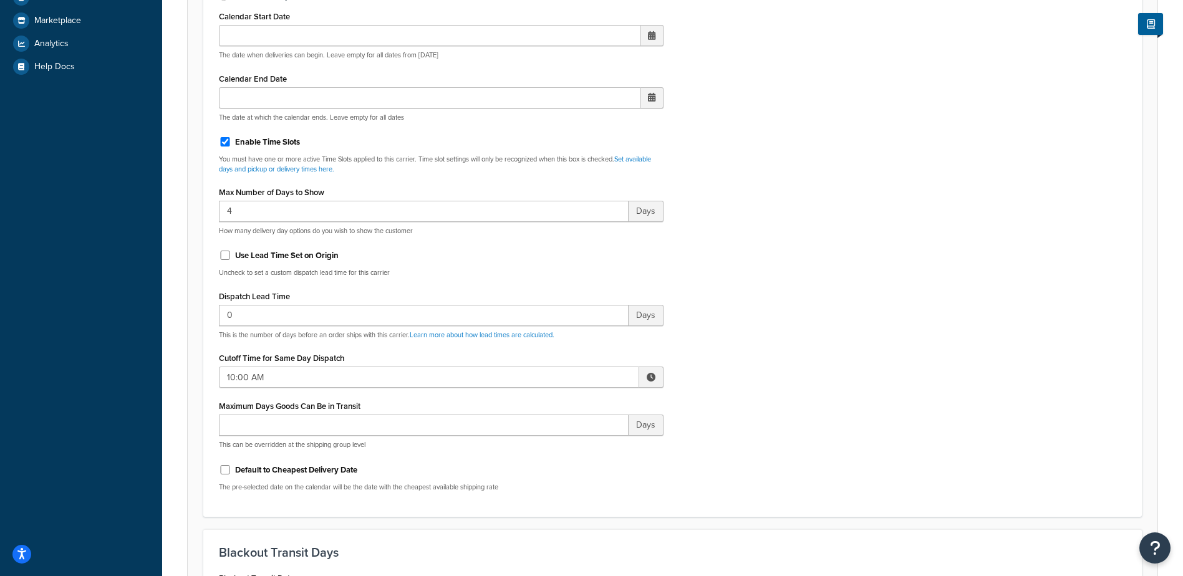
click at [654, 378] on span at bounding box center [651, 377] width 9 height 9
click at [554, 399] on span "▲" at bounding box center [559, 404] width 25 height 25
click at [554, 398] on span "▲" at bounding box center [559, 404] width 25 height 25
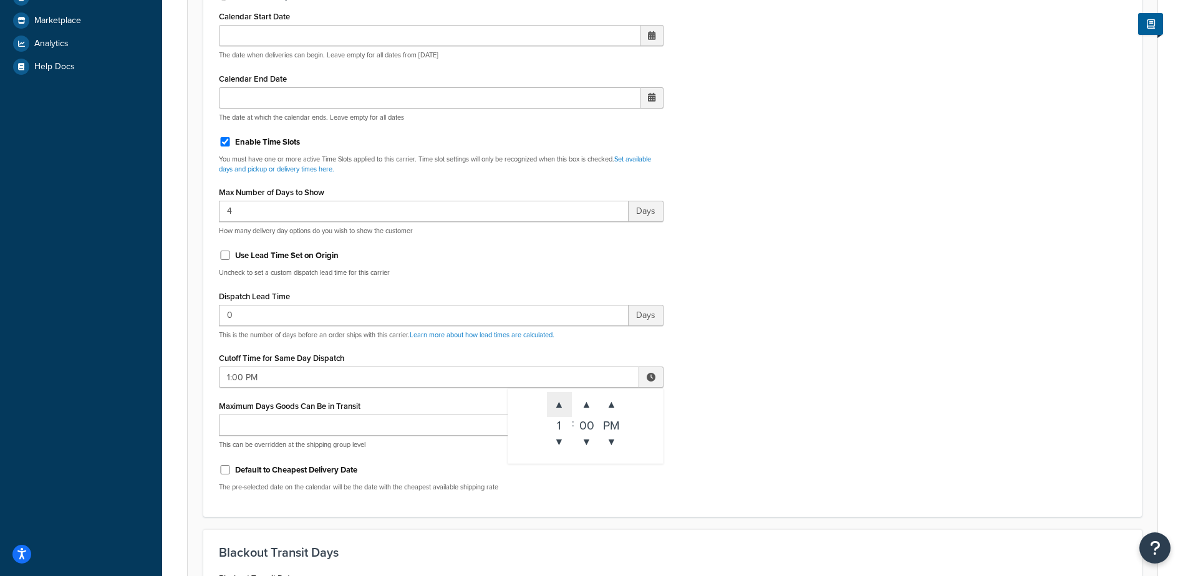
type input "2:00 PM"
click at [769, 398] on div "Include Delivery Date Information: No, just show shipping rates Show Calendar S…" at bounding box center [673, 208] width 926 height 587
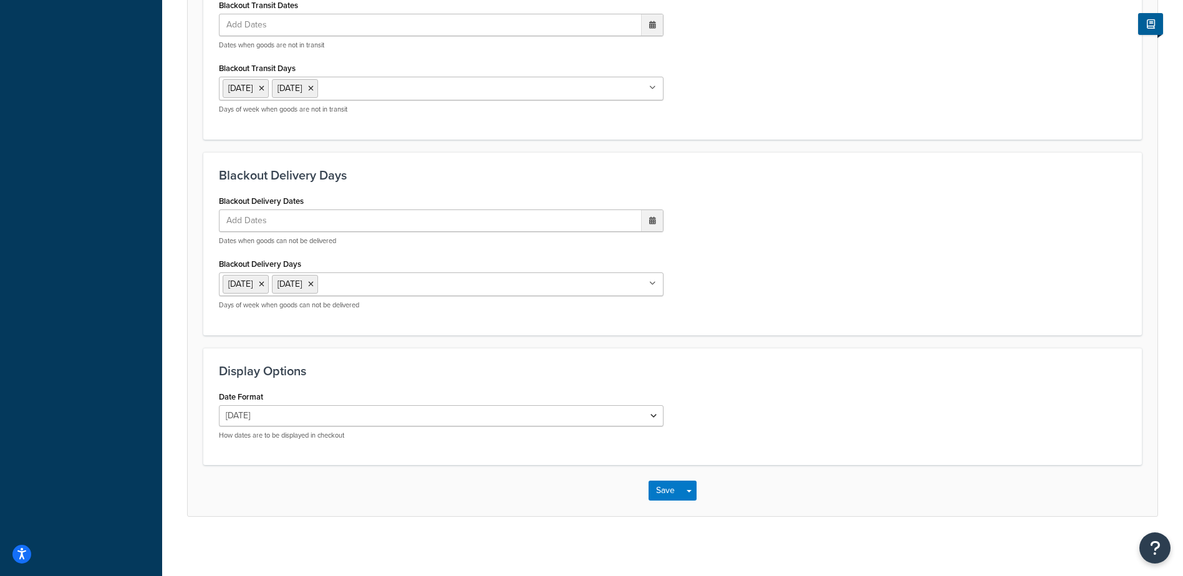
scroll to position [1013, 0]
click at [660, 485] on button "Save" at bounding box center [666, 488] width 34 height 20
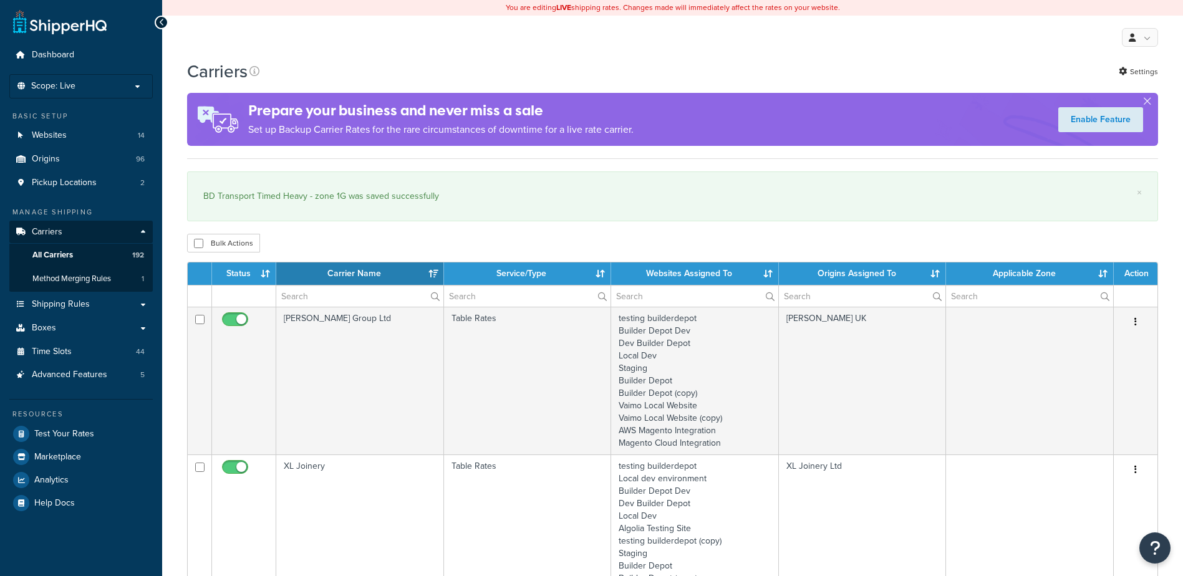
select select "15"
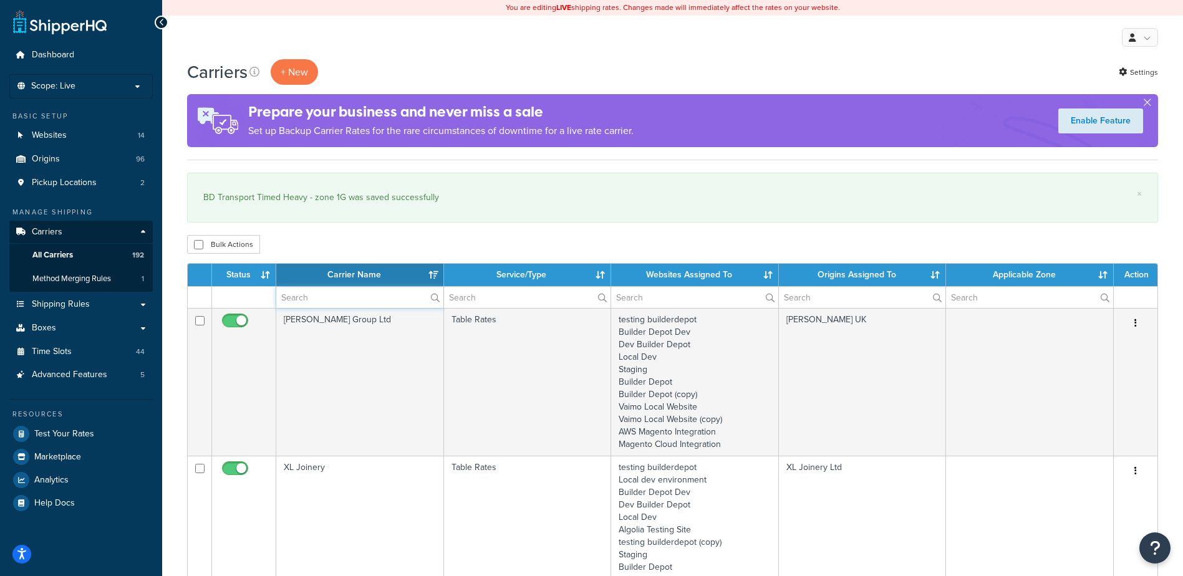
click at [349, 301] on input "text" at bounding box center [359, 297] width 167 height 21
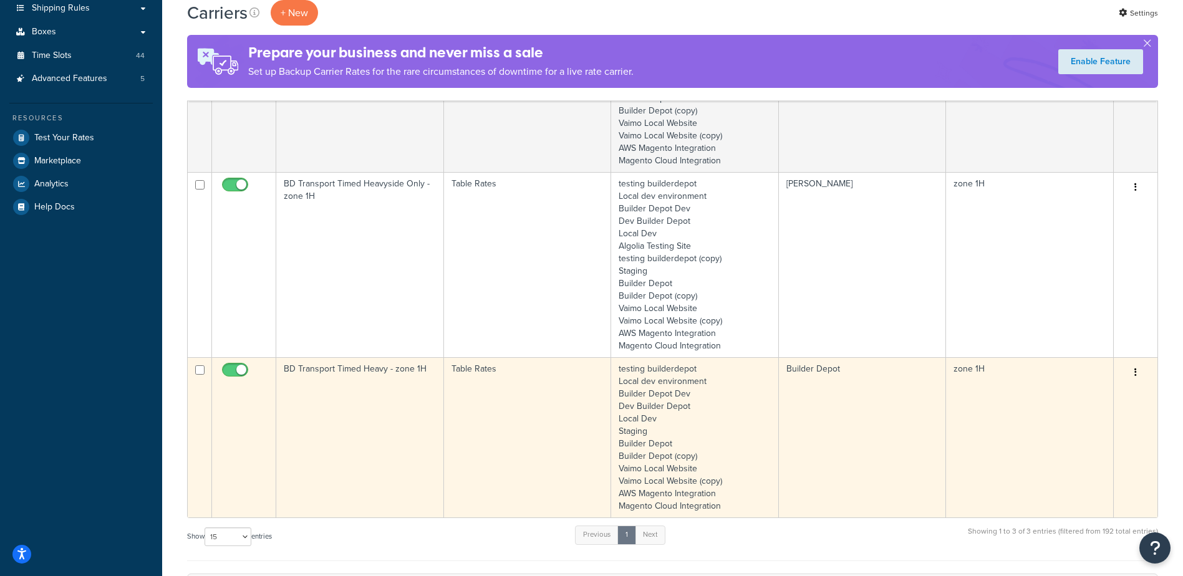
scroll to position [312, 0]
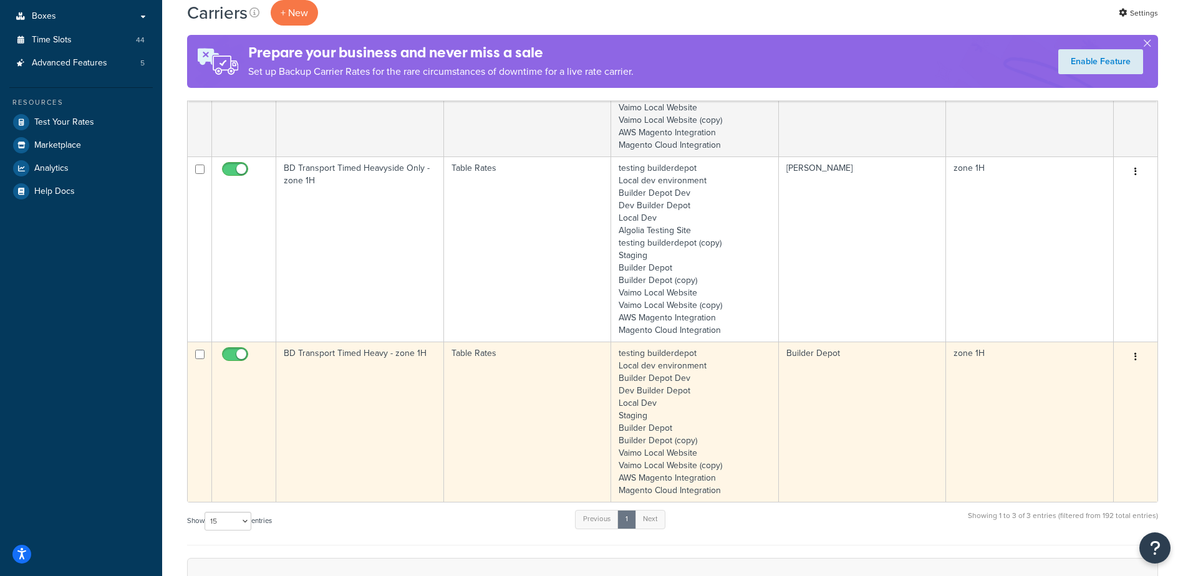
type input "1H"
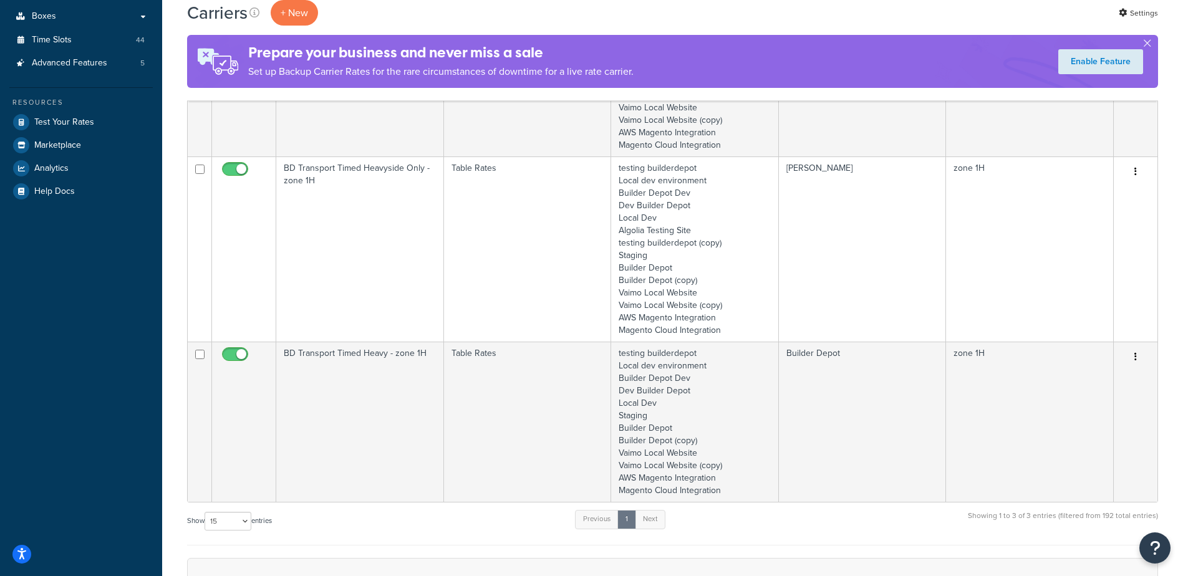
click at [385, 407] on td "BD Transport Timed Heavy - zone 1H" at bounding box center [360, 422] width 168 height 160
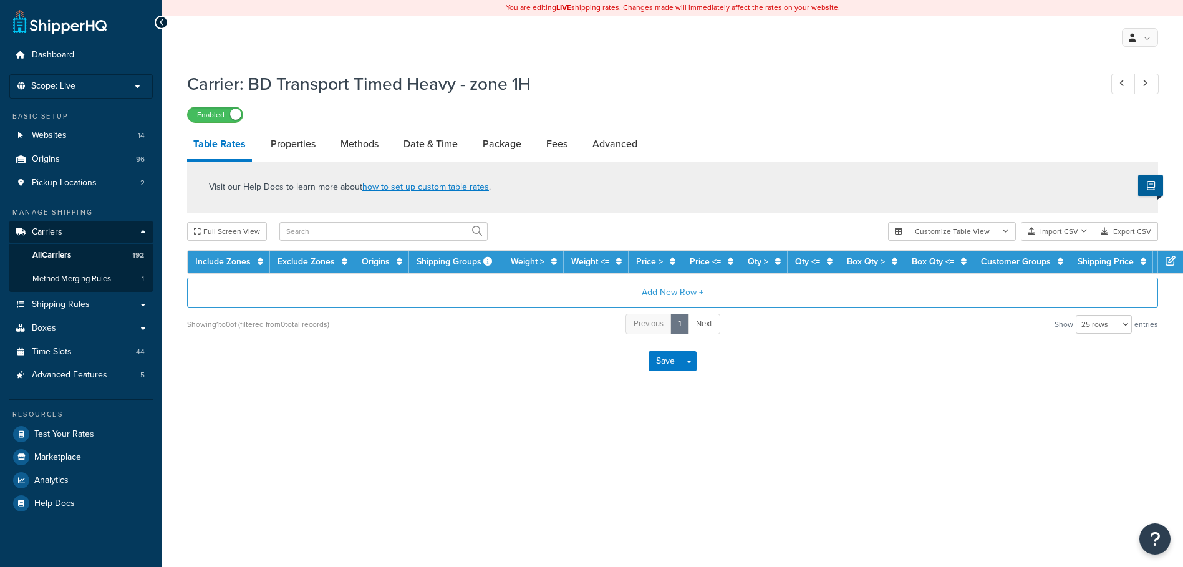
select select "25"
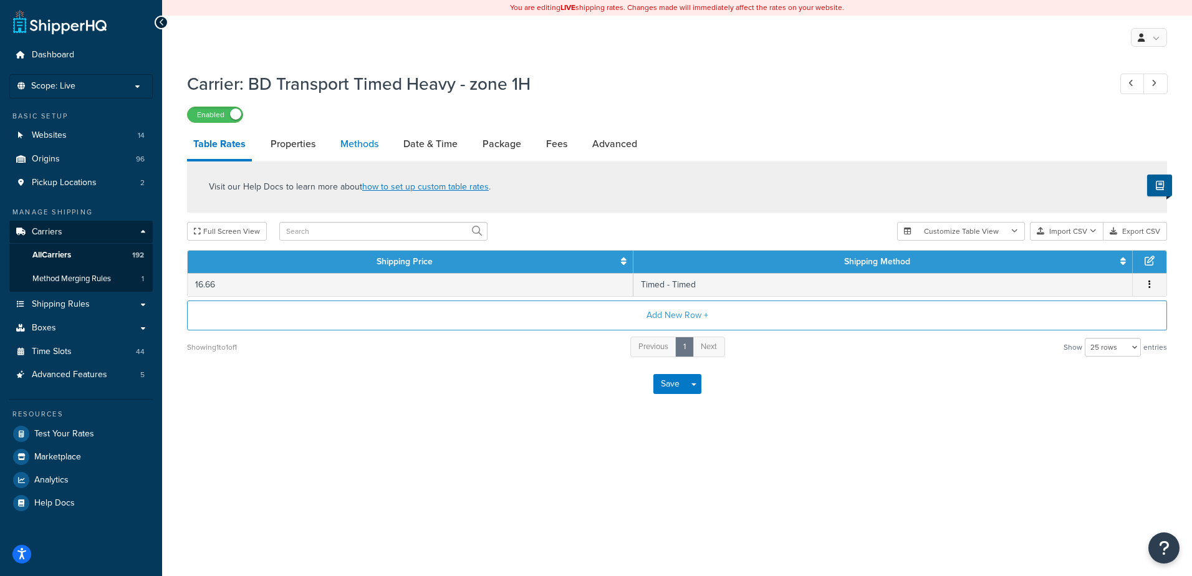
click at [351, 146] on link "Methods" at bounding box center [359, 144] width 51 height 30
select select "25"
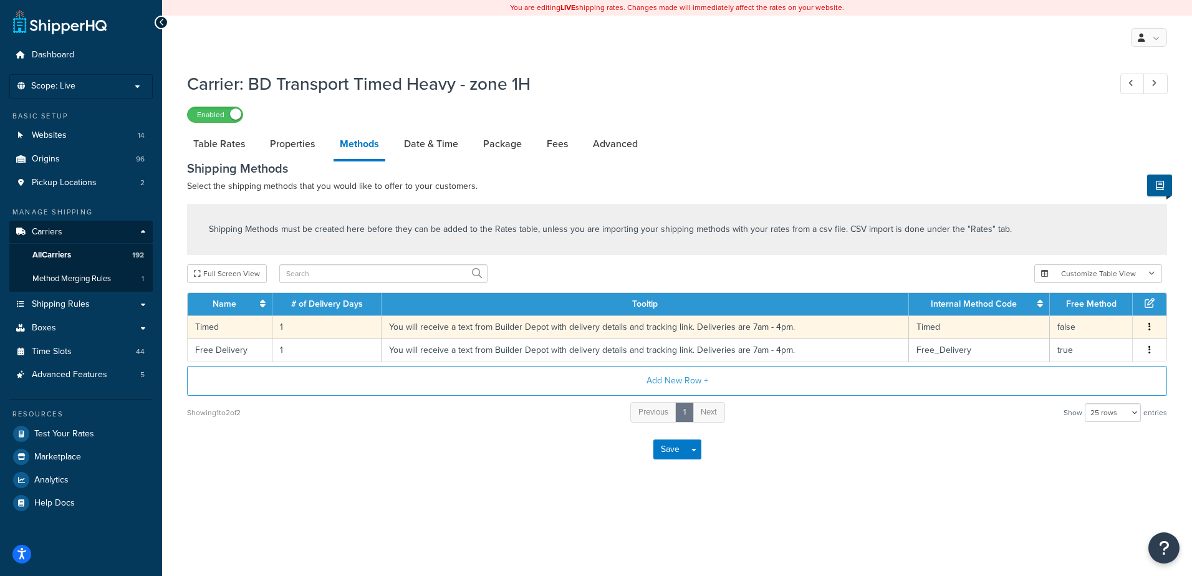
click at [313, 332] on td "1" at bounding box center [327, 327] width 109 height 23
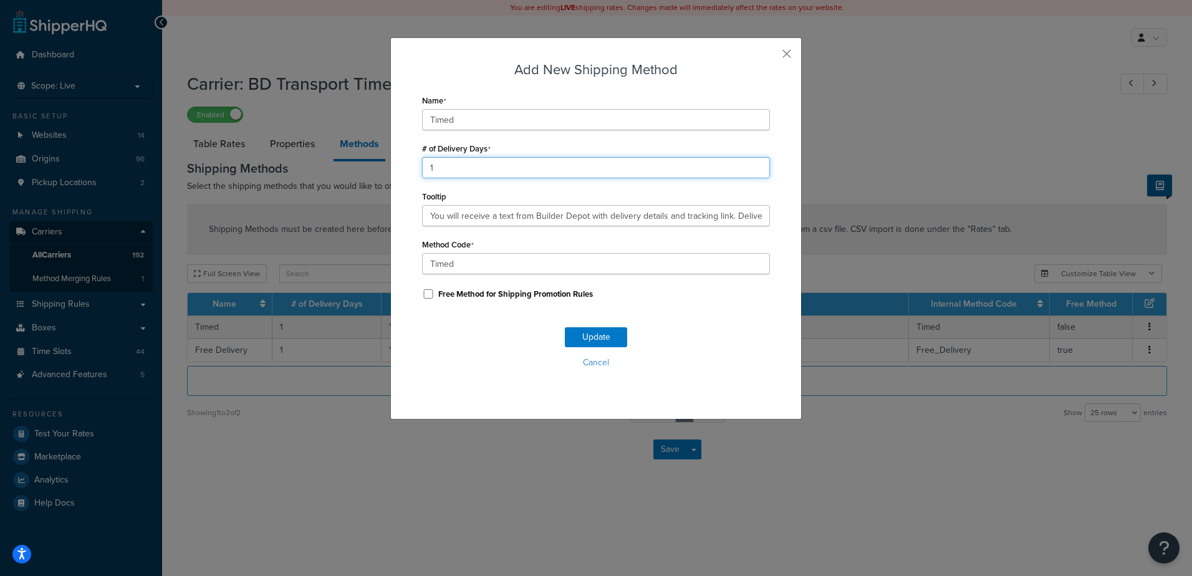
drag, startPoint x: 455, startPoint y: 172, endPoint x: 391, endPoint y: 176, distance: 63.8
click at [391, 176] on div "Add New Shipping Method Name Timed # of Delivery Days 1 Tooltip You will receiv…" at bounding box center [596, 228] width 412 height 382
type input "2"
click at [592, 337] on button "Update" at bounding box center [596, 337] width 62 height 20
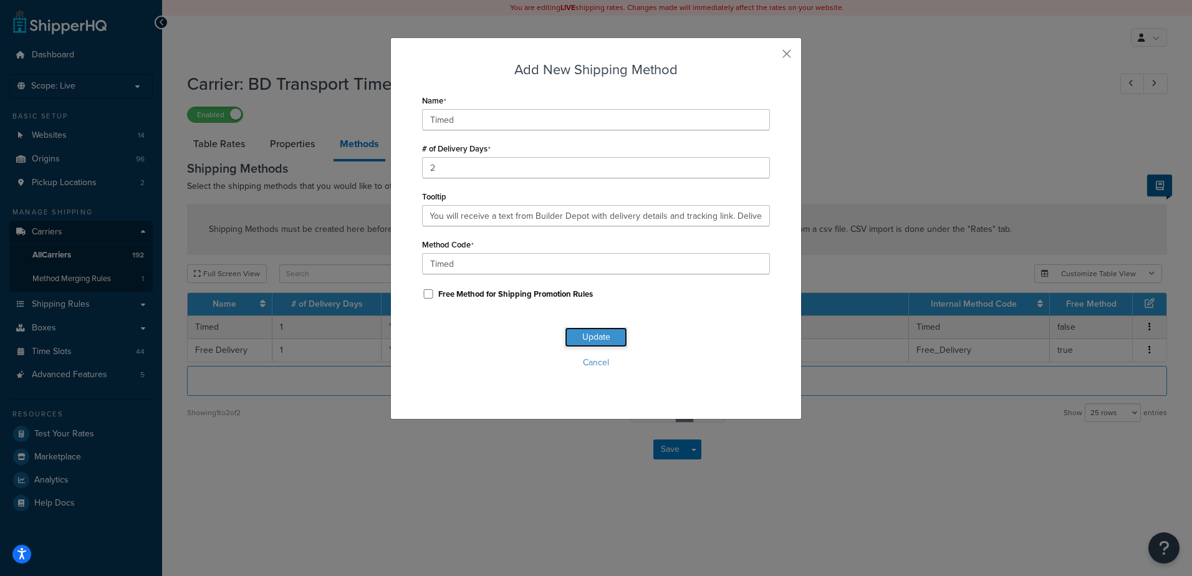
scroll to position [0, 0]
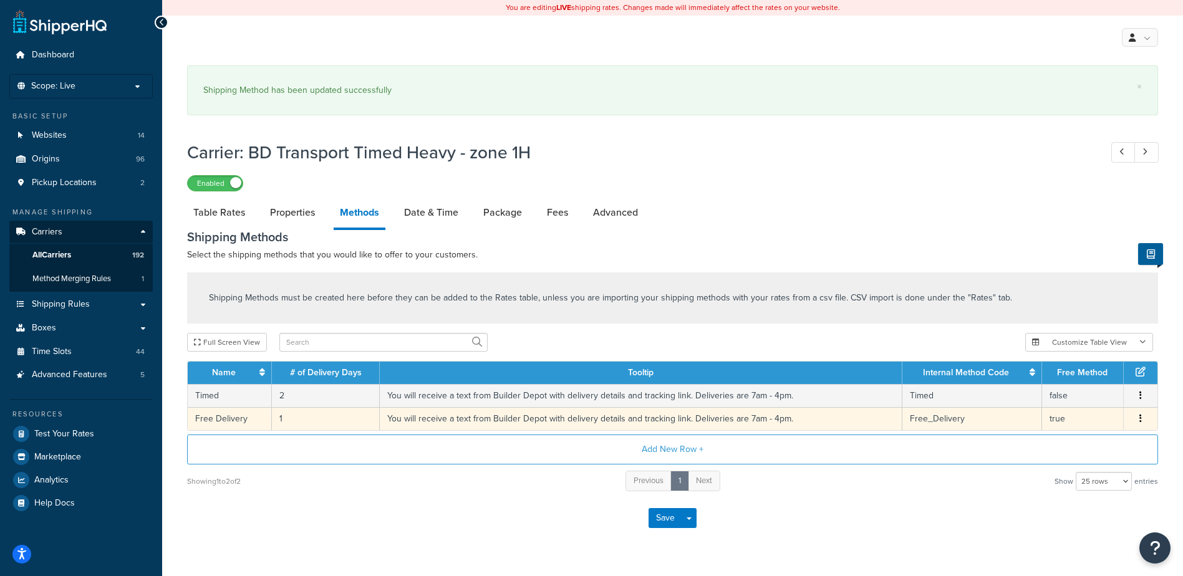
click at [298, 419] on td "1" at bounding box center [326, 418] width 108 height 23
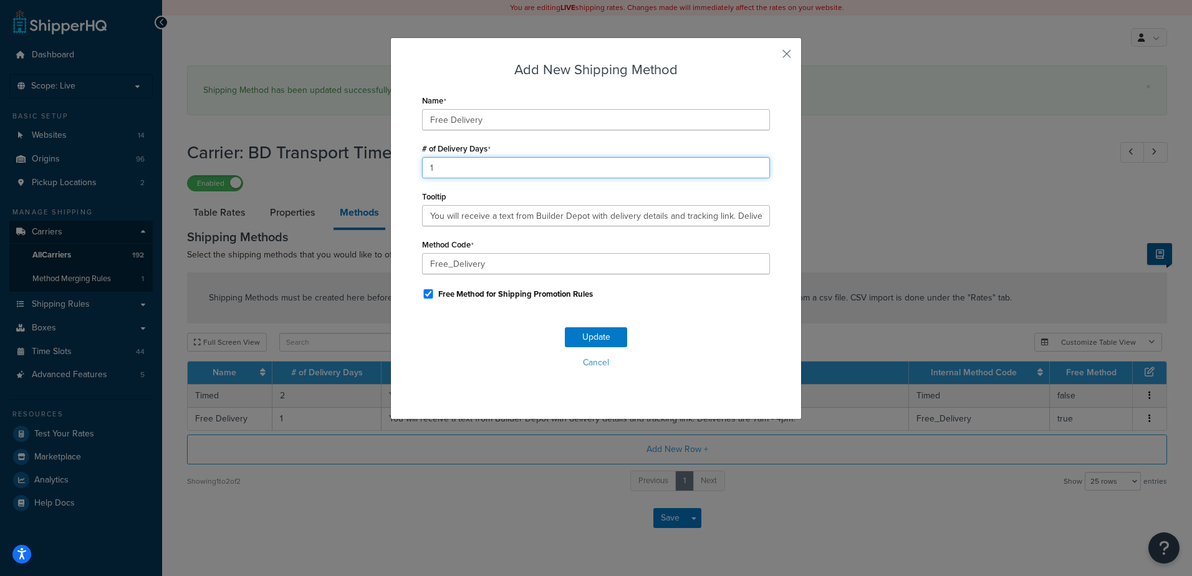
drag, startPoint x: 450, startPoint y: 167, endPoint x: 407, endPoint y: 168, distance: 43.0
click at [407, 168] on div "Add New Shipping Method Name Free Delivery # of Delivery Days 1 Tooltip You wil…" at bounding box center [596, 228] width 412 height 382
type input "2"
click at [589, 332] on button "Update" at bounding box center [596, 337] width 62 height 20
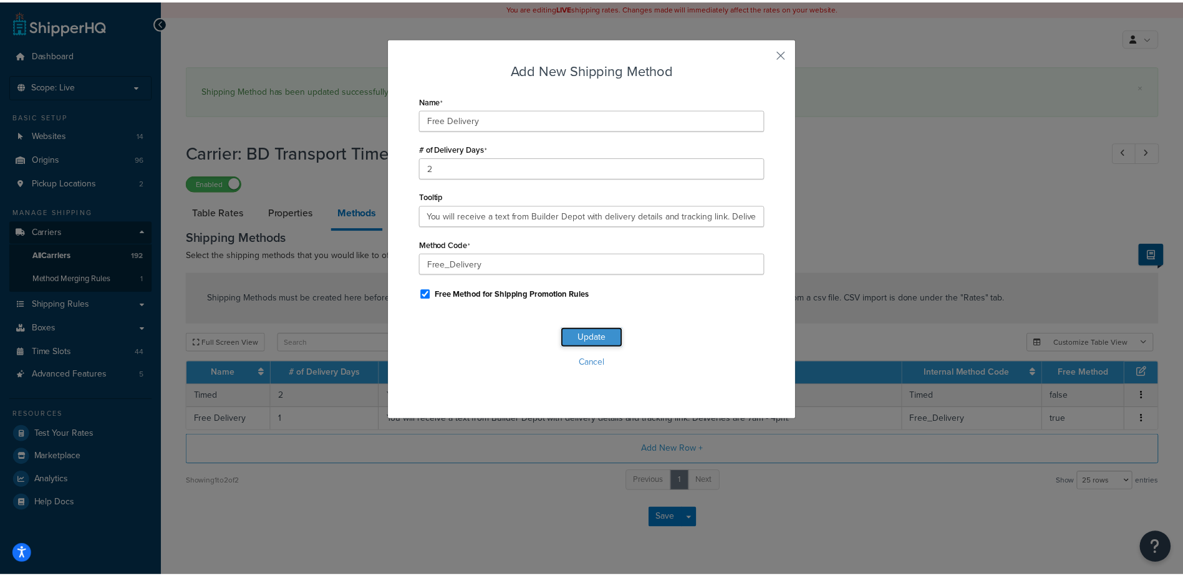
scroll to position [0, 0]
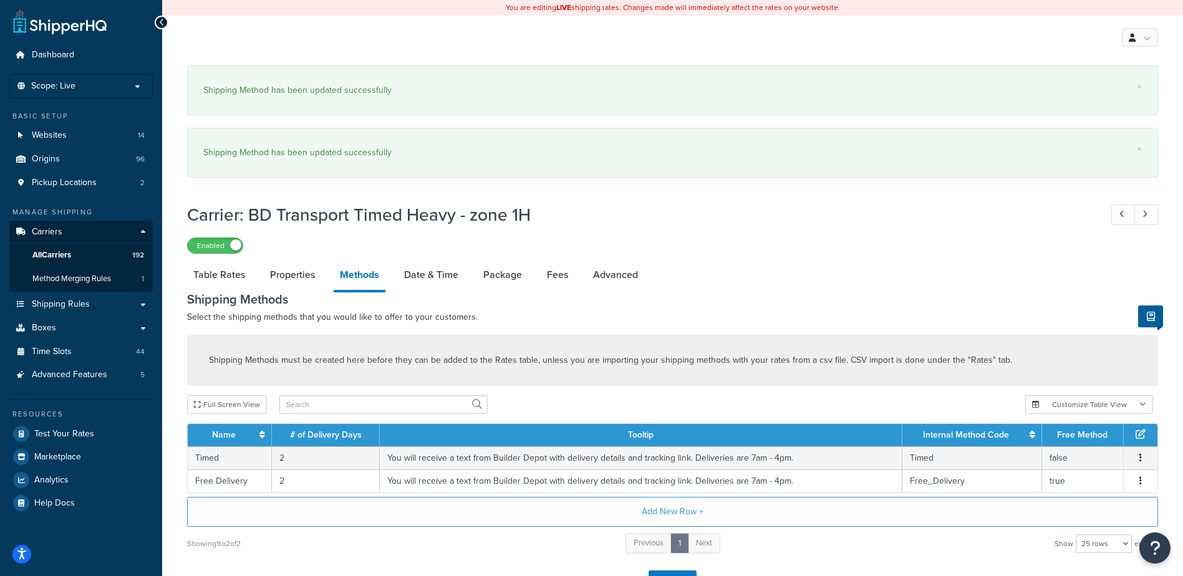
click at [425, 243] on div "Carrier: BD Transport Timed Heavy - zone 1H Enabled Table Rates Properties Meth…" at bounding box center [672, 401] width 971 height 410
click at [428, 271] on link "Date & Time" at bounding box center [431, 275] width 67 height 30
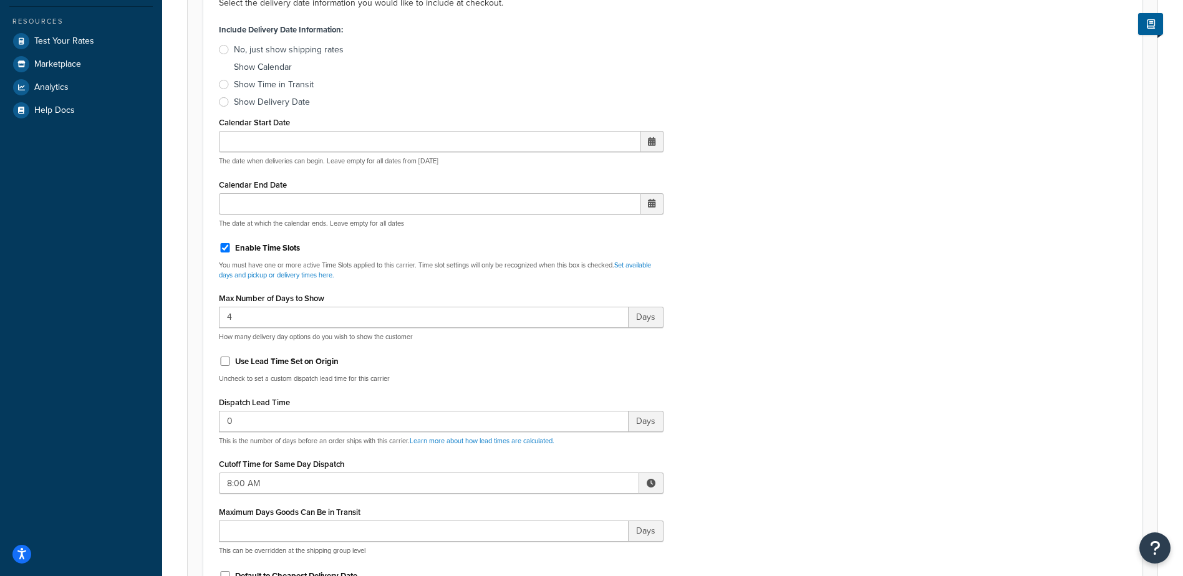
scroll to position [437, 0]
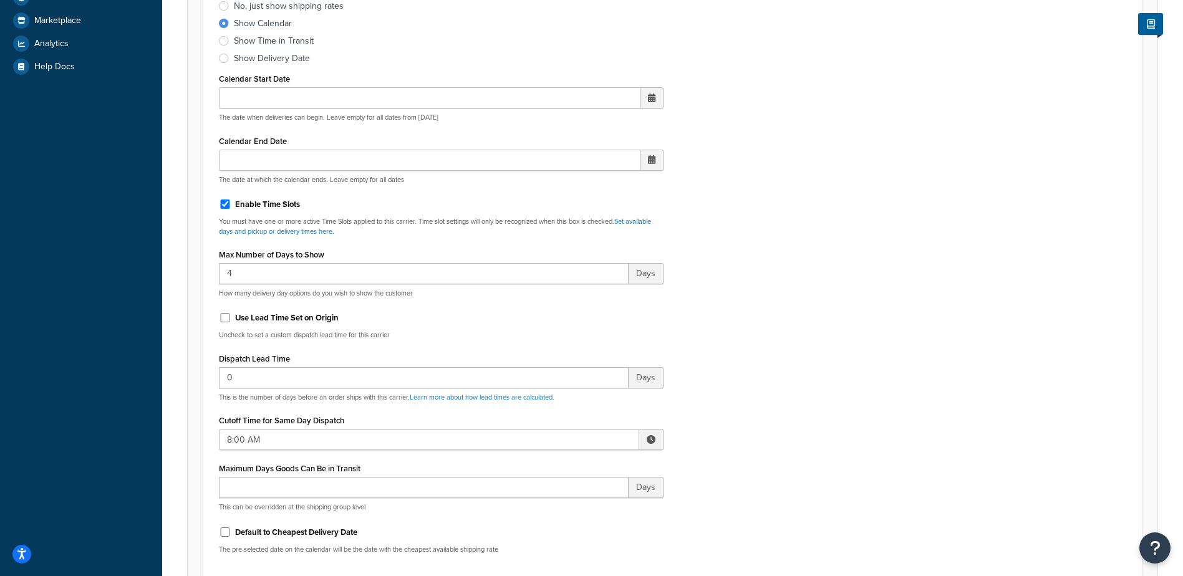
click at [647, 440] on span at bounding box center [651, 439] width 9 height 9
click at [561, 463] on span "▲" at bounding box center [559, 467] width 25 height 25
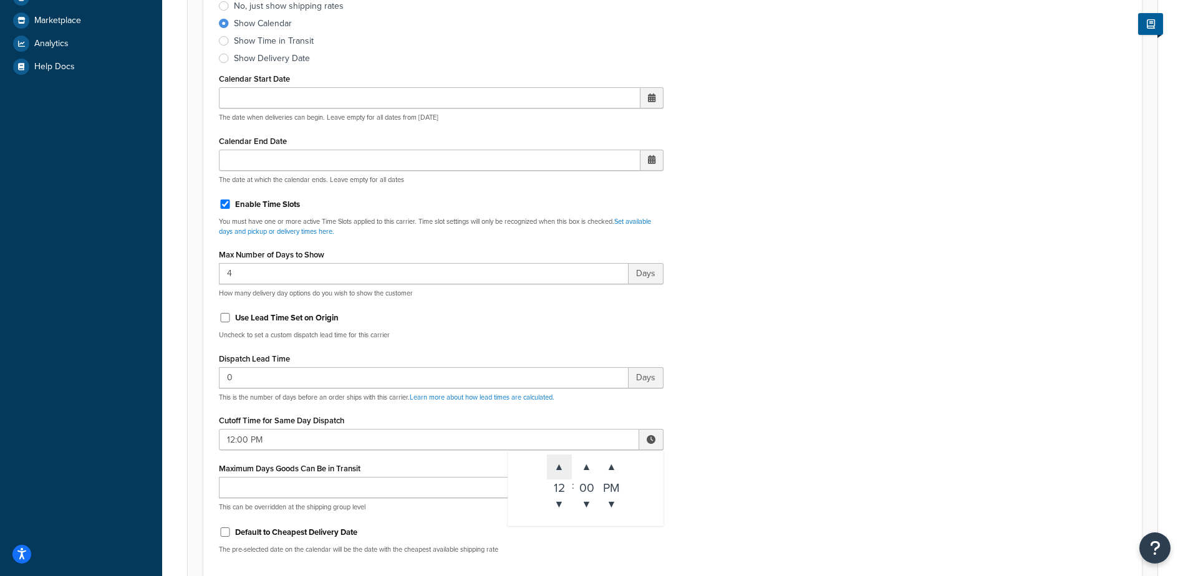
click at [561, 463] on span "▲" at bounding box center [559, 467] width 25 height 25
type input "2:00 PM"
click at [753, 456] on div "Include Delivery Date Information: No, just show shipping rates Show Calendar S…" at bounding box center [673, 270] width 926 height 587
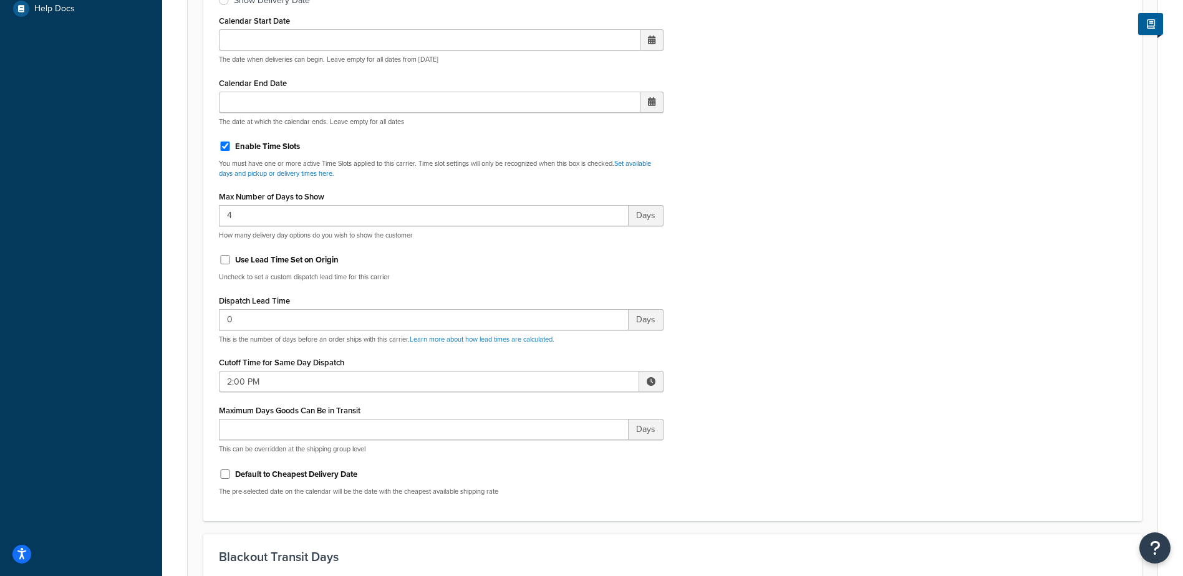
scroll to position [499, 0]
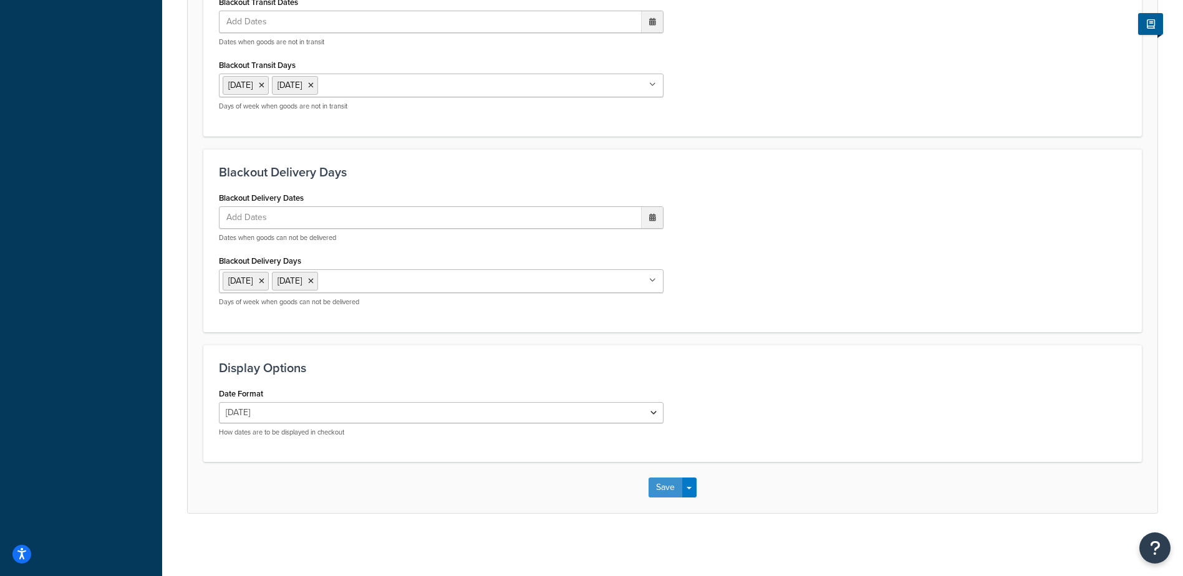
click at [662, 483] on button "Save" at bounding box center [666, 488] width 34 height 20
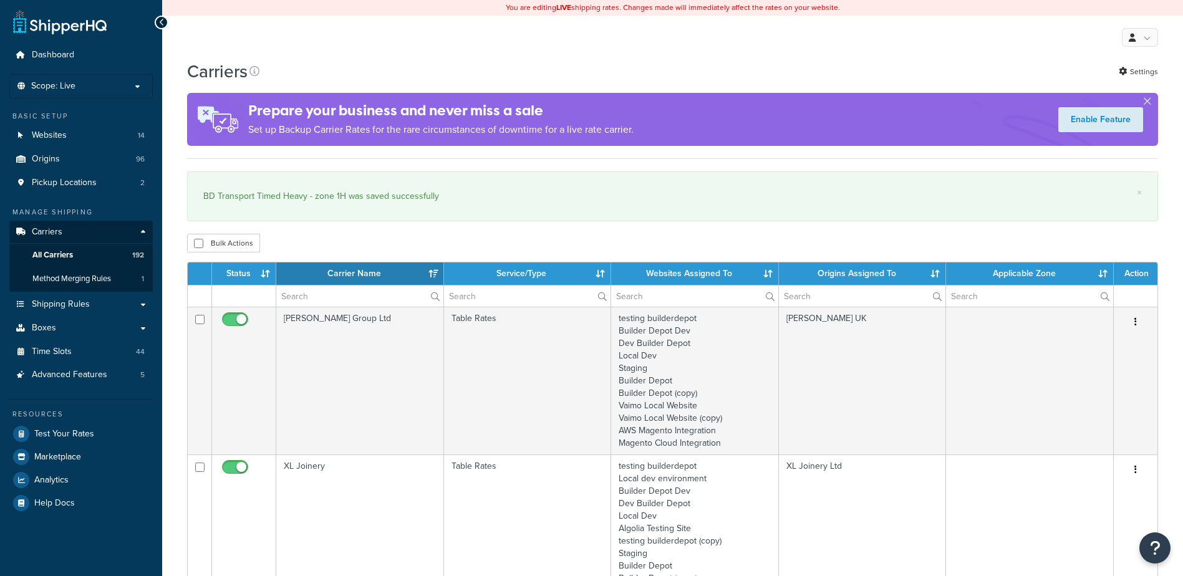
select select "15"
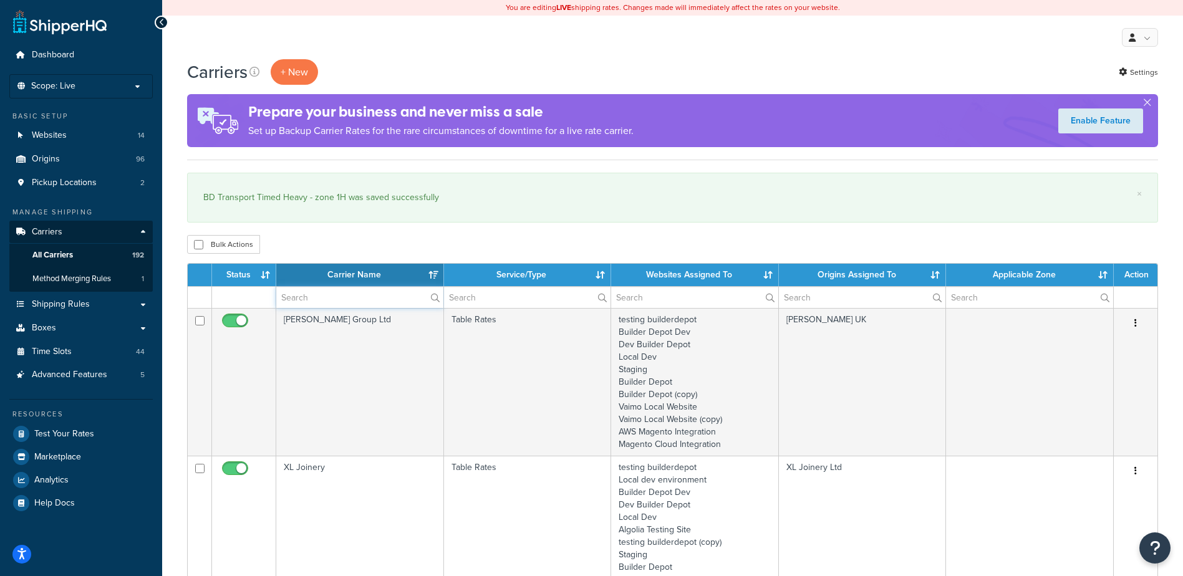
click at [306, 299] on input "text" at bounding box center [359, 297] width 167 height 21
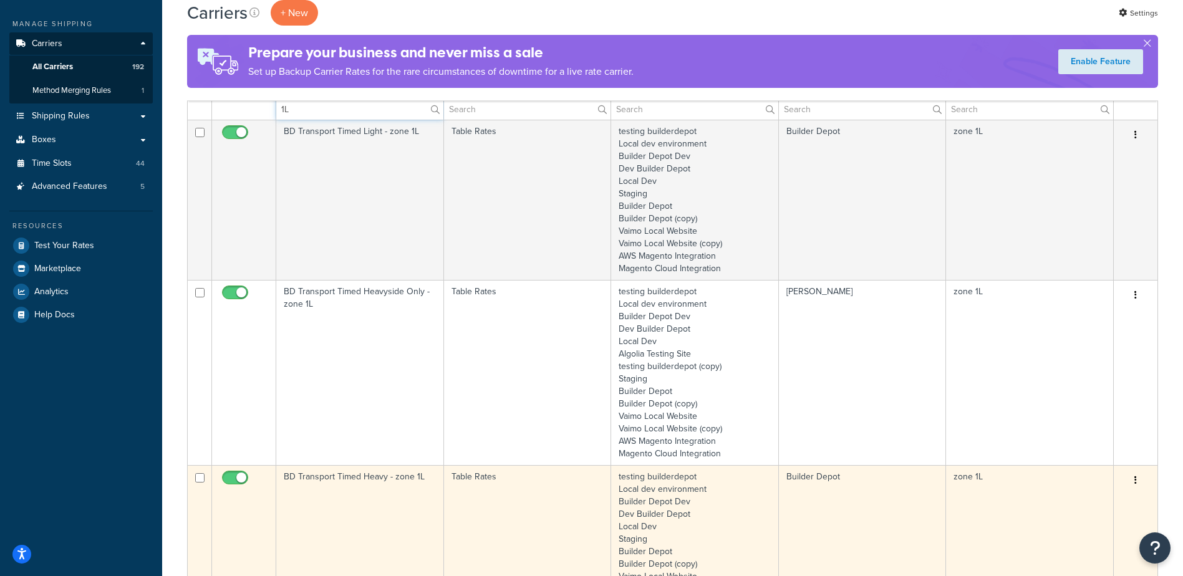
scroll to position [187, 0]
type input "1L"
click at [372, 511] on td "BD Transport Timed Heavy - zone 1L" at bounding box center [360, 546] width 168 height 160
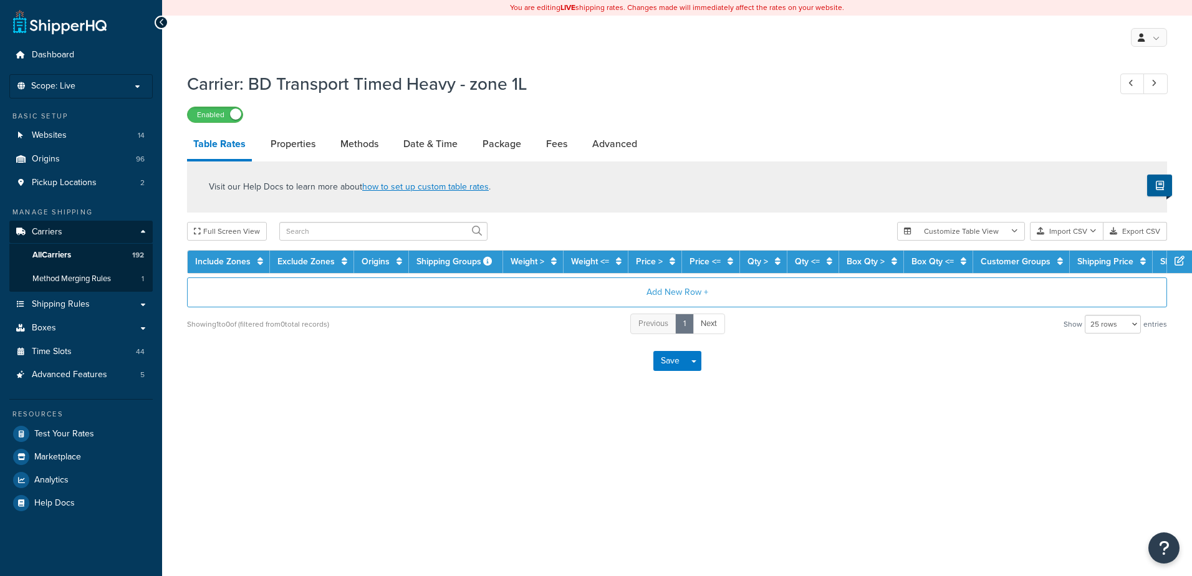
select select "25"
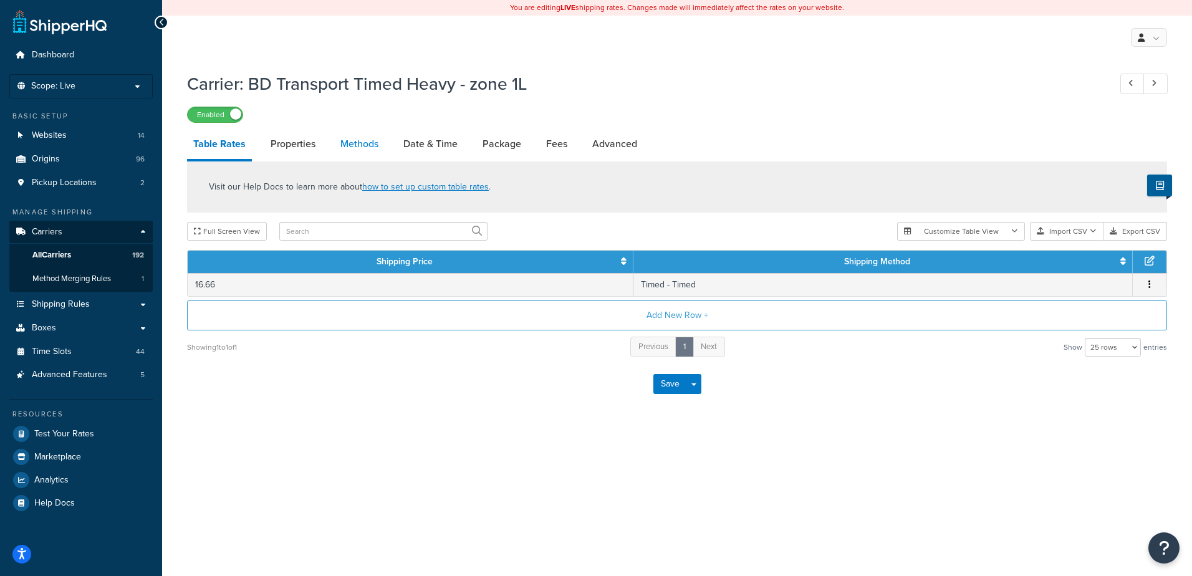
click at [360, 147] on link "Methods" at bounding box center [359, 144] width 51 height 30
select select "25"
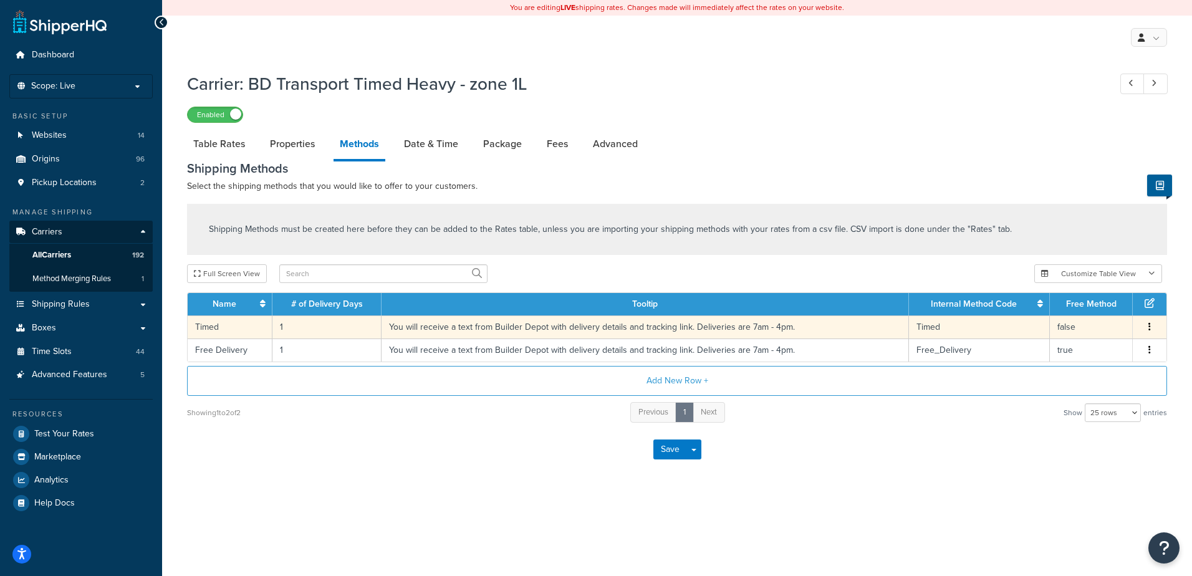
click at [296, 326] on td "1" at bounding box center [327, 327] width 109 height 23
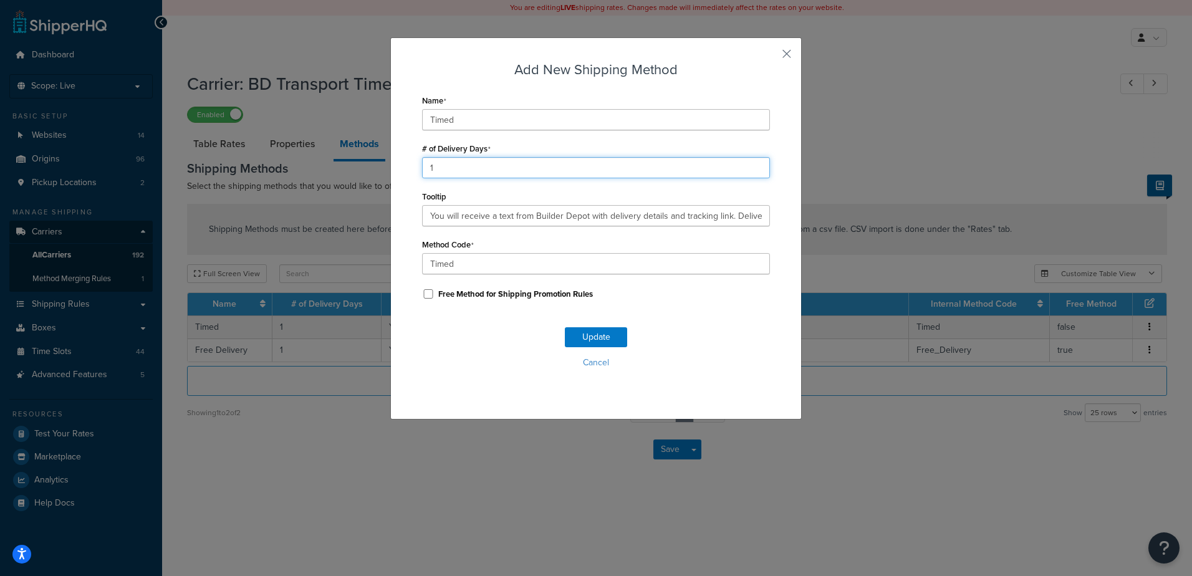
drag, startPoint x: 438, startPoint y: 165, endPoint x: 402, endPoint y: 157, distance: 37.1
click at [402, 157] on div "Add New Shipping Method Name Timed # of Delivery Days 1 Tooltip You will receiv…" at bounding box center [596, 228] width 412 height 382
type input "2"
click at [591, 337] on button "Update" at bounding box center [596, 337] width 62 height 20
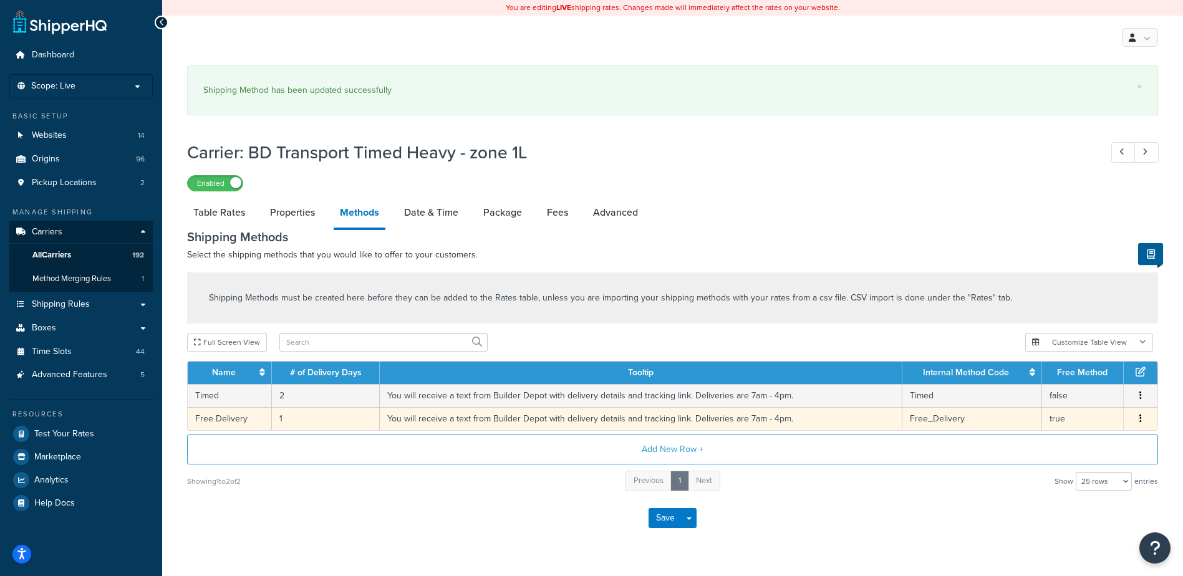
click at [283, 415] on td "1" at bounding box center [326, 418] width 108 height 23
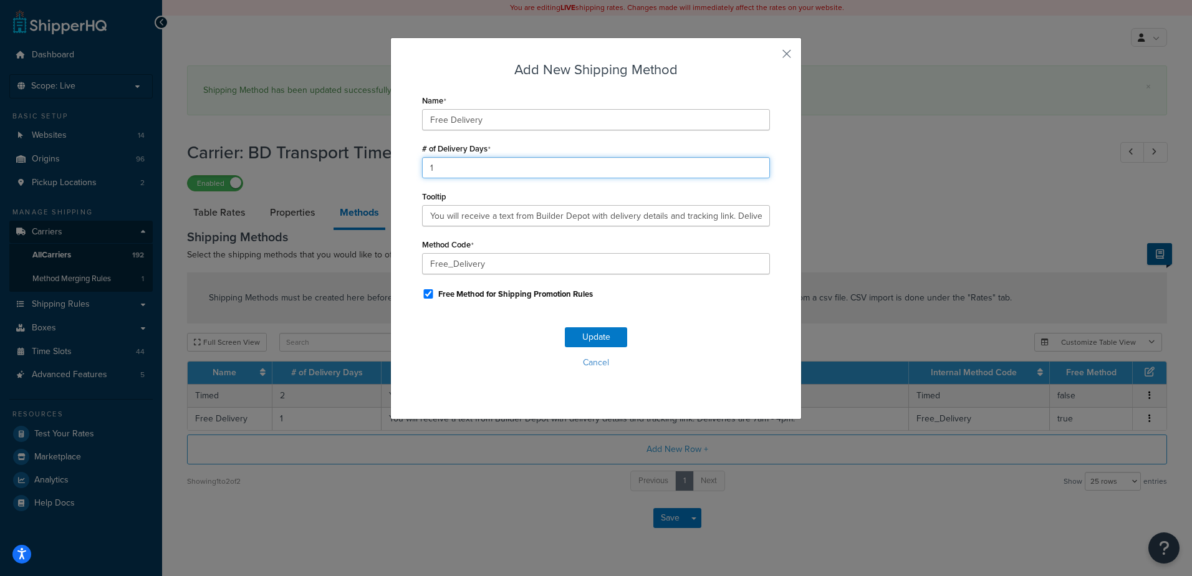
drag, startPoint x: 436, startPoint y: 165, endPoint x: 407, endPoint y: 167, distance: 28.7
click at [408, 167] on div "Add New Shipping Method Name Free Delivery # of Delivery Days 1 Tooltip You wil…" at bounding box center [596, 228] width 412 height 382
type input "2"
click at [591, 337] on button "Update" at bounding box center [596, 337] width 62 height 20
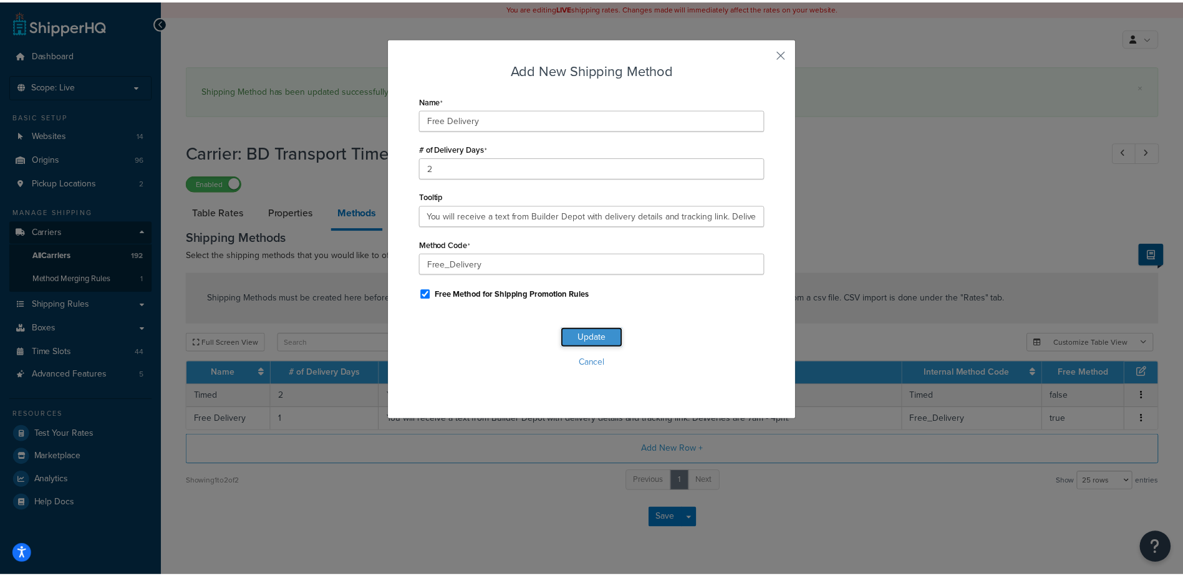
scroll to position [0, 0]
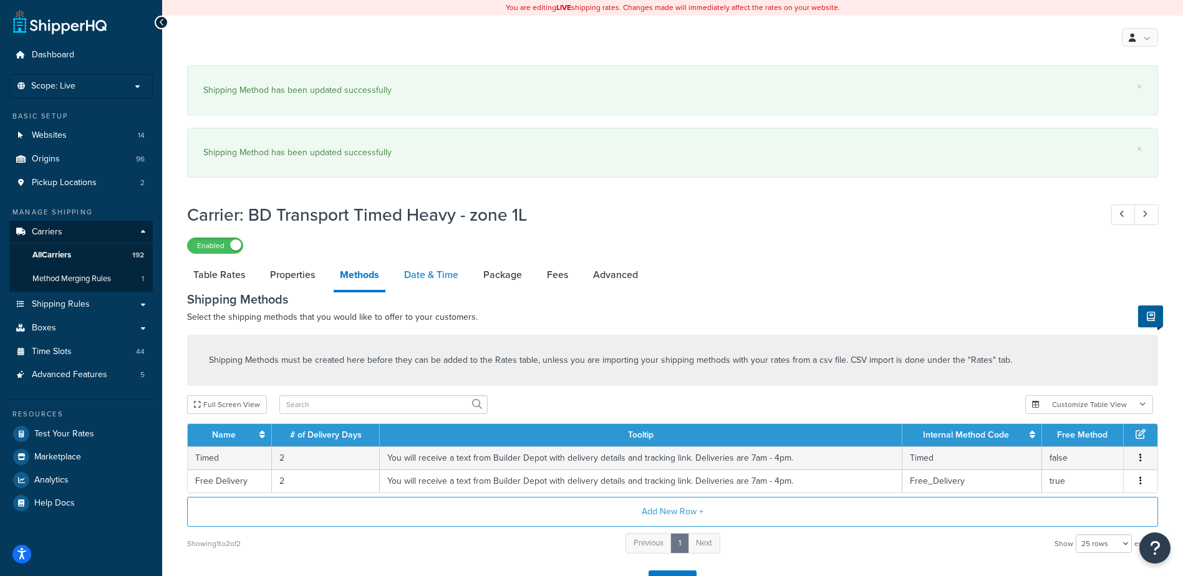
click at [440, 274] on link "Date & Time" at bounding box center [431, 275] width 67 height 30
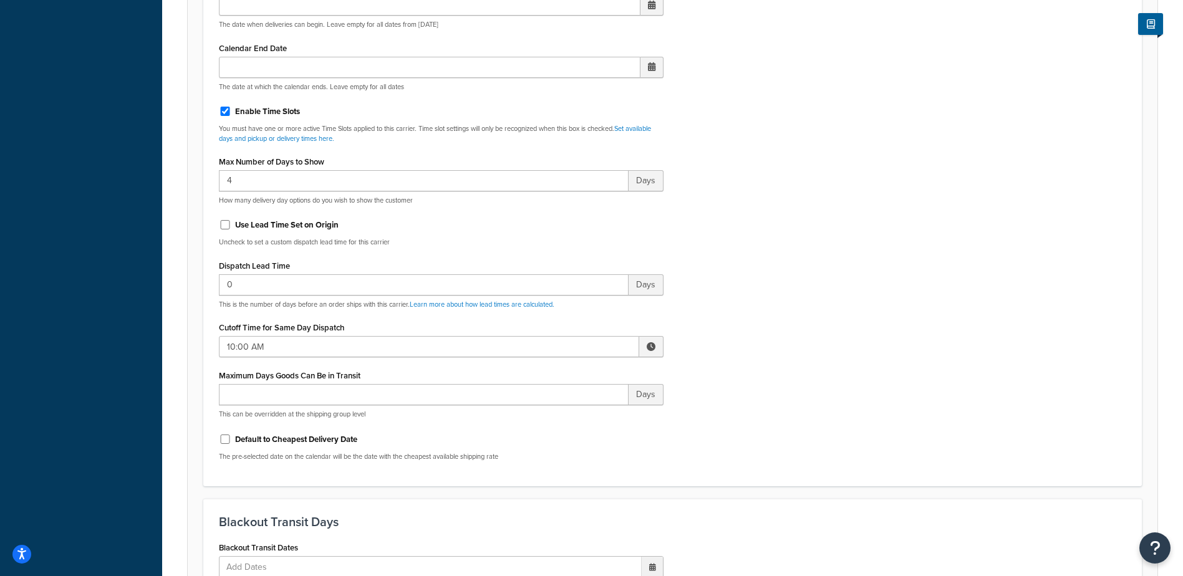
scroll to position [561, 0]
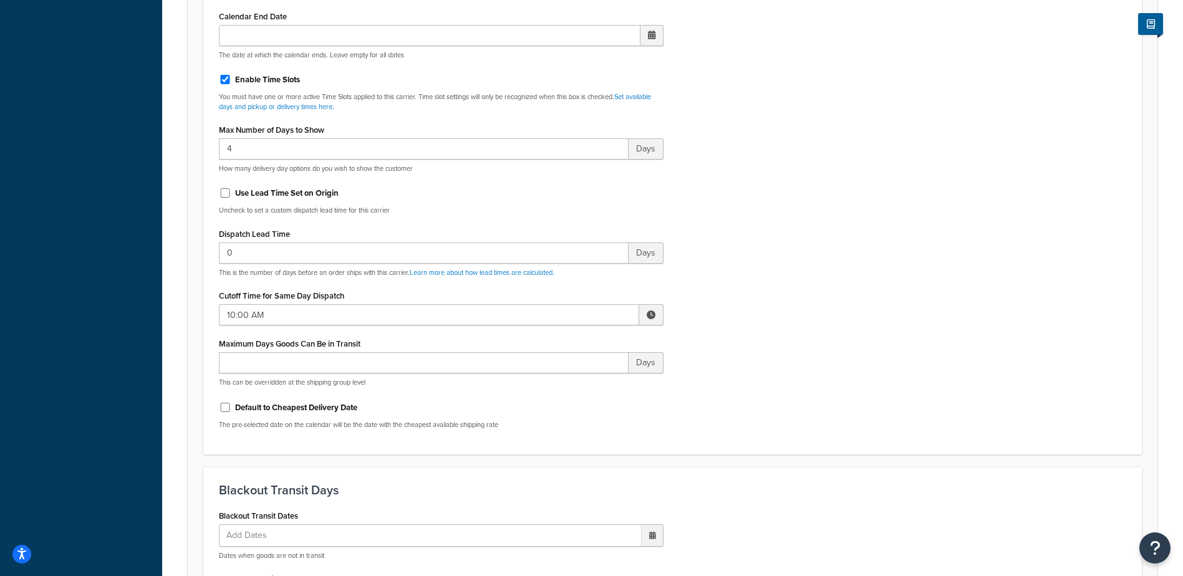
click at [655, 314] on span at bounding box center [651, 315] width 9 height 9
click at [558, 349] on span "▲" at bounding box center [559, 342] width 25 height 25
click at [559, 349] on span "▲" at bounding box center [559, 342] width 25 height 25
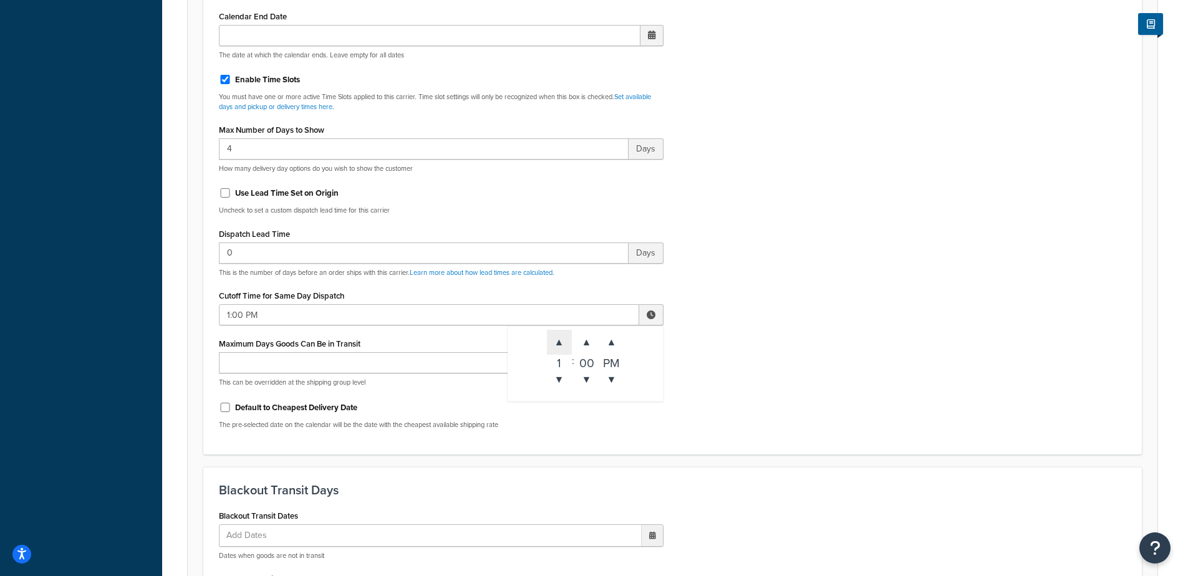
type input "2:00 PM"
click at [756, 334] on div "Include Delivery Date Information: No, just show shipping rates Show Calendar S…" at bounding box center [673, 145] width 926 height 587
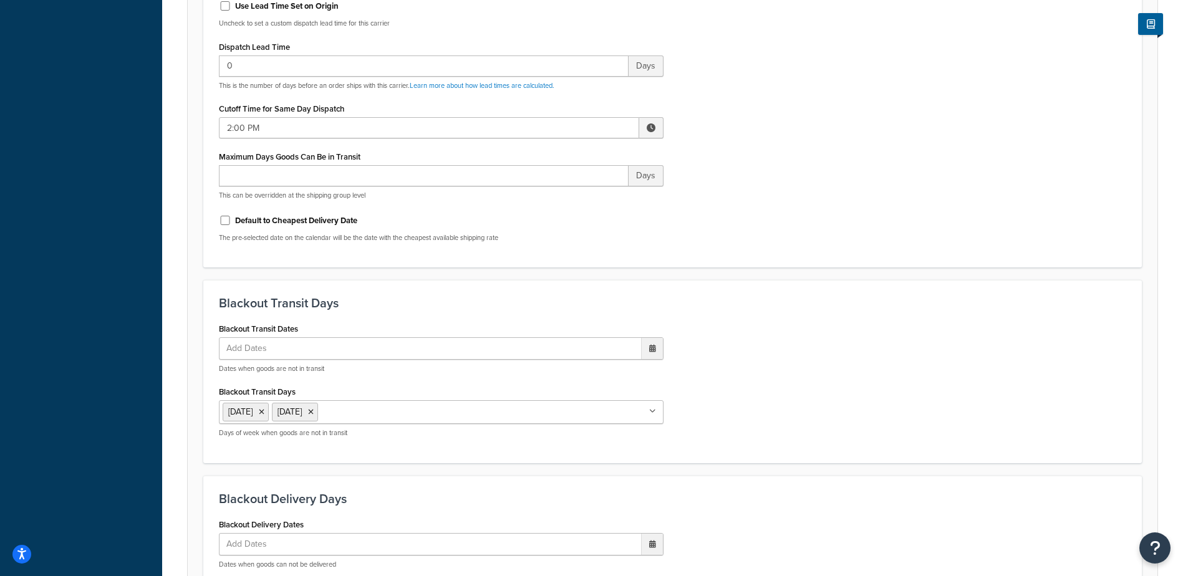
scroll to position [1060, 0]
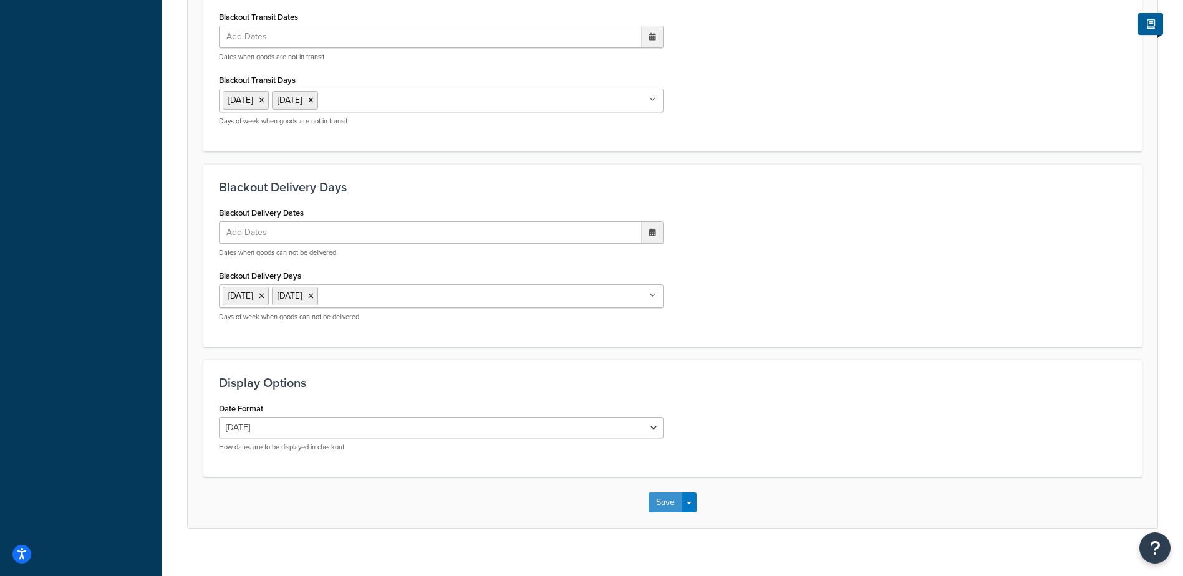
click at [664, 496] on button "Save" at bounding box center [666, 503] width 34 height 20
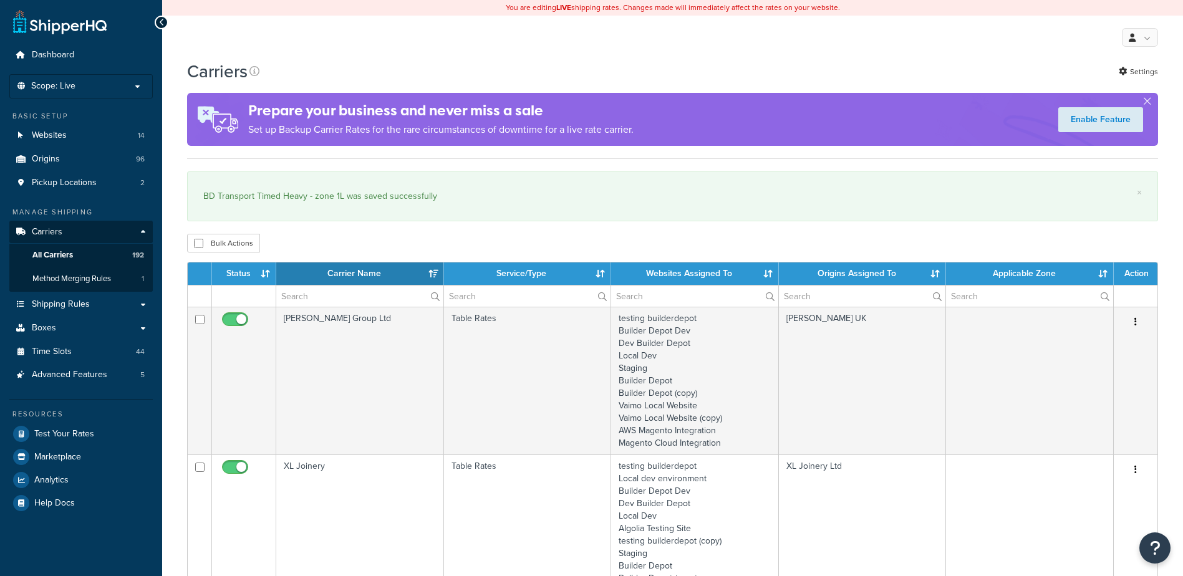
select select "15"
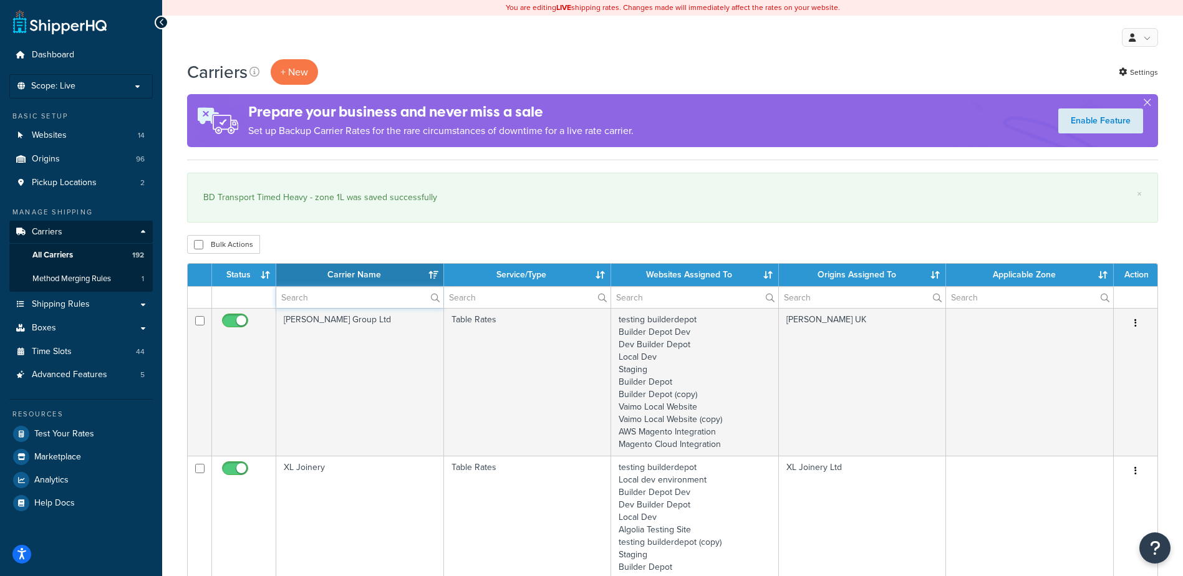
click at [304, 292] on input "text" at bounding box center [359, 297] width 167 height 21
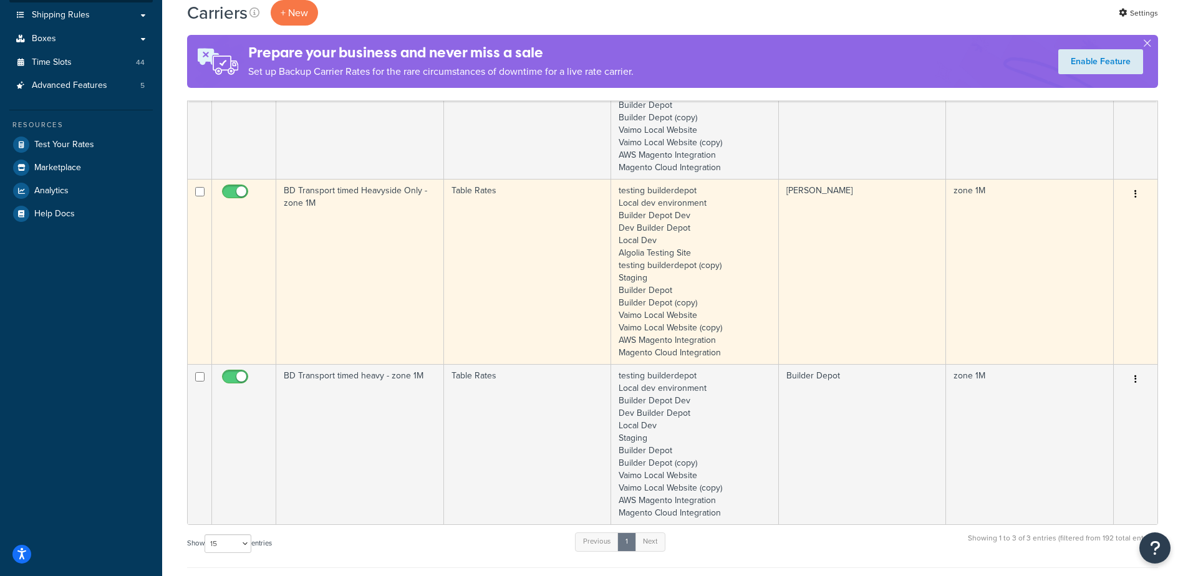
scroll to position [374, 0]
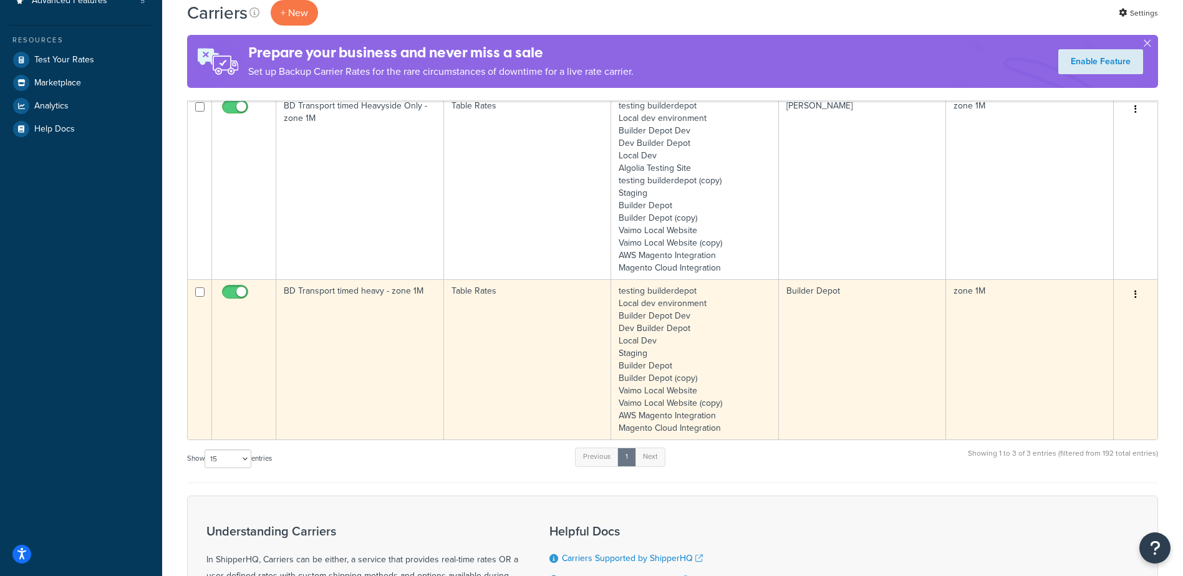
type input "1M"
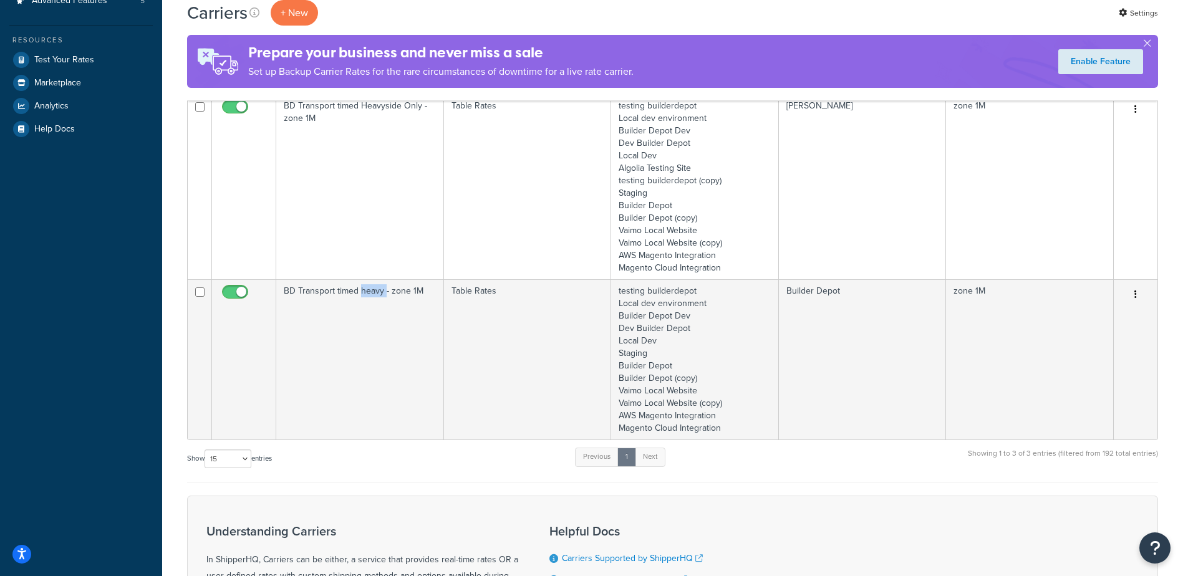
click at [367, 323] on td "BD Transport timed heavy - zone 1M" at bounding box center [360, 359] width 168 height 160
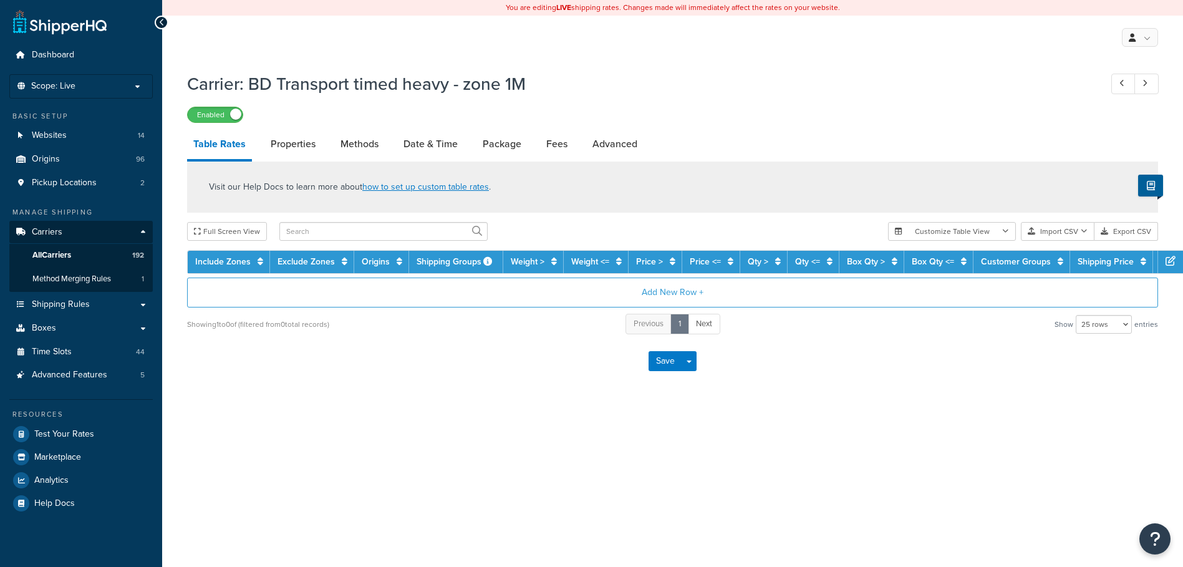
select select "25"
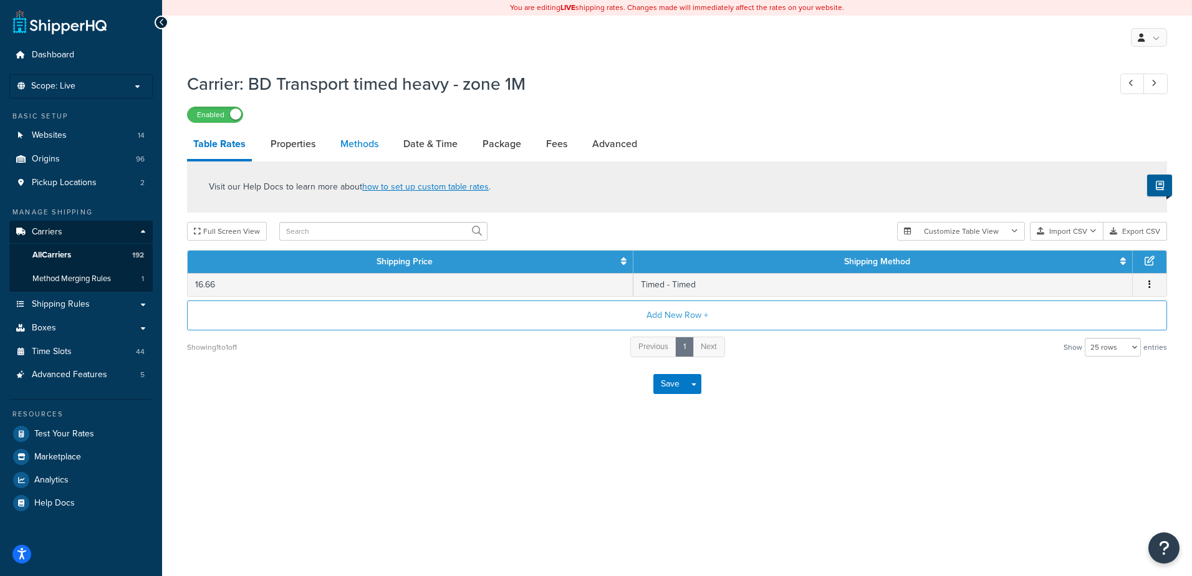
click at [361, 142] on link "Methods" at bounding box center [359, 144] width 51 height 30
select select "25"
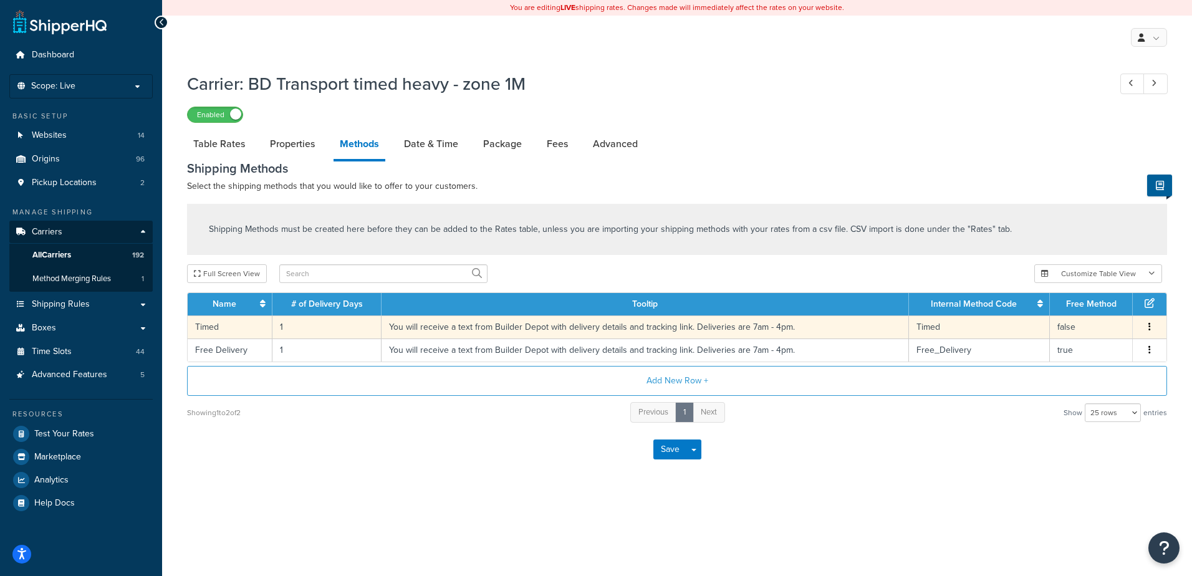
click at [301, 331] on td "1" at bounding box center [327, 327] width 109 height 23
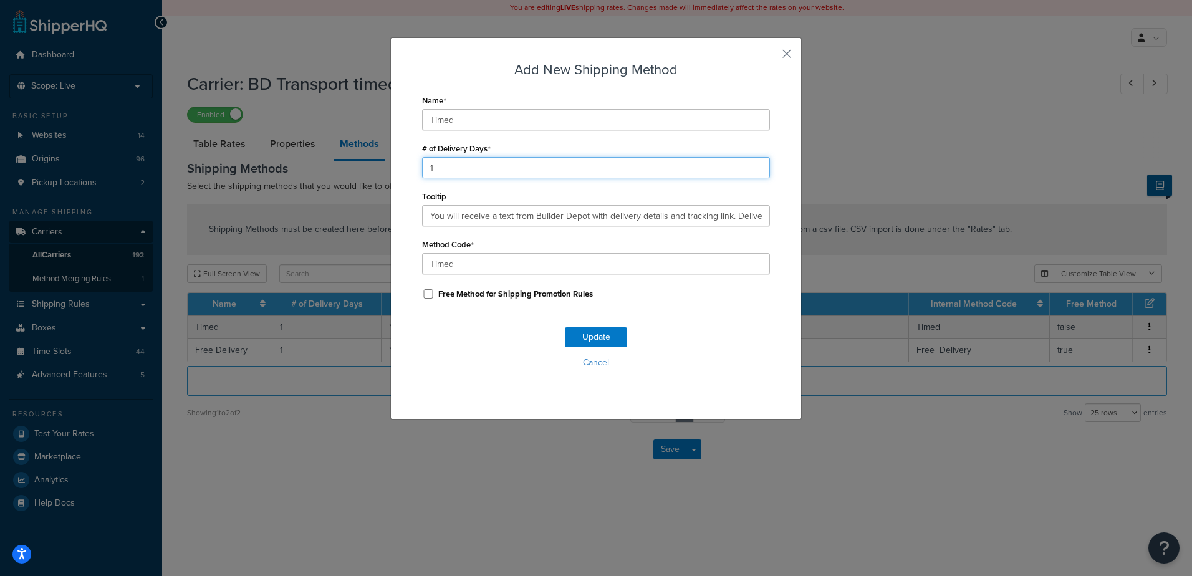
drag, startPoint x: 447, startPoint y: 168, endPoint x: 349, endPoint y: 168, distance: 97.9
click at [349, 168] on div "Add New Shipping Method Name Timed # of Delivery Days 1 Tooltip You will receiv…" at bounding box center [596, 288] width 1192 height 576
type input "2"
click at [591, 341] on button "Update" at bounding box center [596, 337] width 62 height 20
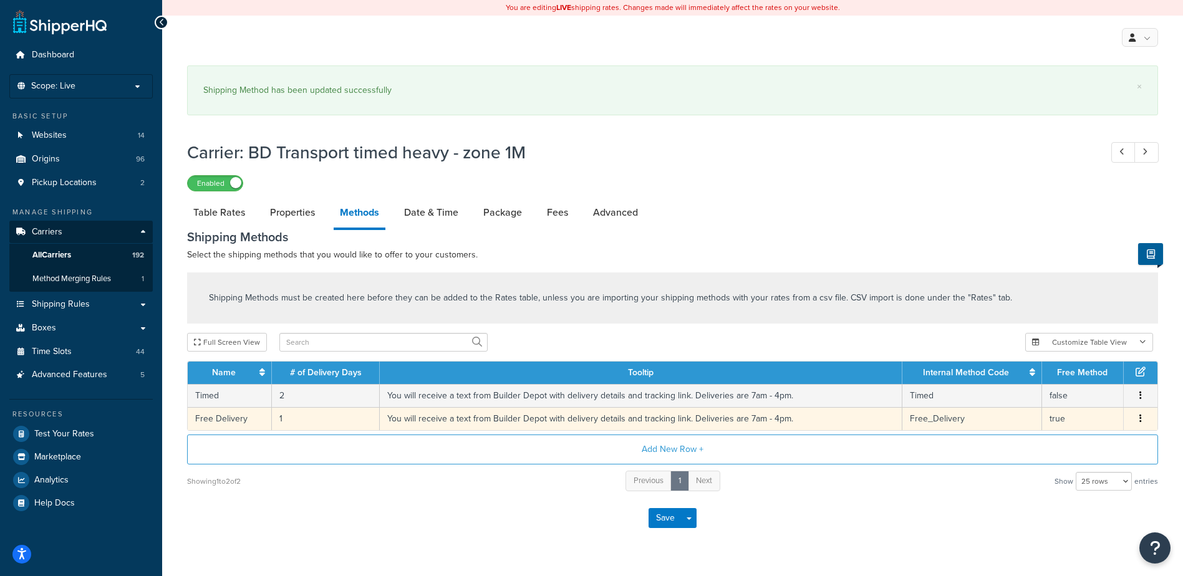
click at [291, 415] on td "1" at bounding box center [326, 418] width 108 height 23
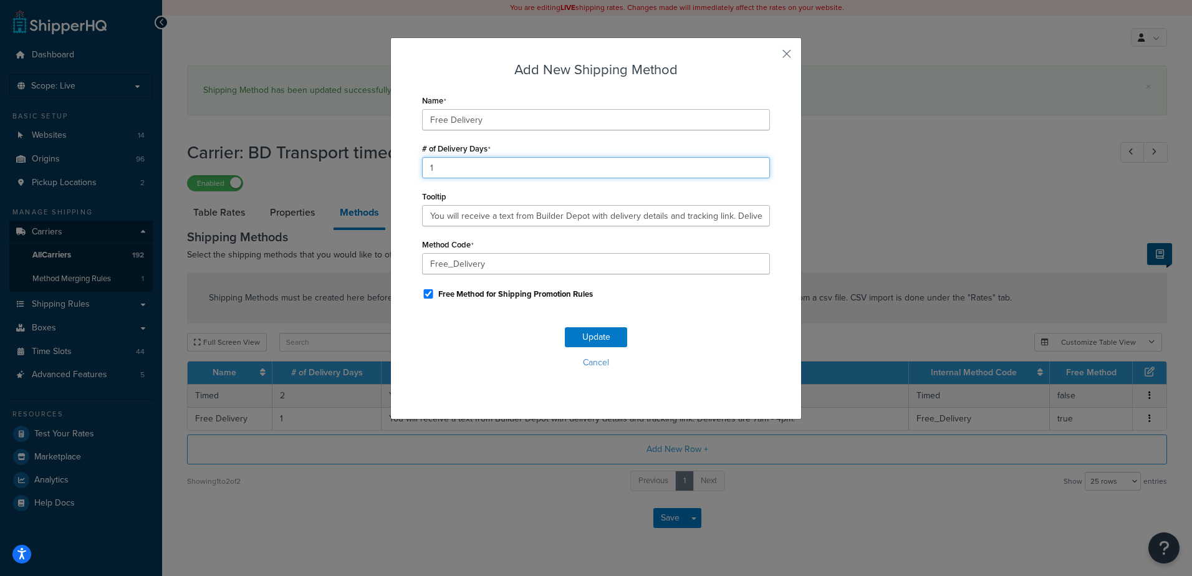
drag, startPoint x: 420, startPoint y: 165, endPoint x: 387, endPoint y: 161, distance: 33.3
click at [390, 161] on div "Add New Shipping Method Name Free Delivery # of Delivery Days 1 Tooltip You wil…" at bounding box center [596, 228] width 412 height 382
type input "2"
click at [599, 339] on button "Update" at bounding box center [596, 337] width 62 height 20
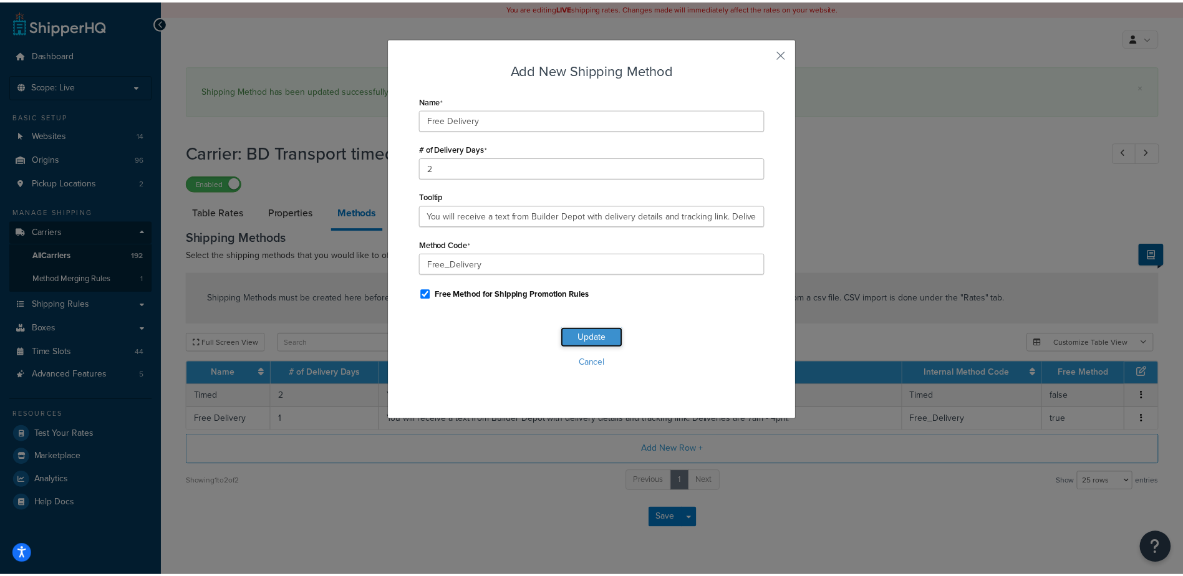
scroll to position [0, 0]
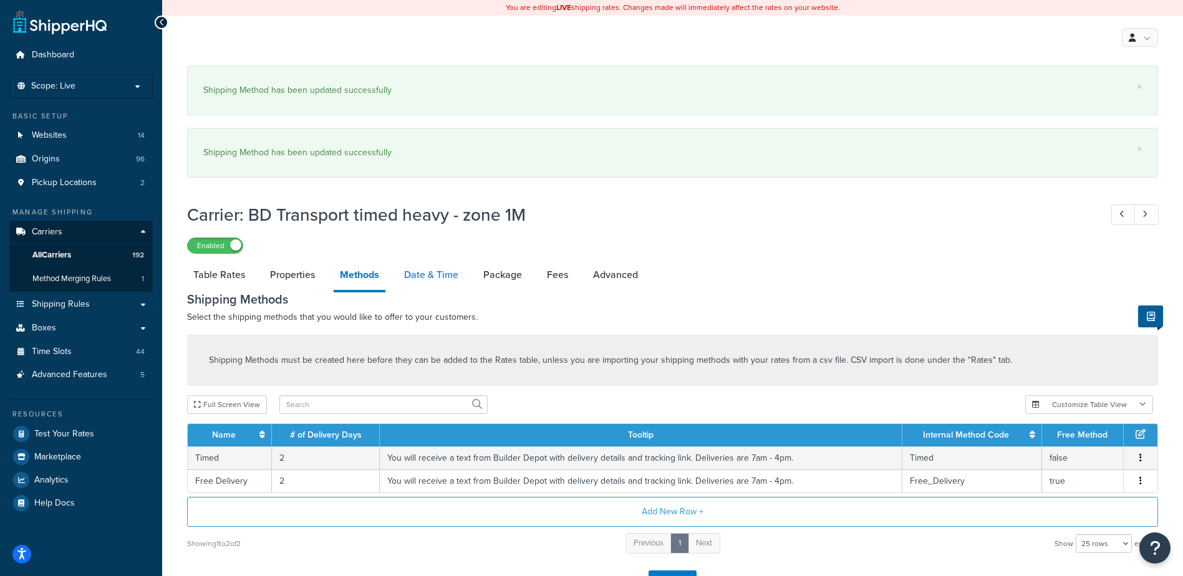
click at [432, 260] on link "Date & Time" at bounding box center [431, 275] width 67 height 30
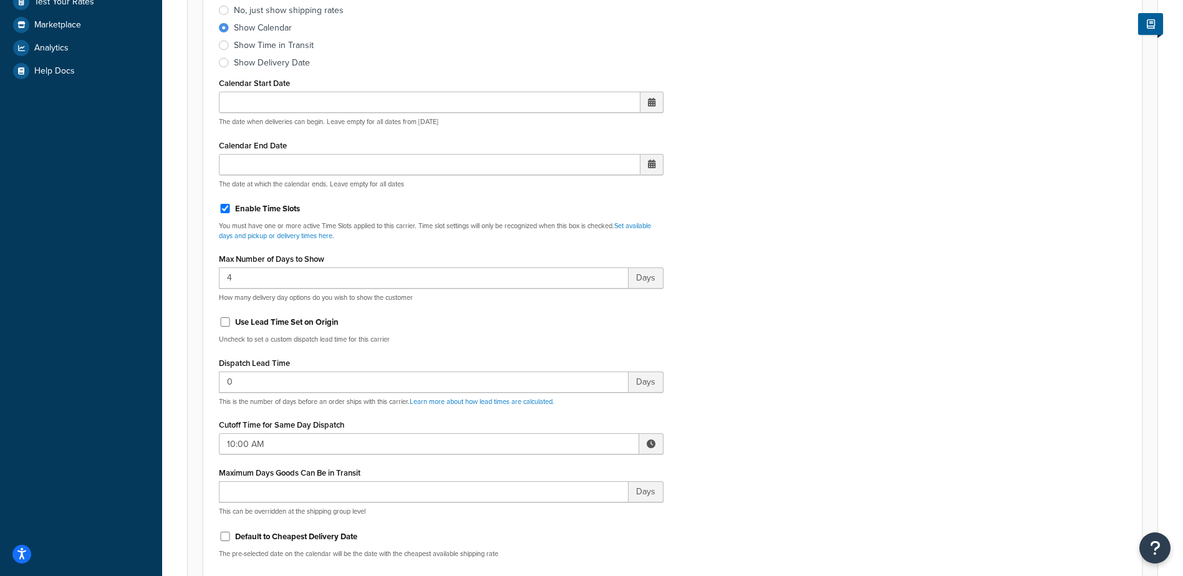
scroll to position [499, 0]
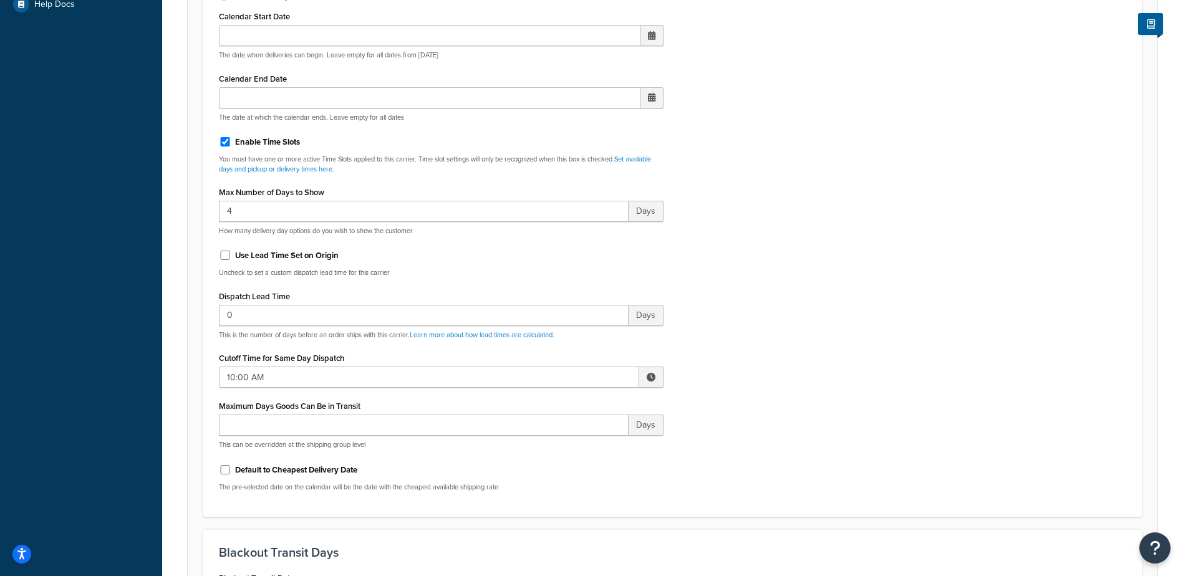
click at [650, 379] on span at bounding box center [651, 377] width 9 height 9
click at [559, 404] on span "▲" at bounding box center [559, 404] width 25 height 25
click at [559, 403] on span "▲" at bounding box center [559, 404] width 25 height 25
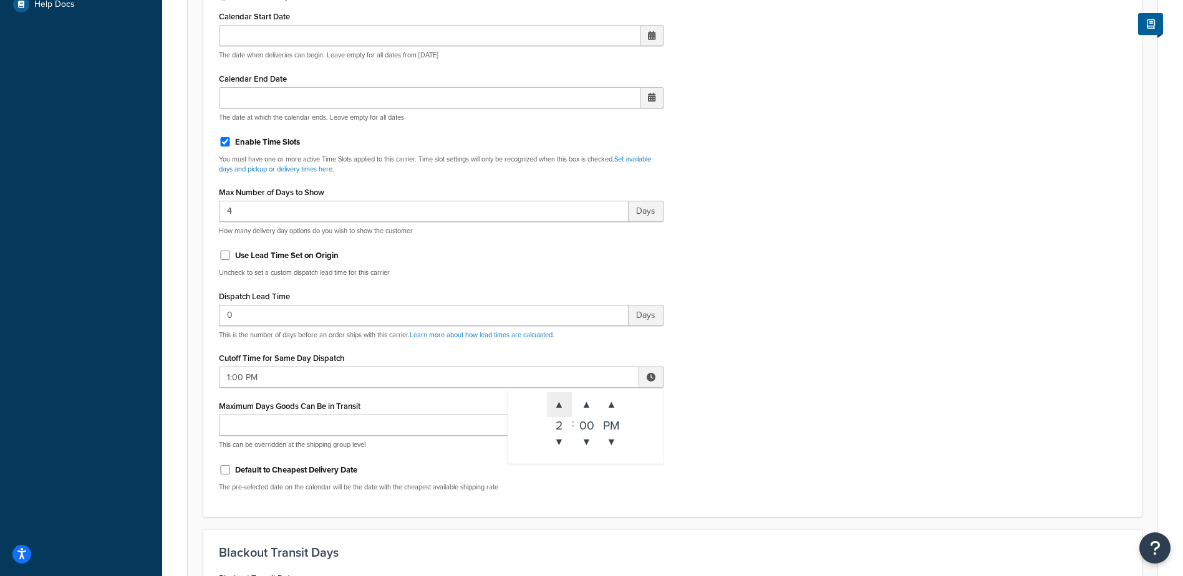
type input "2:00 PM"
click at [784, 311] on div "Include Delivery Date Information: No, just show shipping rates Show Calendar S…" at bounding box center [673, 208] width 926 height 587
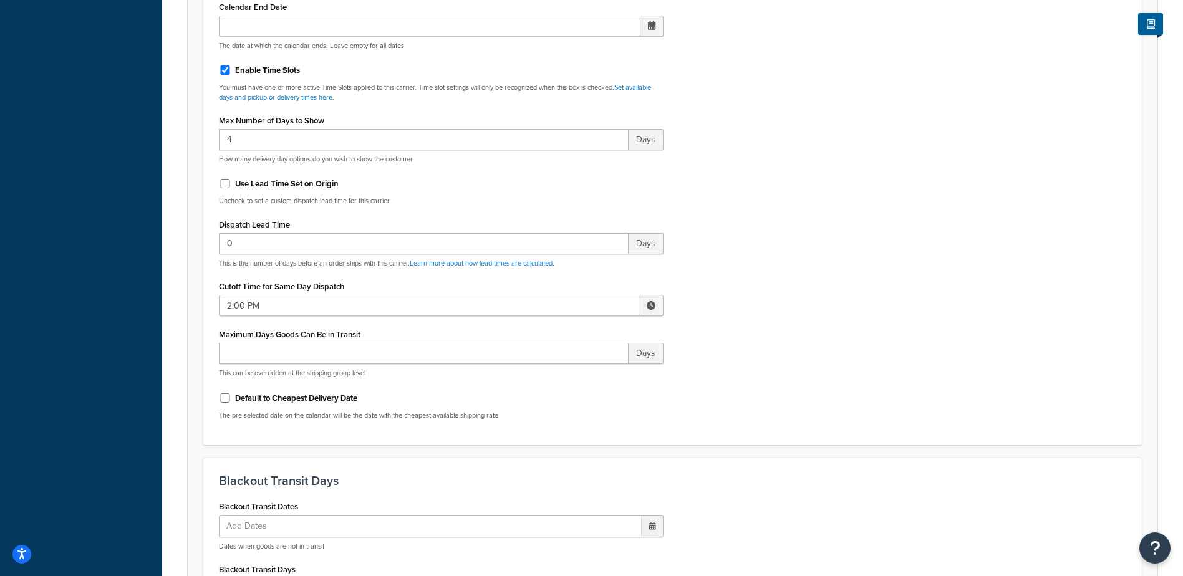
scroll to position [1060, 0]
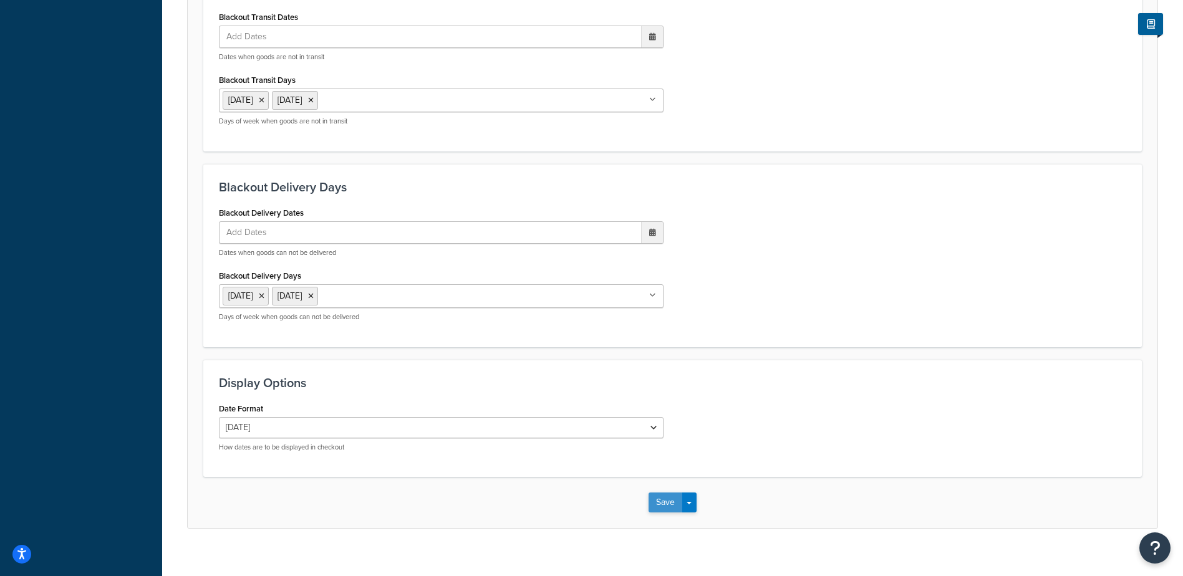
click at [659, 503] on button "Save" at bounding box center [666, 503] width 34 height 20
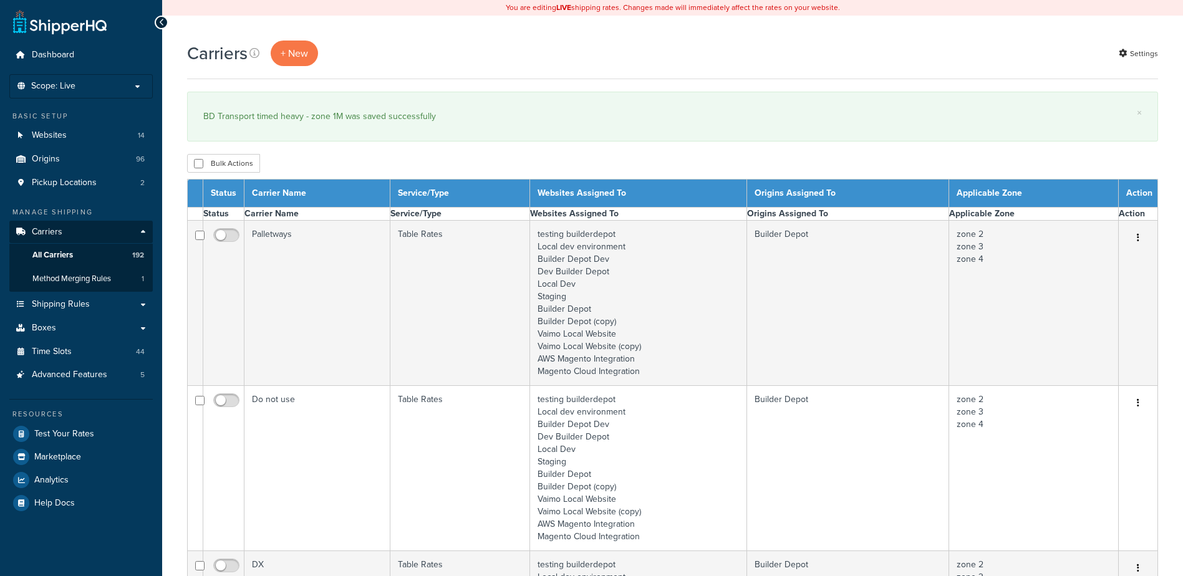
select select "15"
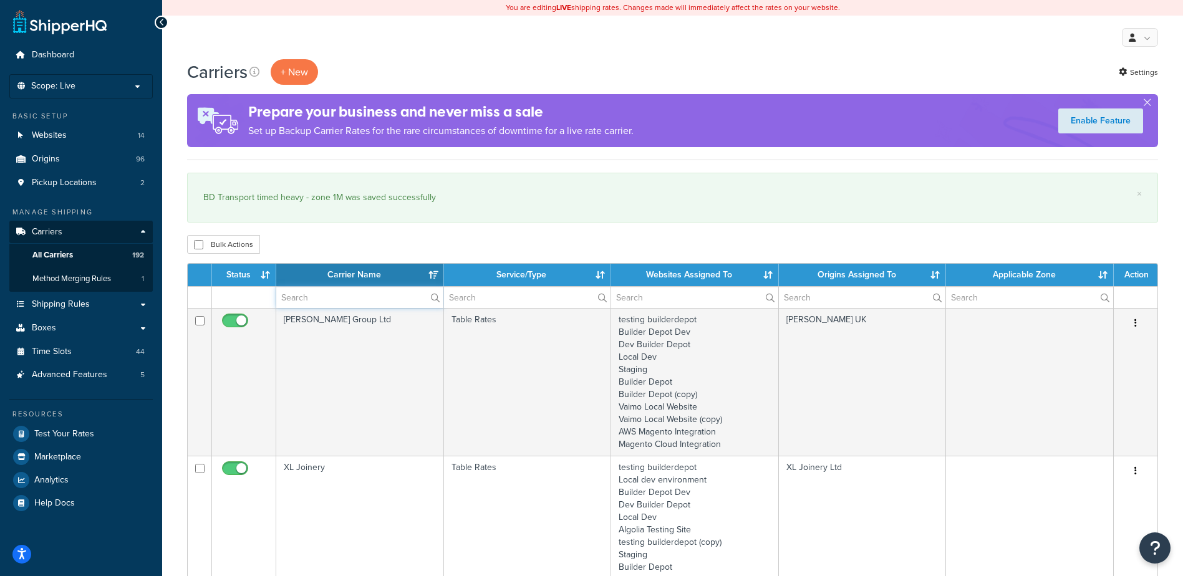
click at [300, 303] on input "text" at bounding box center [359, 297] width 167 height 21
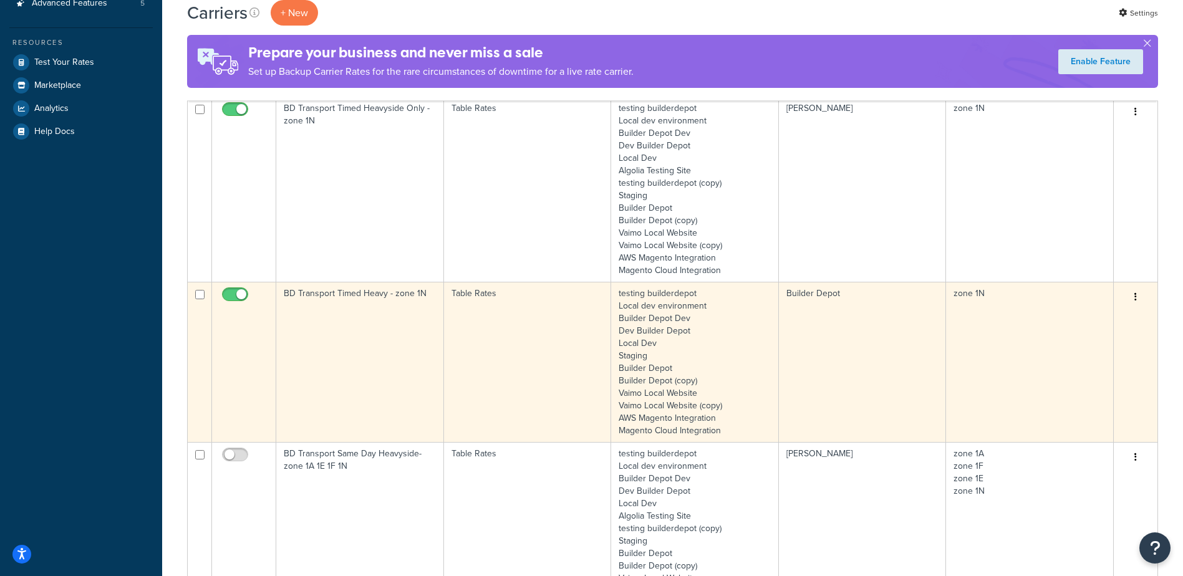
scroll to position [374, 0]
type input "1N"
click at [349, 327] on td "BD Transport Timed Heavy - zone 1N" at bounding box center [360, 359] width 168 height 160
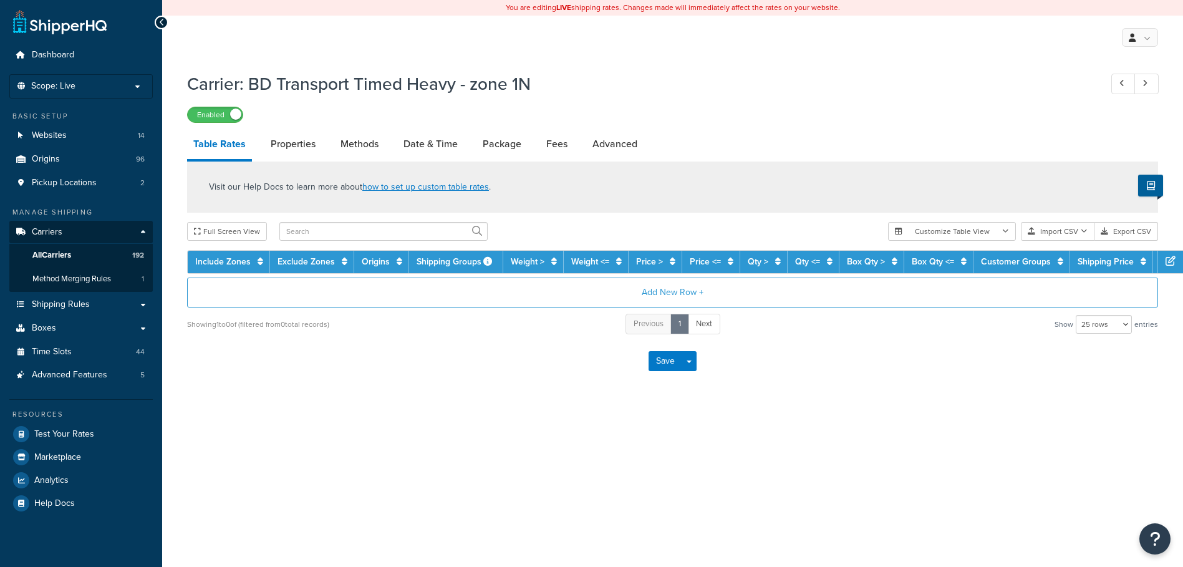
select select "25"
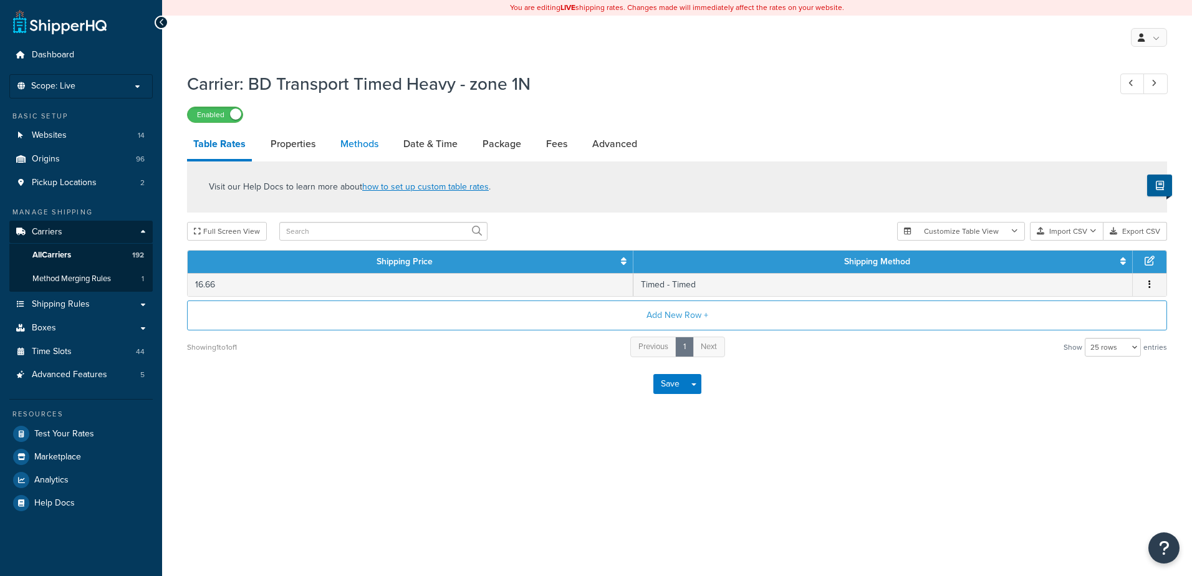
click at [371, 145] on link "Methods" at bounding box center [359, 144] width 51 height 30
select select "25"
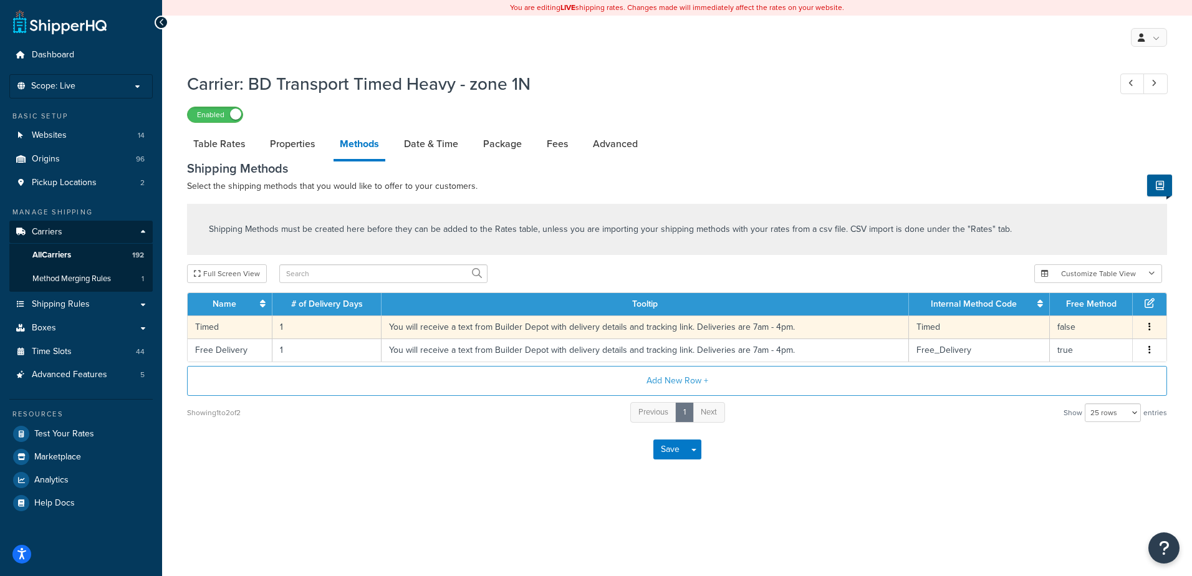
click at [299, 327] on td "1" at bounding box center [327, 327] width 109 height 23
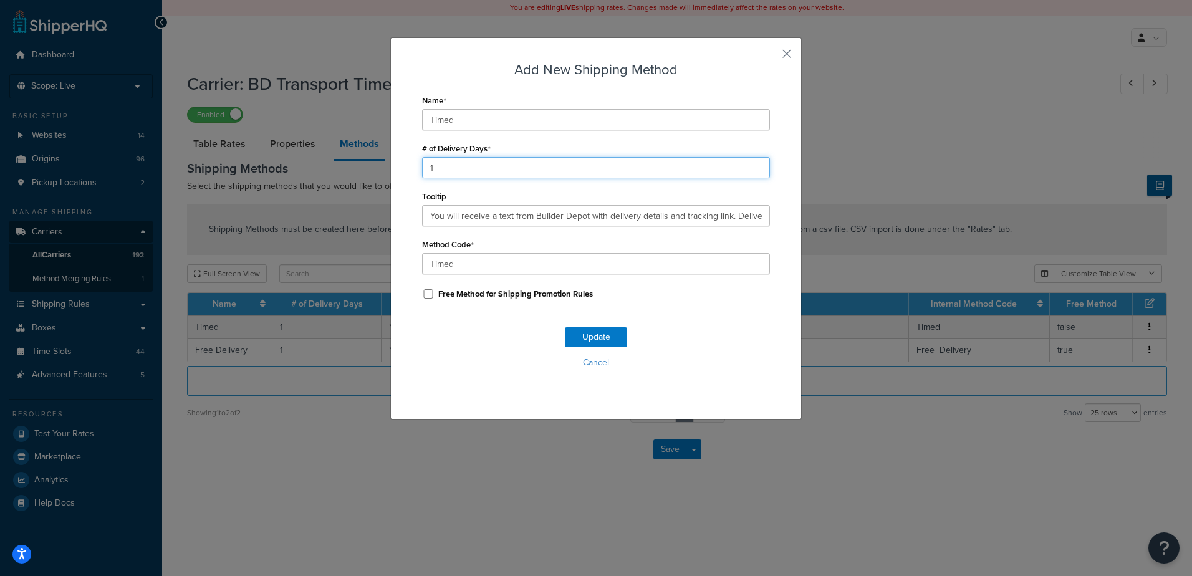
drag, startPoint x: 448, startPoint y: 163, endPoint x: 392, endPoint y: 170, distance: 56.5
click at [392, 170] on div "Add New Shipping Method Name Timed # of Delivery Days 1 Tooltip You will receiv…" at bounding box center [596, 228] width 412 height 382
type input "2"
click at [592, 336] on button "Update" at bounding box center [596, 337] width 62 height 20
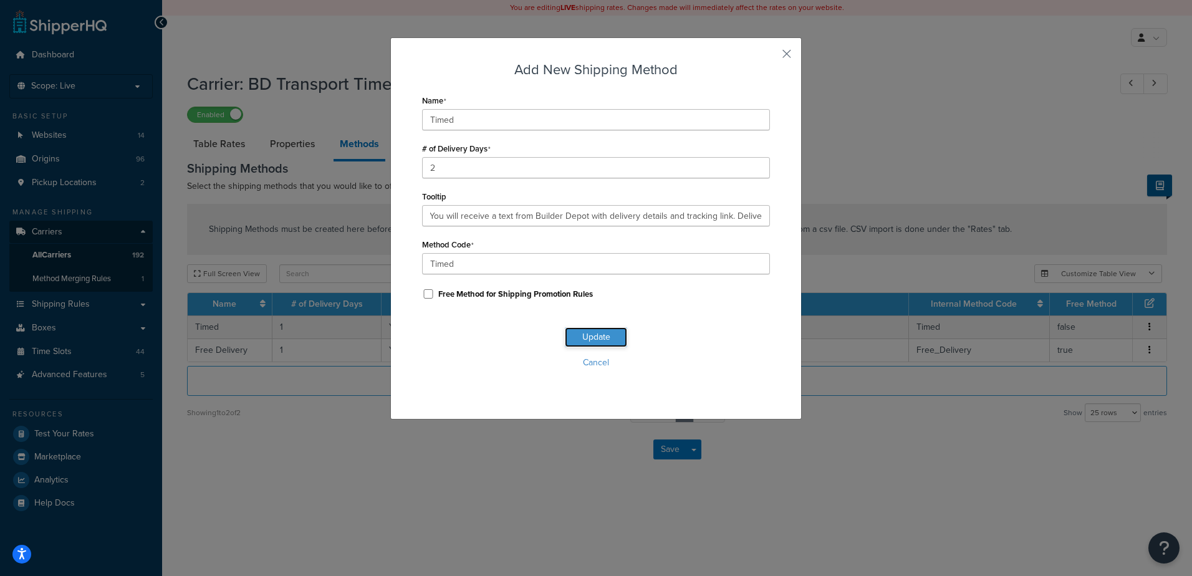
scroll to position [0, 0]
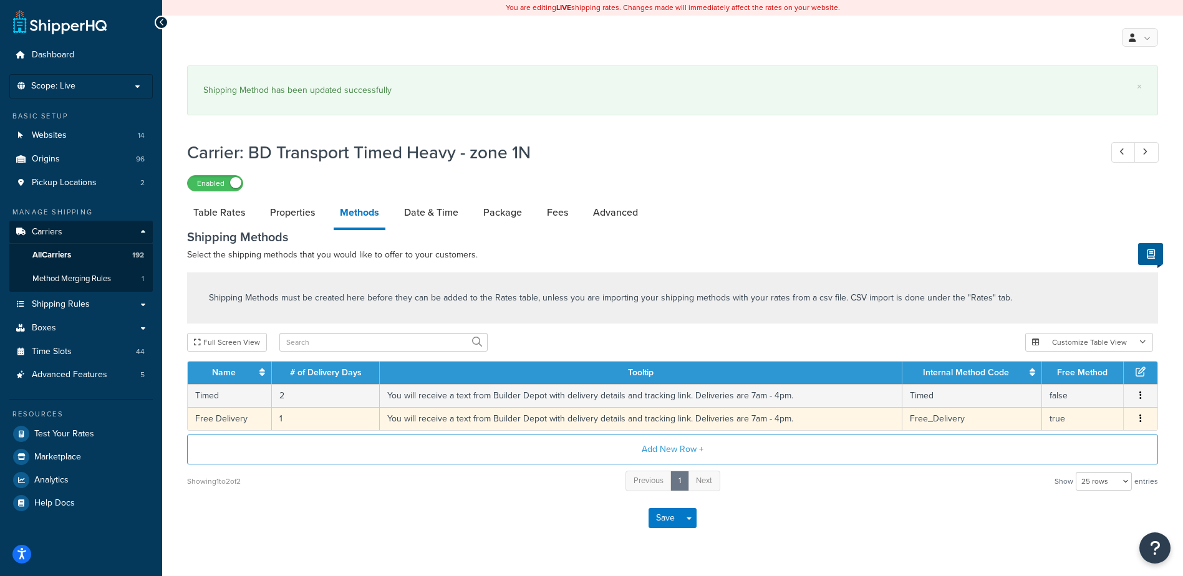
click at [312, 418] on td "1" at bounding box center [326, 418] width 108 height 23
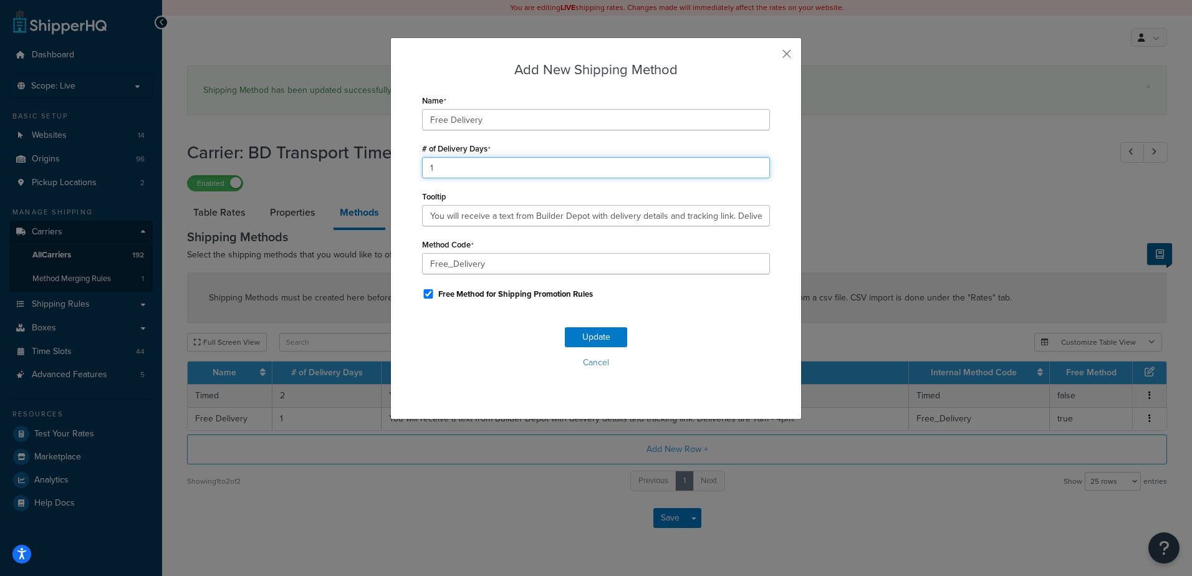
drag, startPoint x: 430, startPoint y: 171, endPoint x: 388, endPoint y: 172, distance: 41.8
click at [390, 172] on div "Add New Shipping Method Name Free Delivery # of Delivery Days 1 Tooltip You wil…" at bounding box center [596, 228] width 412 height 382
type input "2"
click at [607, 339] on button "Update" at bounding box center [596, 337] width 62 height 20
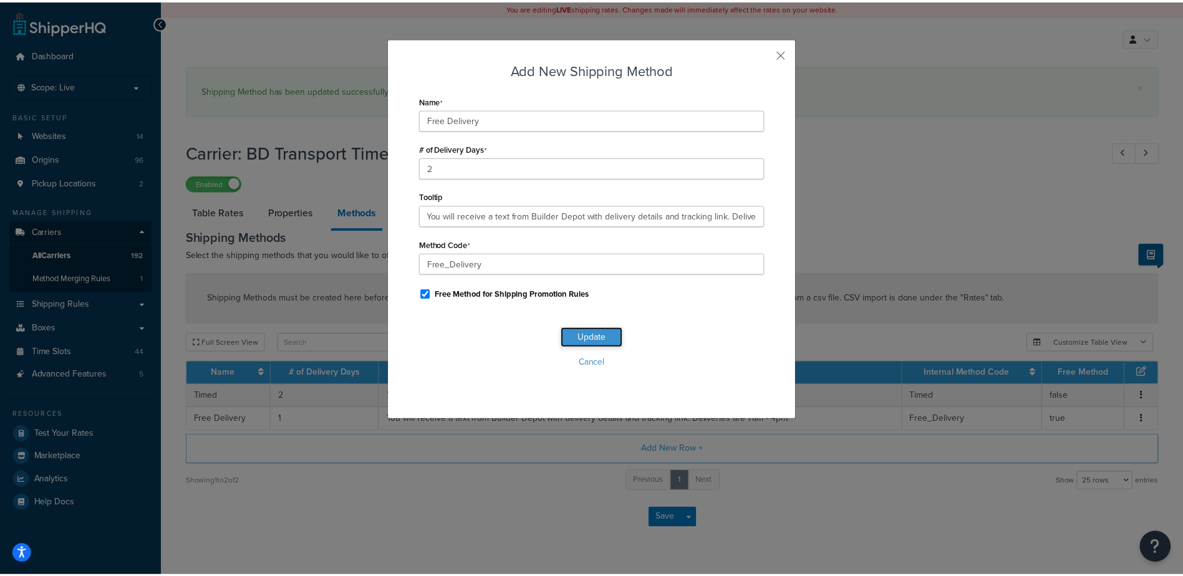
scroll to position [0, 0]
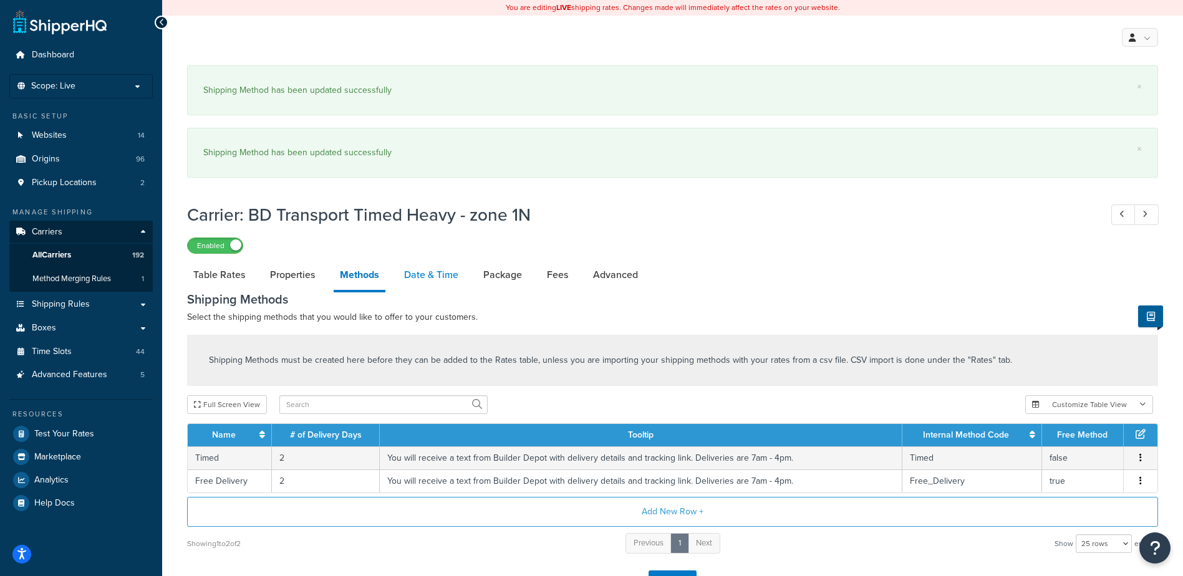
click at [422, 271] on link "Date & Time" at bounding box center [431, 275] width 67 height 30
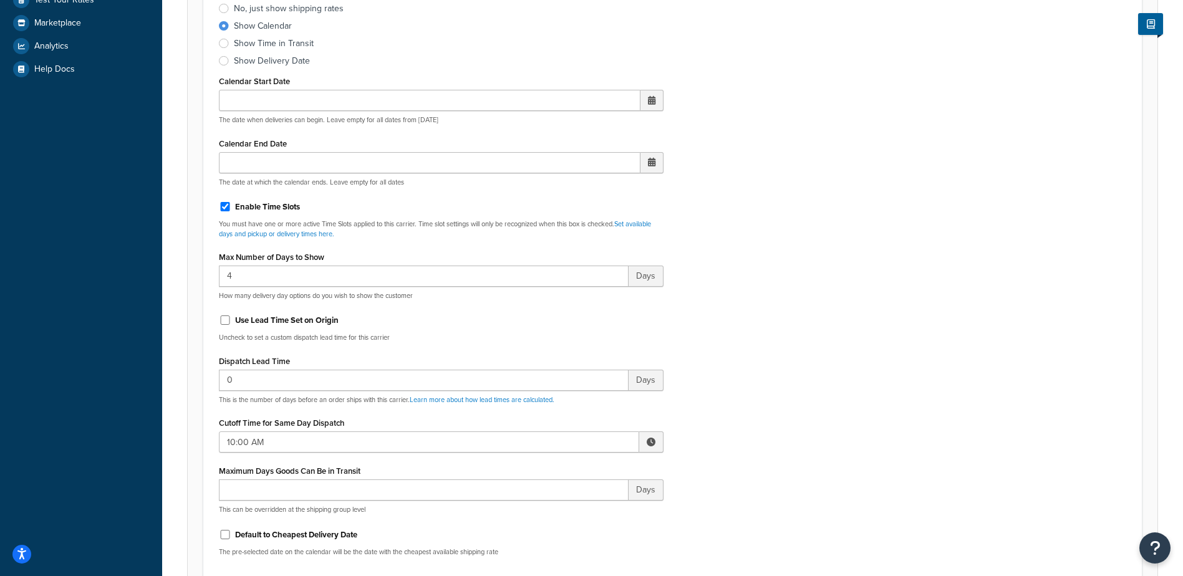
scroll to position [437, 0]
click at [647, 437] on span at bounding box center [651, 439] width 9 height 9
click at [559, 469] on span "▲" at bounding box center [559, 467] width 25 height 25
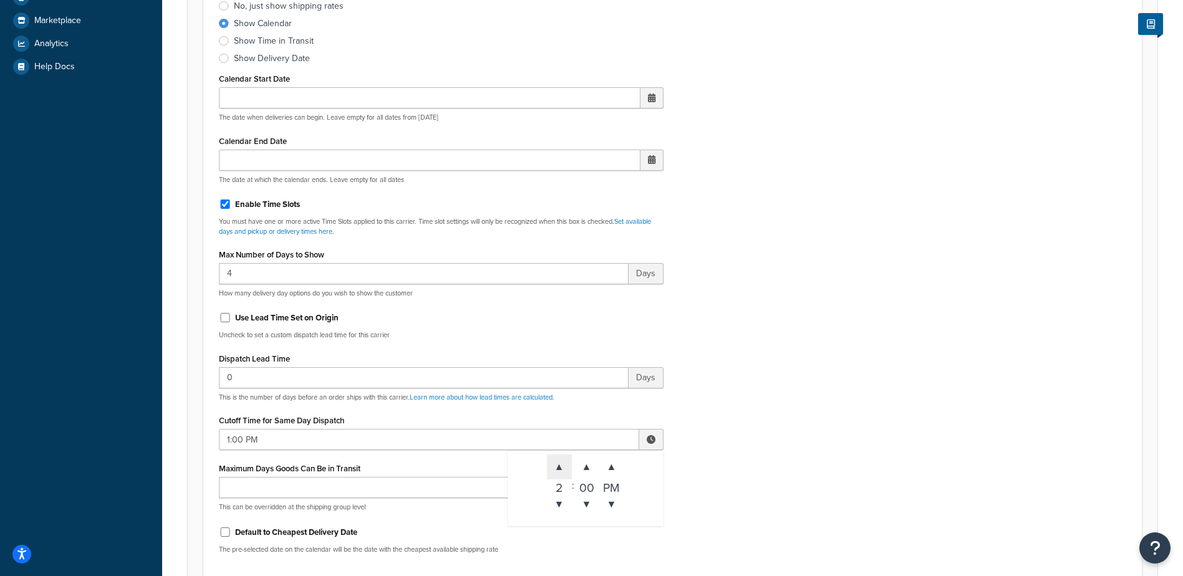
click at [559, 469] on span "▲" at bounding box center [559, 467] width 25 height 25
type input "2:00 PM"
click at [824, 412] on div "Include Delivery Date Information: No, just show shipping rates Show Calendar S…" at bounding box center [673, 270] width 926 height 587
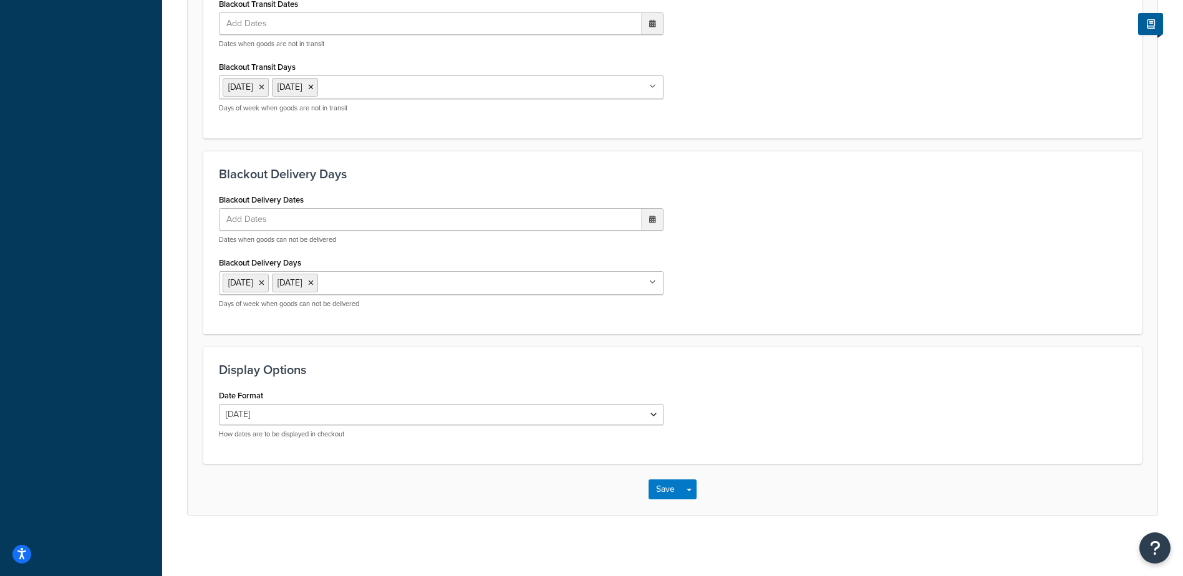
scroll to position [1075, 0]
click at [664, 485] on button "Save" at bounding box center [666, 488] width 34 height 20
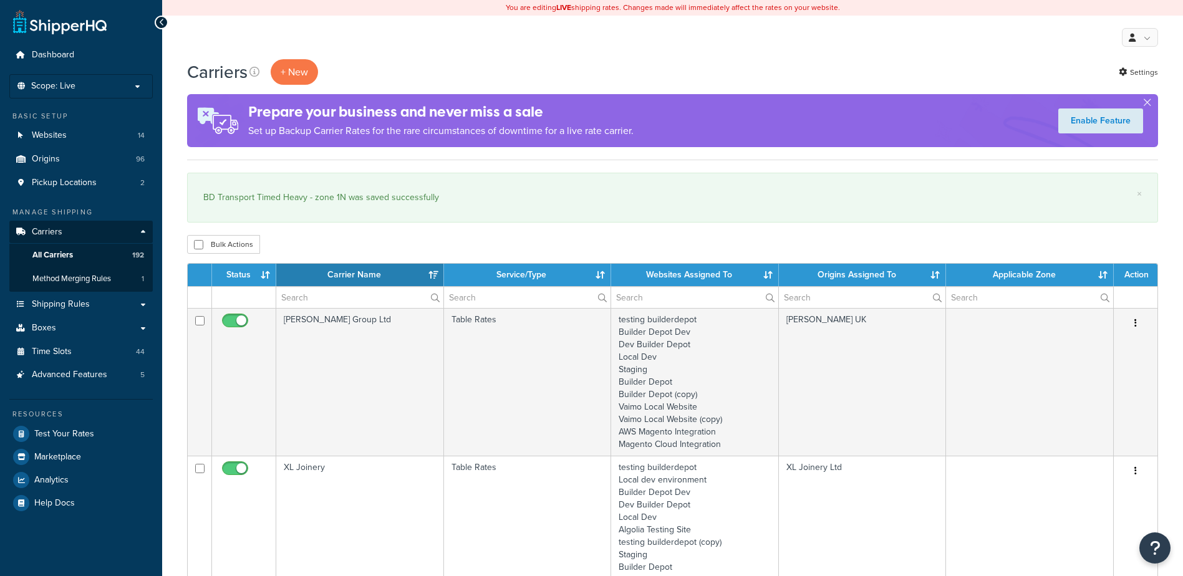
select select "15"
